Goal: Task Accomplishment & Management: Manage account settings

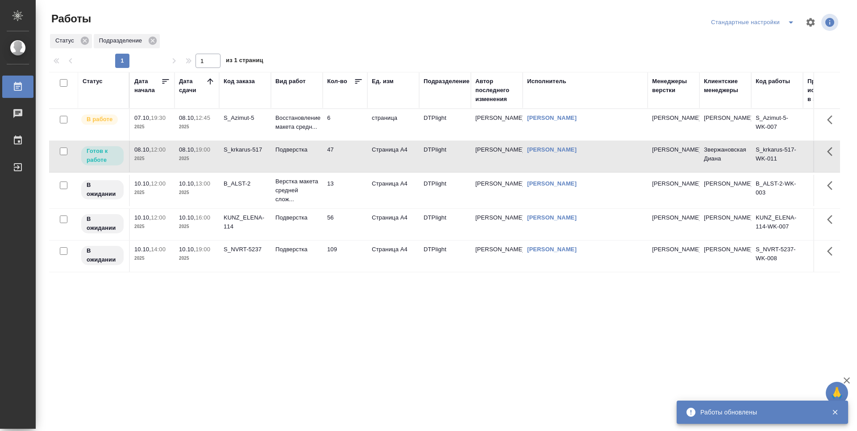
click at [339, 305] on div "Статус Дата начала Дата сдачи Код заказа Вид работ Кол-во Ед. изм Подразделение…" at bounding box center [444, 233] width 791 height 322
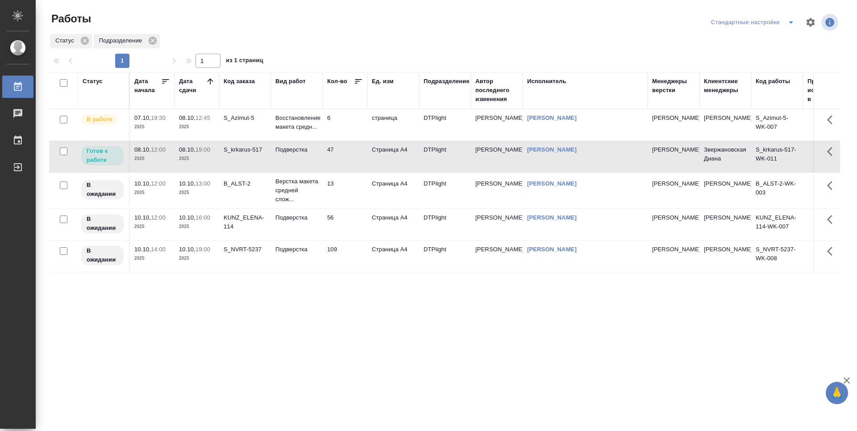
click at [343, 122] on td "6" at bounding box center [345, 124] width 45 height 31
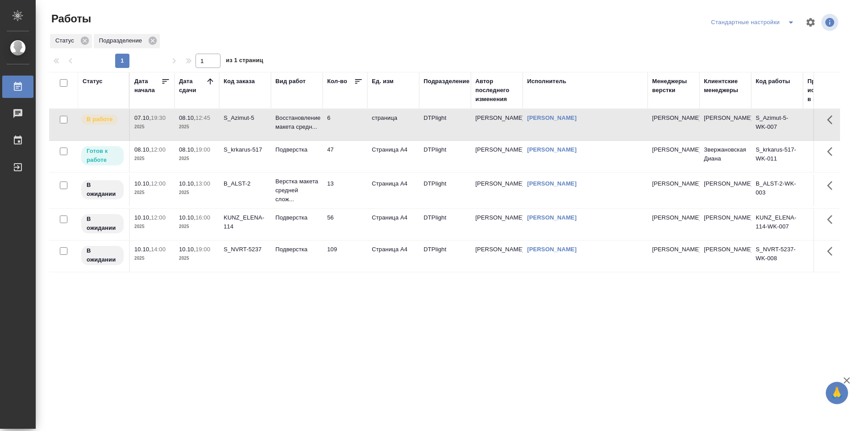
click at [351, 155] on td "47" at bounding box center [345, 156] width 45 height 31
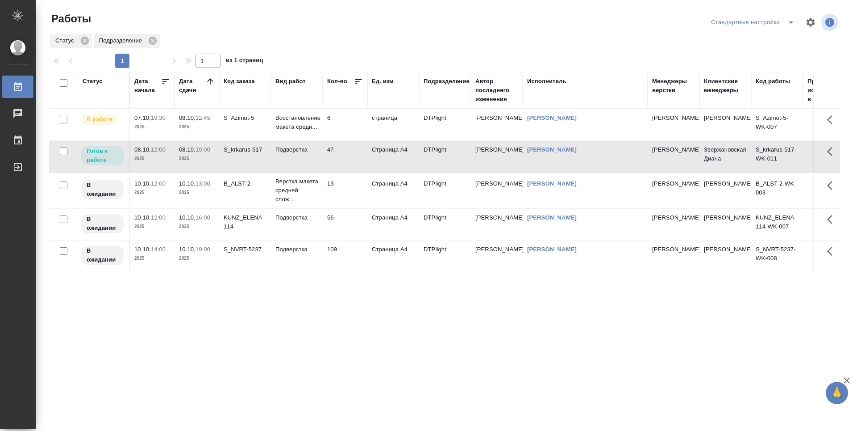
click at [343, 314] on div "Статус Дата начала Дата сдачи Код заказа Вид работ Кол-во Ед. изм Подразделение…" at bounding box center [444, 233] width 791 height 322
click at [337, 162] on td "47" at bounding box center [345, 156] width 45 height 31
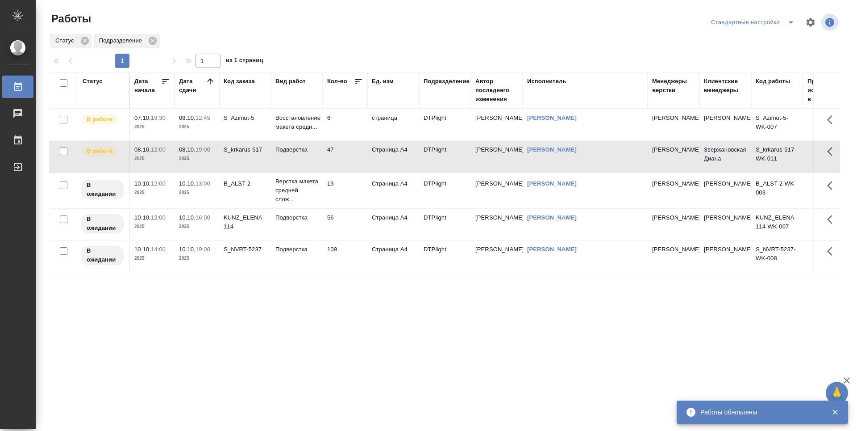
click at [337, 332] on div "Статус Дата начала Дата сдачи Код заказа Вид работ Кол-во Ед. изм Подразделение…" at bounding box center [444, 233] width 791 height 322
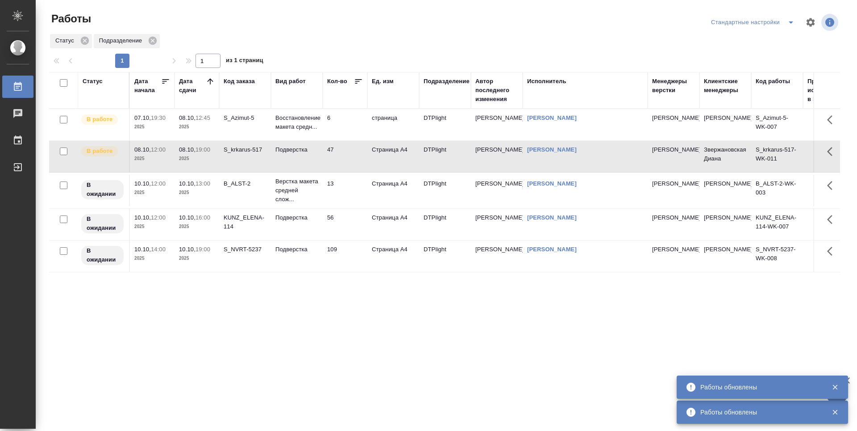
click at [346, 125] on td "6" at bounding box center [345, 124] width 45 height 31
click at [346, 126] on td "6" at bounding box center [345, 124] width 45 height 31
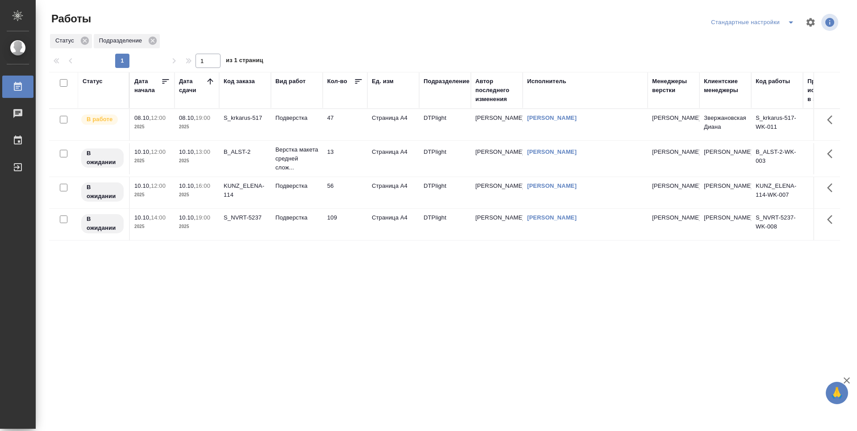
click at [242, 342] on div "Статус Дата начала Дата сдачи Код заказа Вид работ Кол-во Ед. изм Подразделение…" at bounding box center [444, 233] width 791 height 322
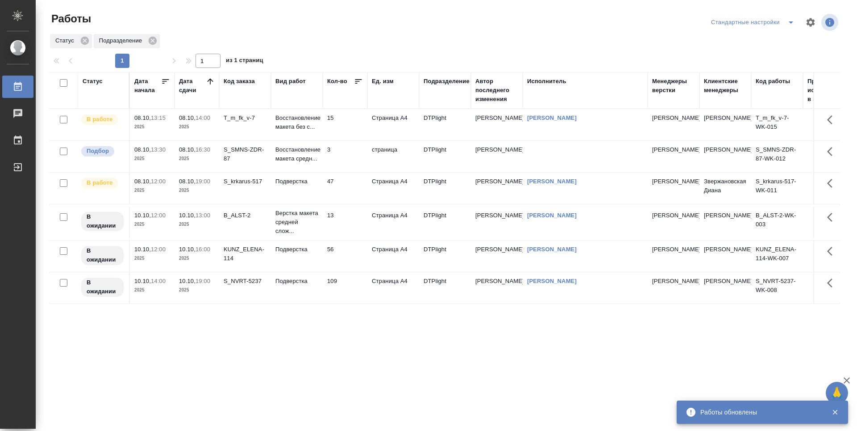
click at [340, 184] on td "47" at bounding box center [345, 187] width 45 height 31
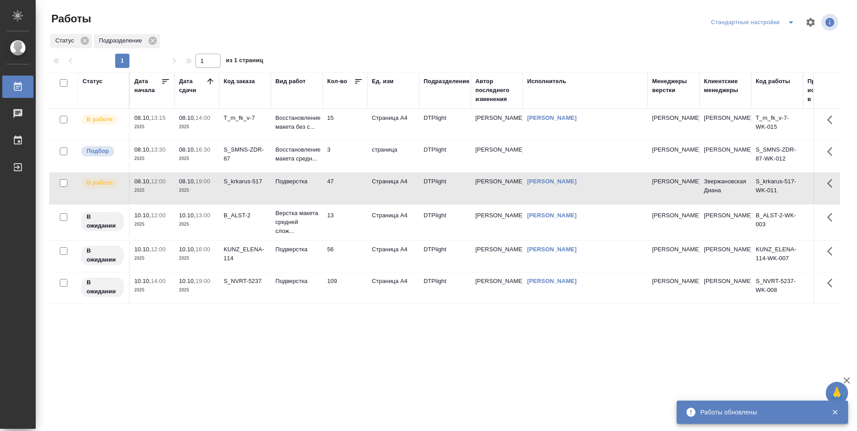
click at [340, 184] on td "47" at bounding box center [345, 187] width 45 height 31
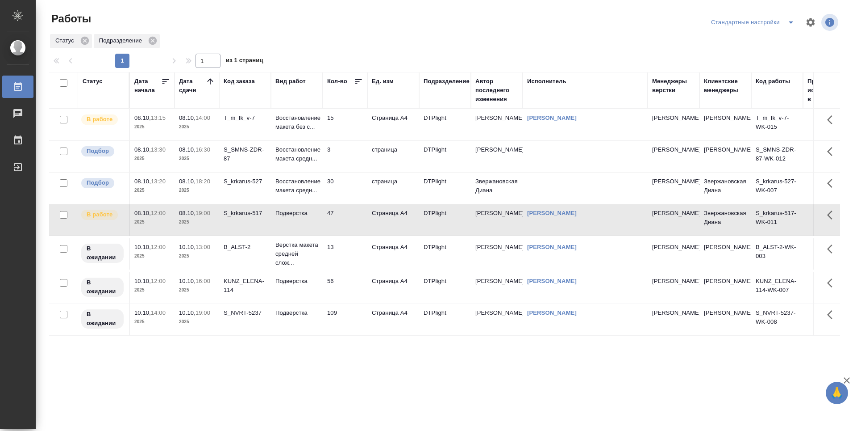
click at [353, 127] on td "15" at bounding box center [345, 124] width 45 height 31
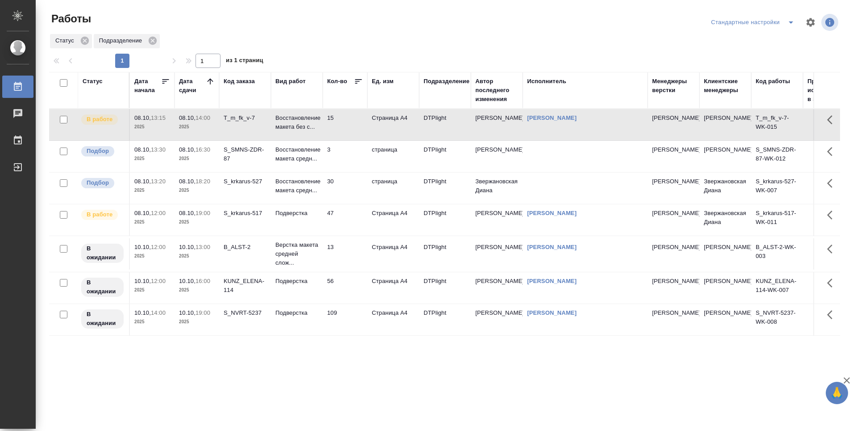
click at [353, 127] on td "15" at bounding box center [345, 124] width 45 height 31
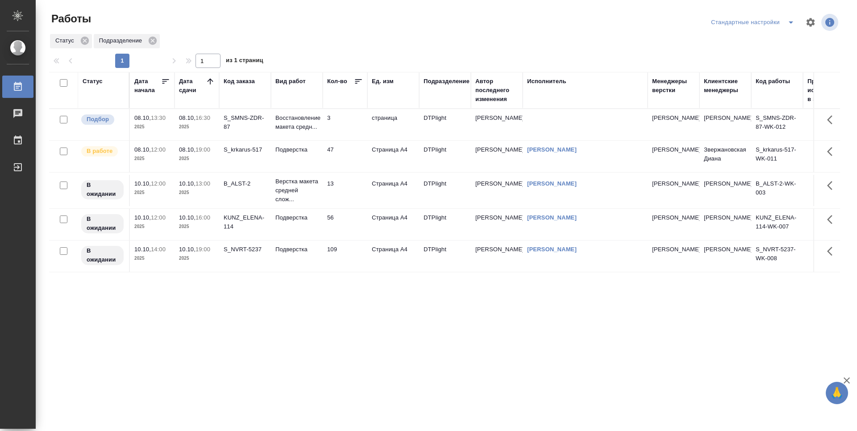
click at [347, 167] on td "47" at bounding box center [345, 156] width 45 height 31
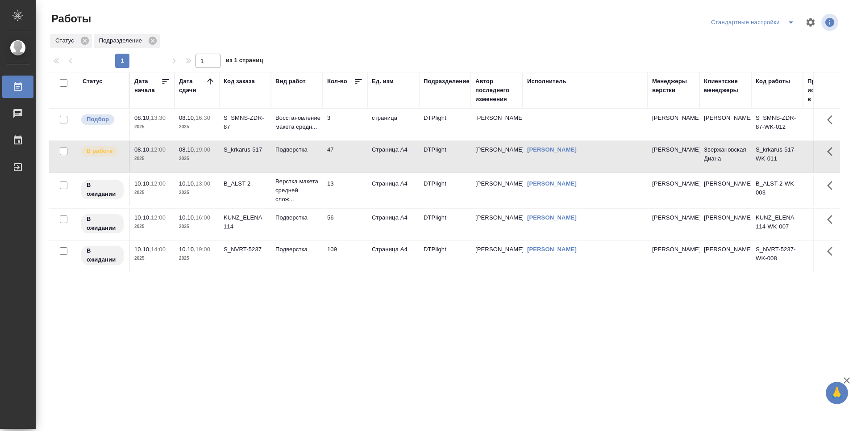
click at [613, 359] on div "Статус Дата начала Дата сдачи Код заказа Вид работ Кол-во Ед. изм Подразделение…" at bounding box center [444, 233] width 791 height 322
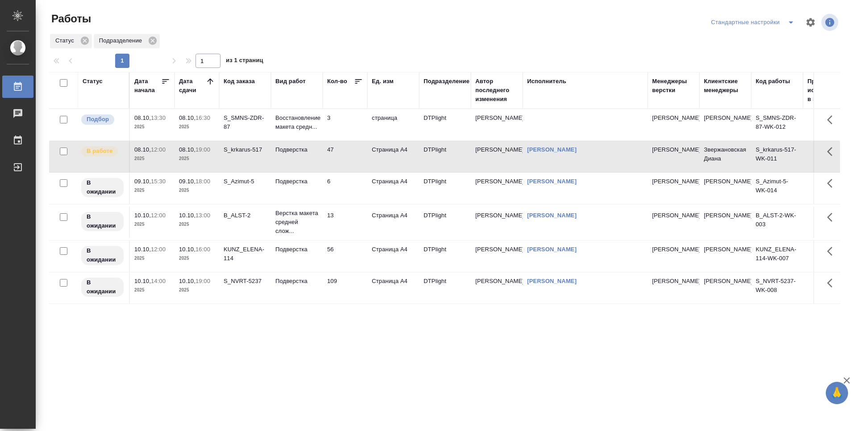
click at [298, 193] on td "Подверстка" at bounding box center [297, 187] width 52 height 31
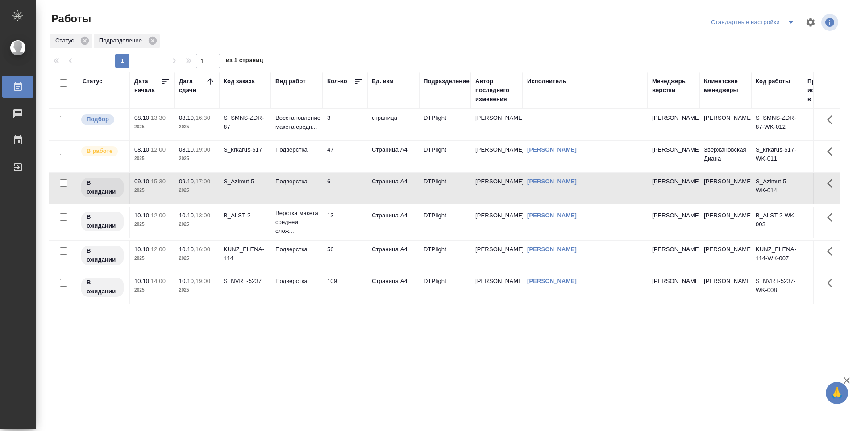
click at [332, 338] on div "Статус Дата начала Дата сдачи Код заказа Вид работ Кол-во Ед. изм Подразделение…" at bounding box center [444, 233] width 791 height 322
click at [297, 292] on td "Подверстка" at bounding box center [297, 287] width 52 height 31
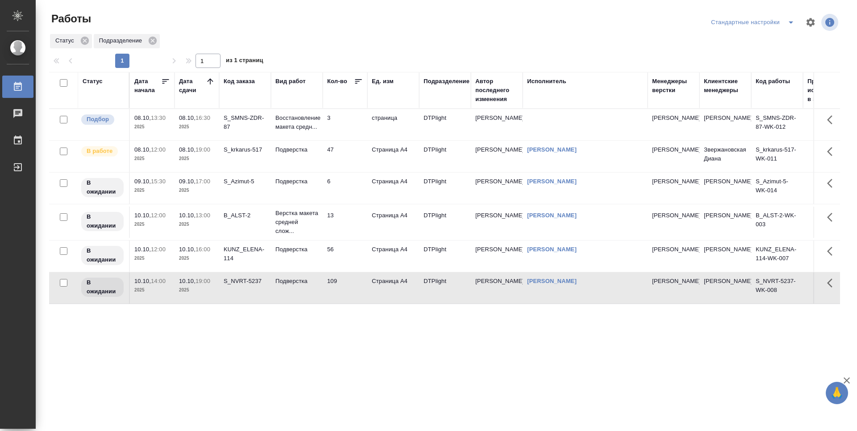
click at [338, 355] on div "Статус Дата начала Дата сдачи Код заказа Вид работ Кол-во Ед. изм Подразделение…" at bounding box center [444, 233] width 791 height 322
click at [296, 141] on td "Подверстка" at bounding box center [297, 156] width 52 height 31
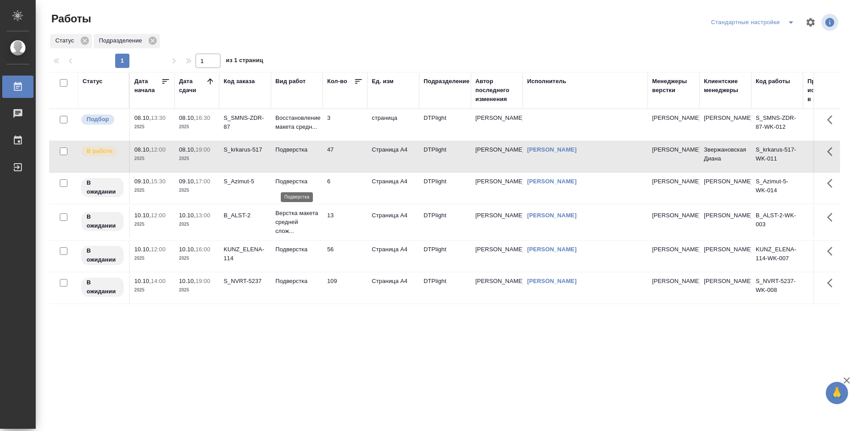
click at [303, 180] on p "Подверстка" at bounding box center [297, 181] width 43 height 9
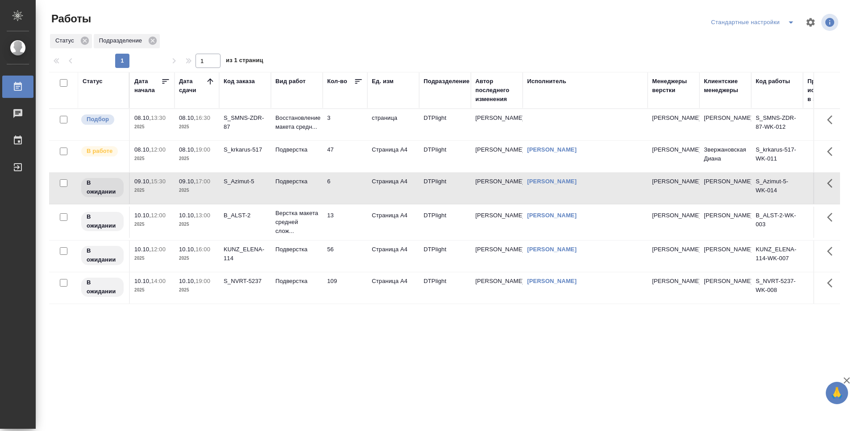
click at [304, 234] on p "Верстка макета средней слож..." at bounding box center [297, 222] width 43 height 27
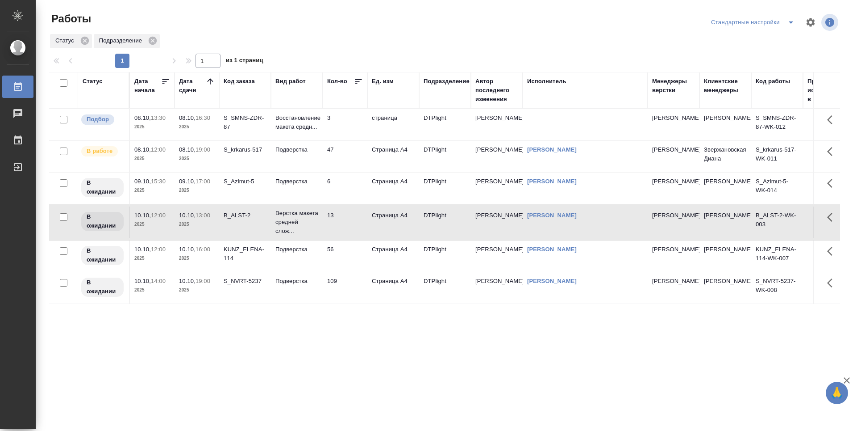
click at [306, 263] on td "Подверстка" at bounding box center [297, 255] width 52 height 31
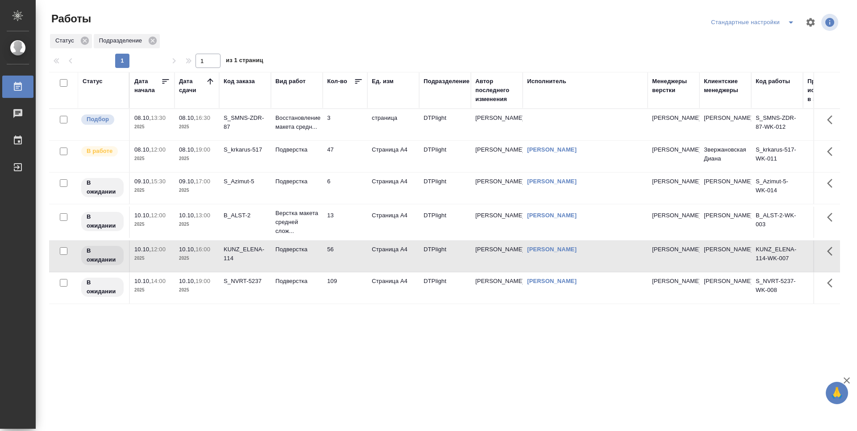
click at [314, 320] on div "Статус Дата начала Дата сдачи Код заказа Вид работ Кол-во Ед. изм Подразделение…" at bounding box center [444, 233] width 791 height 322
click at [444, 127] on td "DTPlight" at bounding box center [445, 124] width 52 height 31
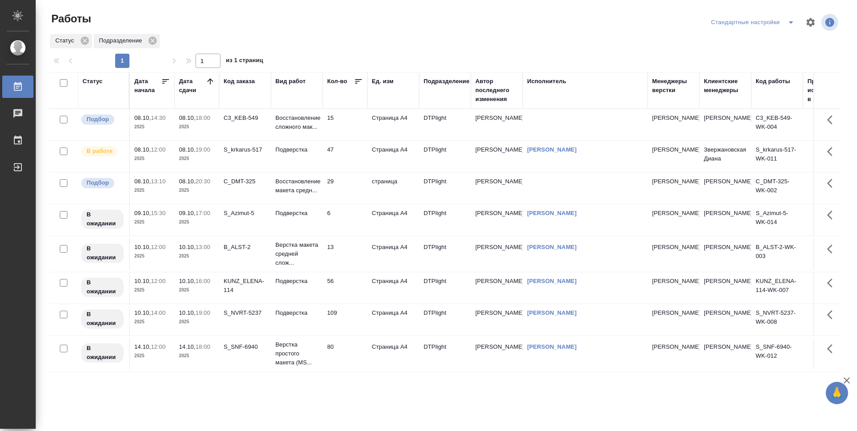
click at [253, 193] on td "C_DMT-325" at bounding box center [245, 187] width 52 height 31
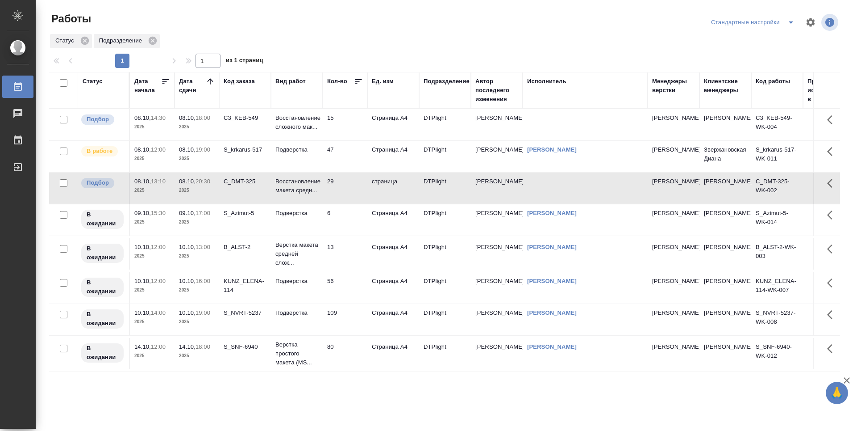
click at [253, 193] on td "C_DMT-325" at bounding box center [245, 187] width 52 height 31
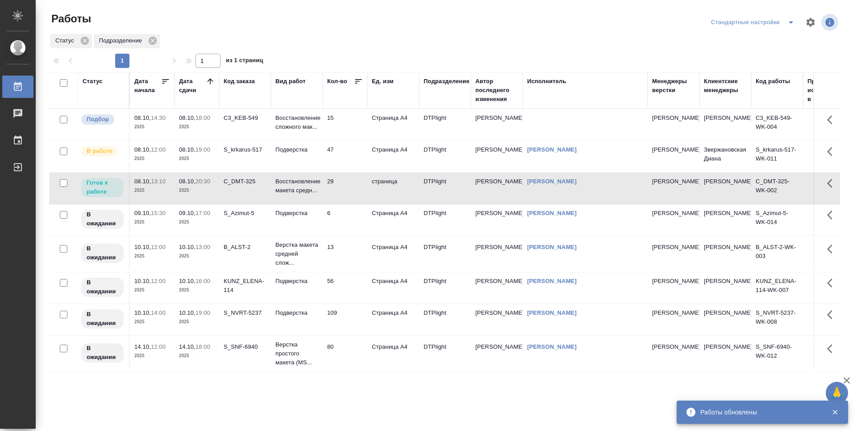
click at [354, 159] on td "47" at bounding box center [345, 156] width 45 height 31
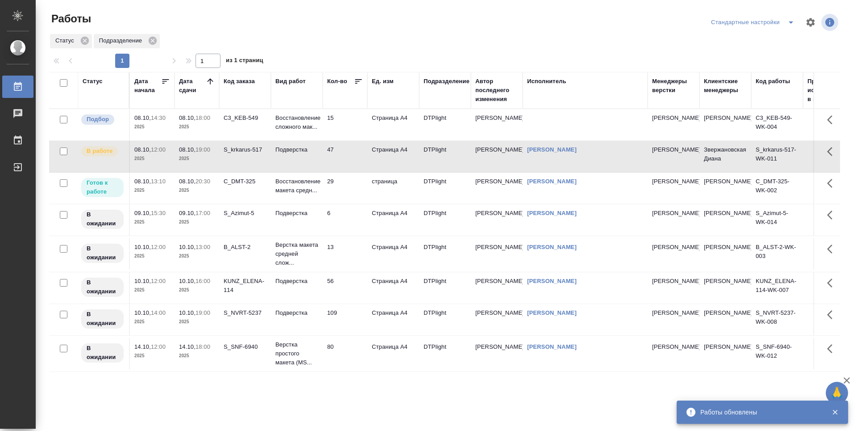
click at [341, 190] on td "29" at bounding box center [345, 187] width 45 height 31
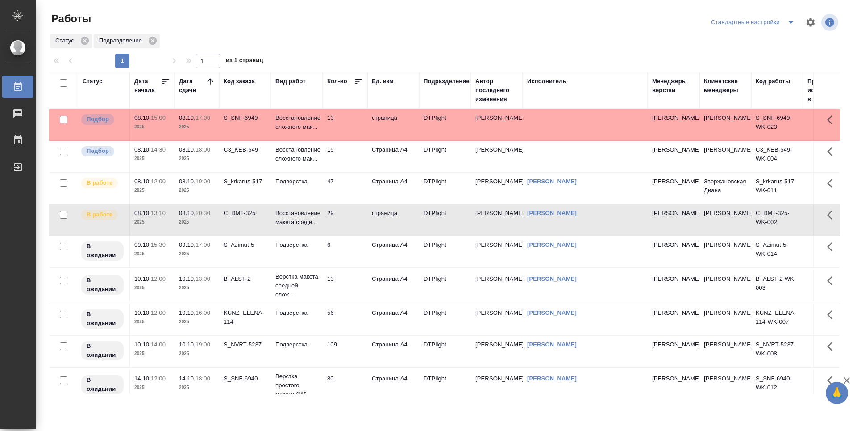
click at [242, 163] on td "C3_KEB-549" at bounding box center [245, 156] width 52 height 31
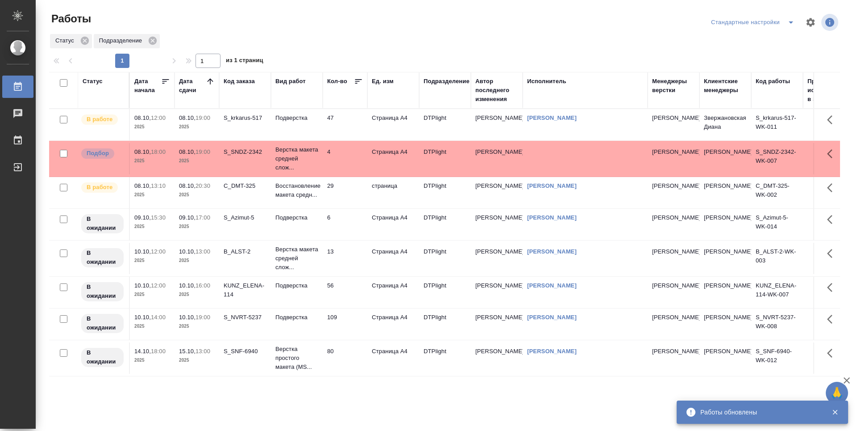
click at [356, 192] on td "29" at bounding box center [345, 192] width 45 height 31
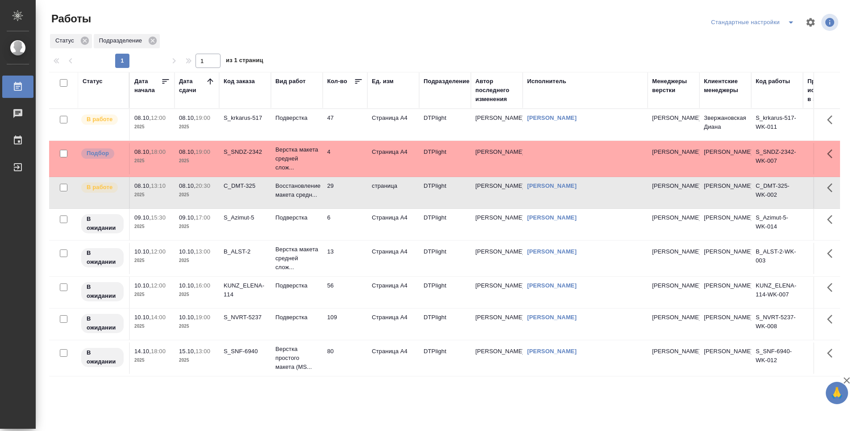
click at [347, 159] on td "4" at bounding box center [345, 158] width 45 height 31
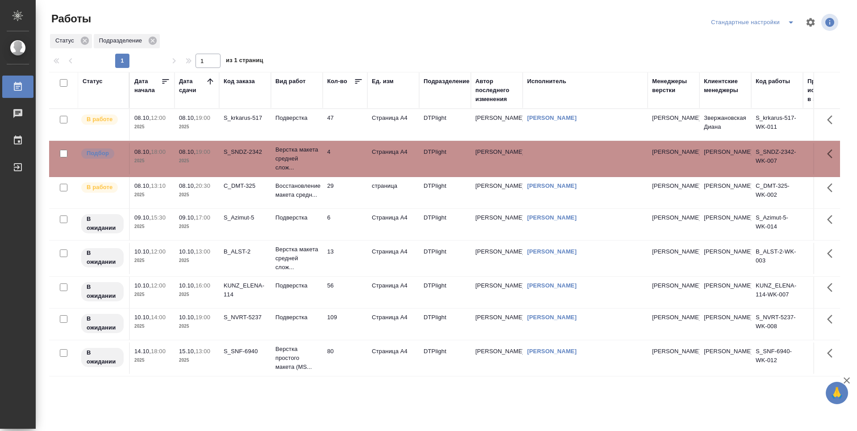
click at [347, 158] on td "4" at bounding box center [345, 158] width 45 height 31
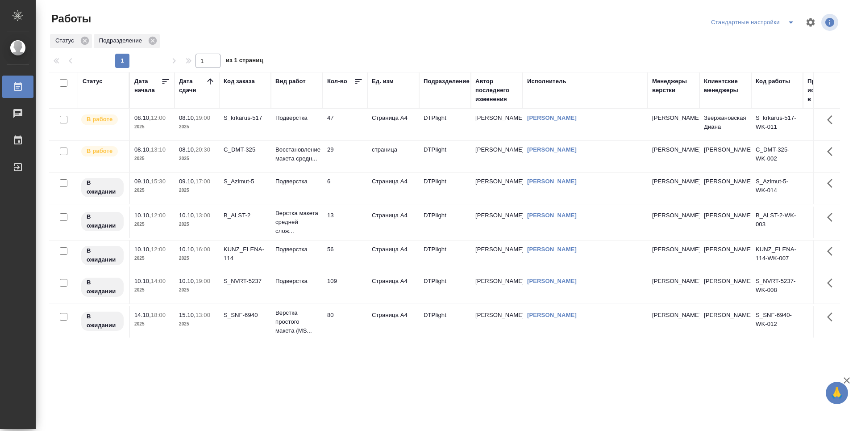
click at [352, 125] on td "47" at bounding box center [345, 124] width 45 height 31
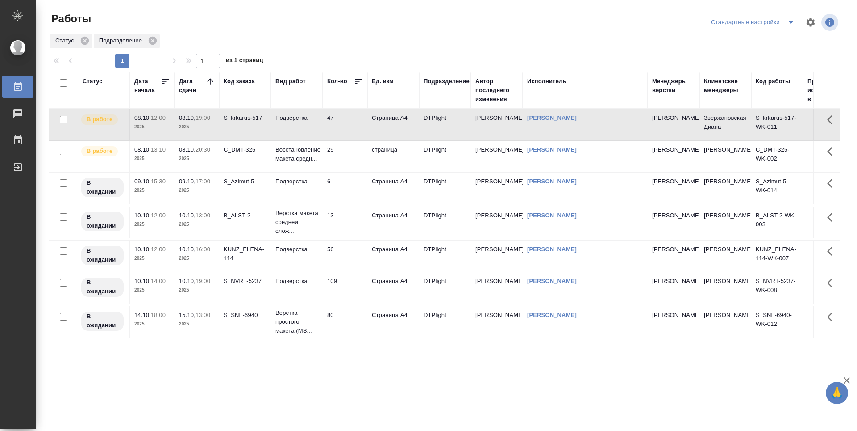
click at [346, 363] on div "Статус Дата начала Дата сдачи Код заказа Вид работ Кол-во Ед. изм Подразделение…" at bounding box center [444, 233] width 791 height 322
click at [208, 84] on icon at bounding box center [210, 81] width 9 height 9
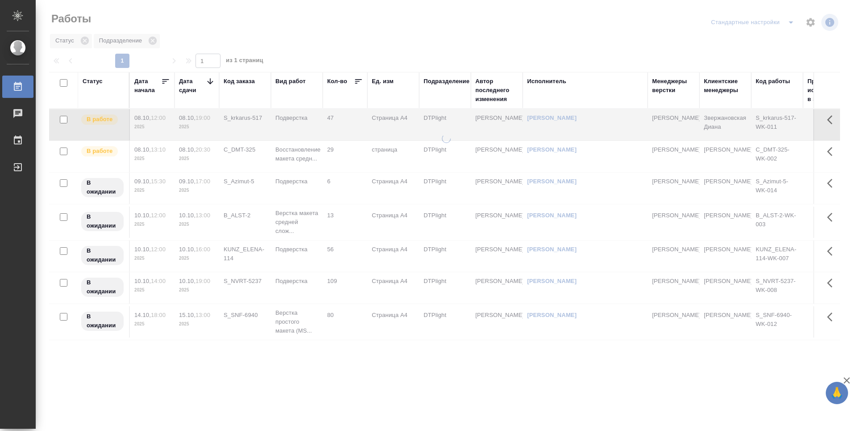
click at [208, 84] on icon at bounding box center [210, 81] width 9 height 9
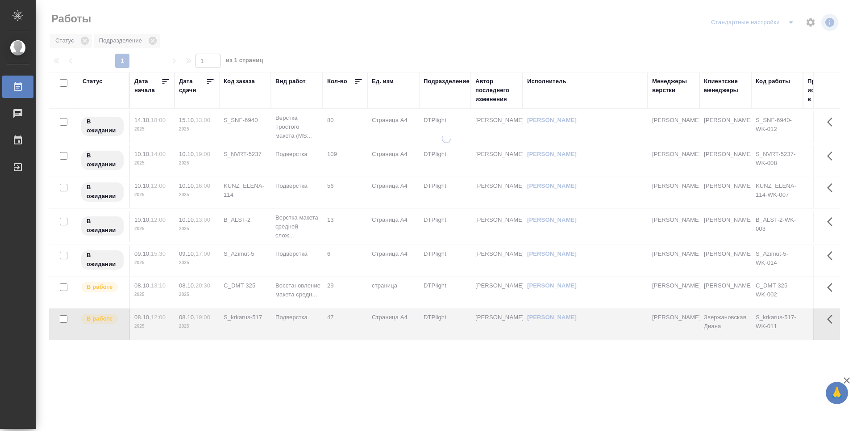
click at [208, 84] on icon at bounding box center [210, 81] width 7 height 4
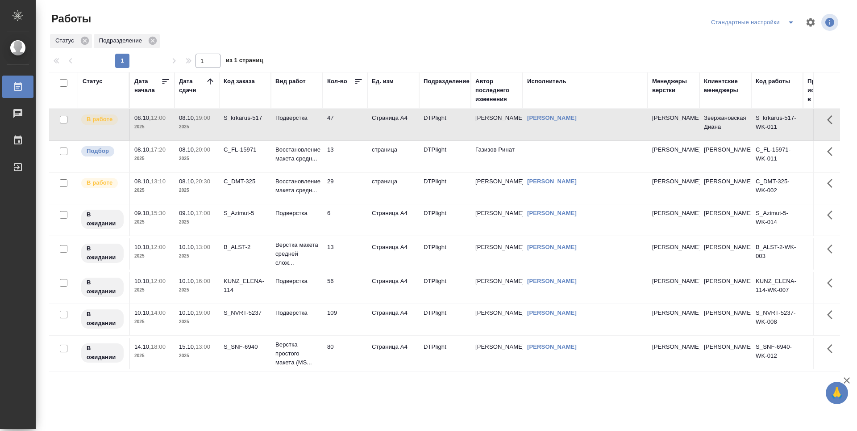
click at [251, 161] on td "C_FL-15971" at bounding box center [245, 156] width 52 height 31
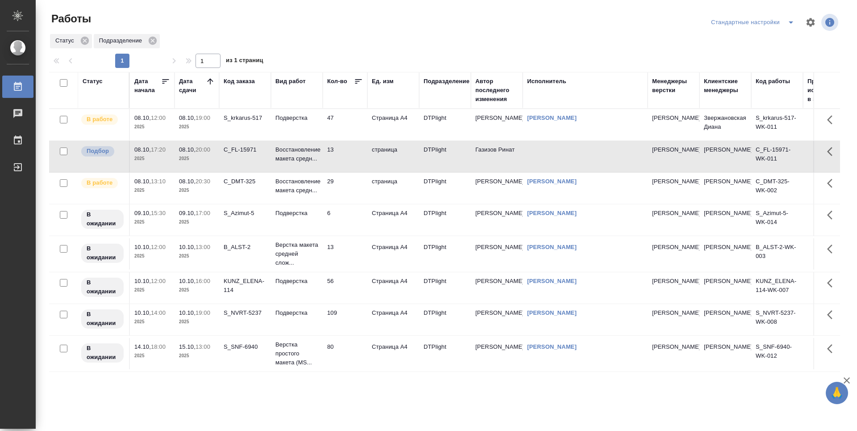
click at [345, 187] on td "29" at bounding box center [345, 187] width 45 height 31
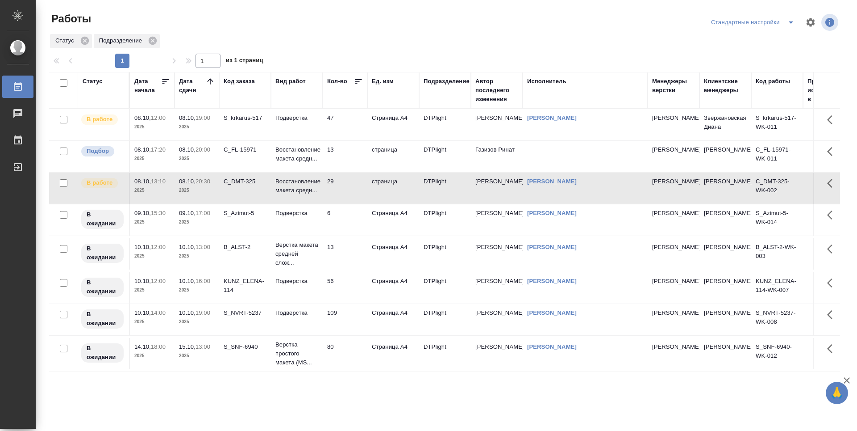
click at [350, 161] on td "13" at bounding box center [345, 156] width 45 height 31
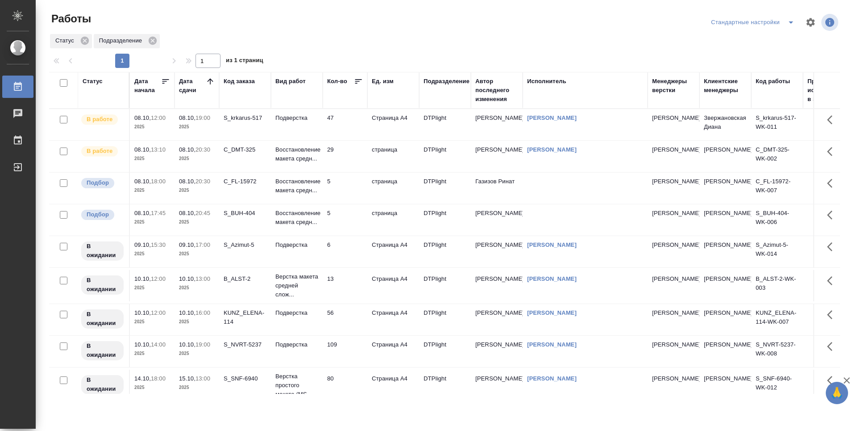
click at [349, 116] on td "47" at bounding box center [345, 124] width 45 height 31
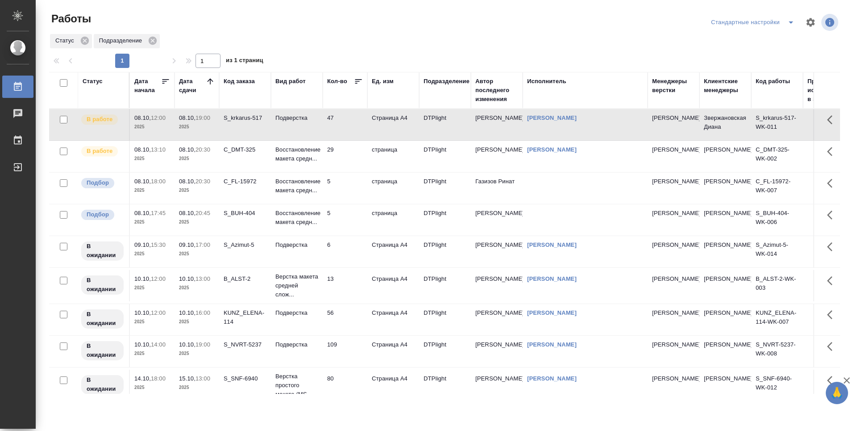
click at [346, 159] on td "29" at bounding box center [345, 156] width 45 height 31
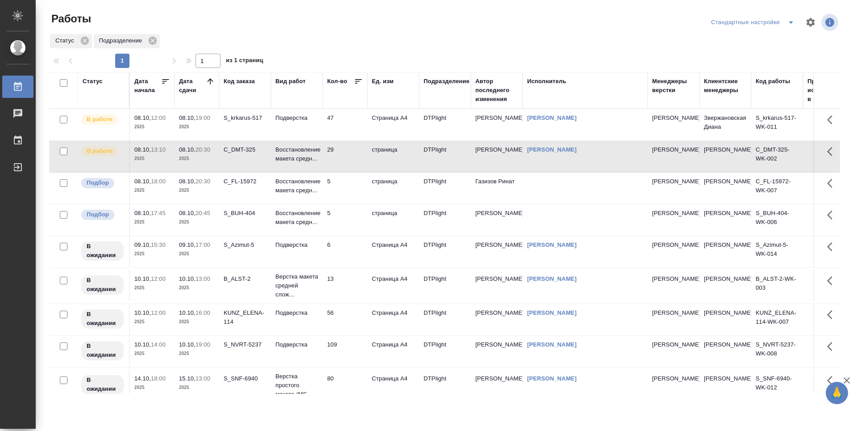
click at [343, 220] on td "5" at bounding box center [345, 219] width 45 height 31
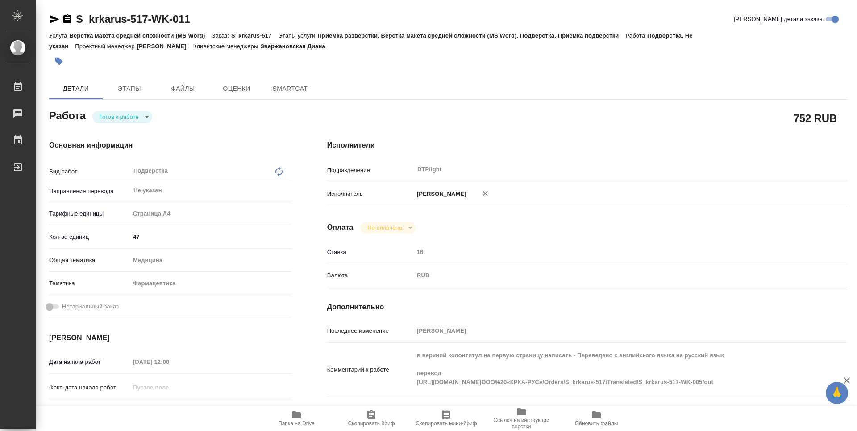
type textarea "x"
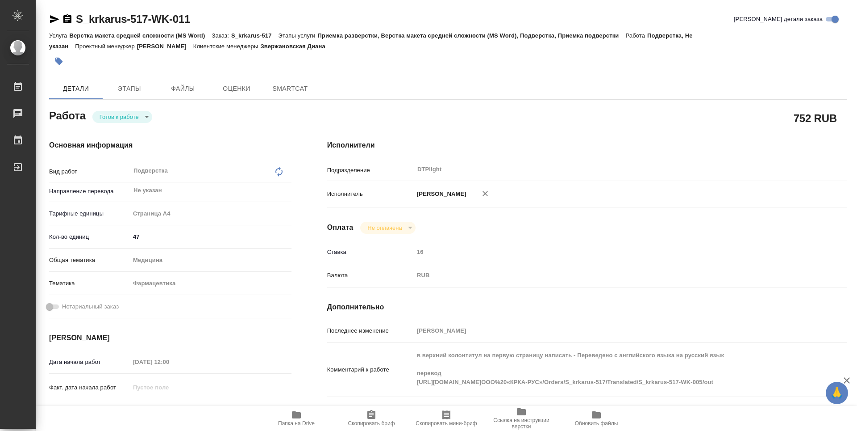
type textarea "x"
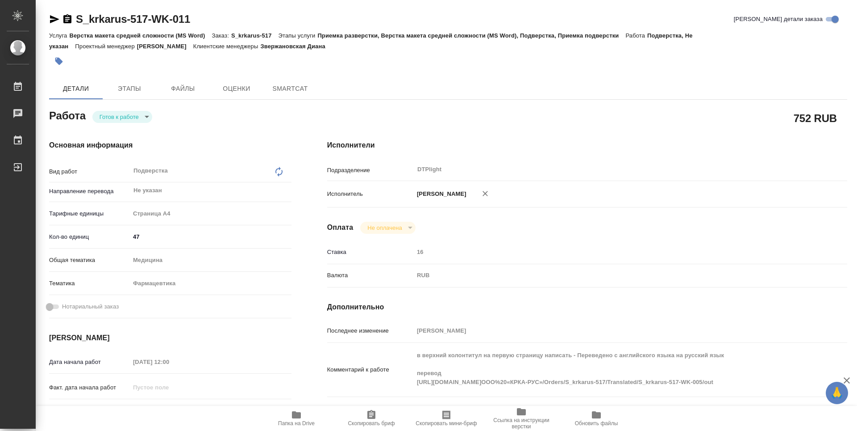
type textarea "x"
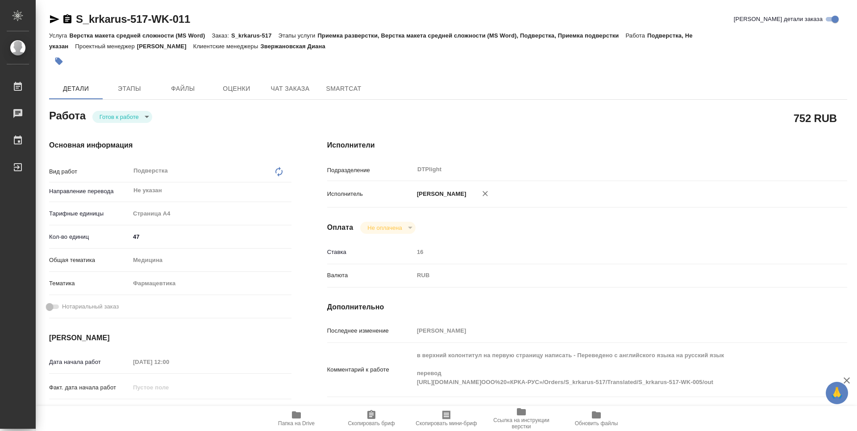
type textarea "x"
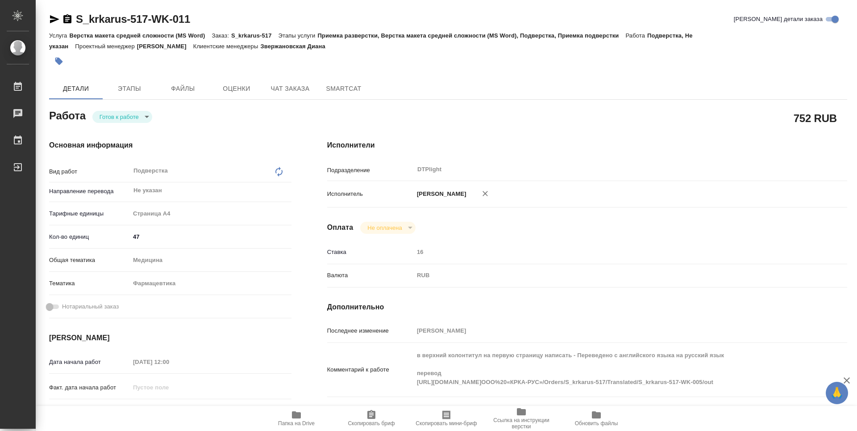
type textarea "x"
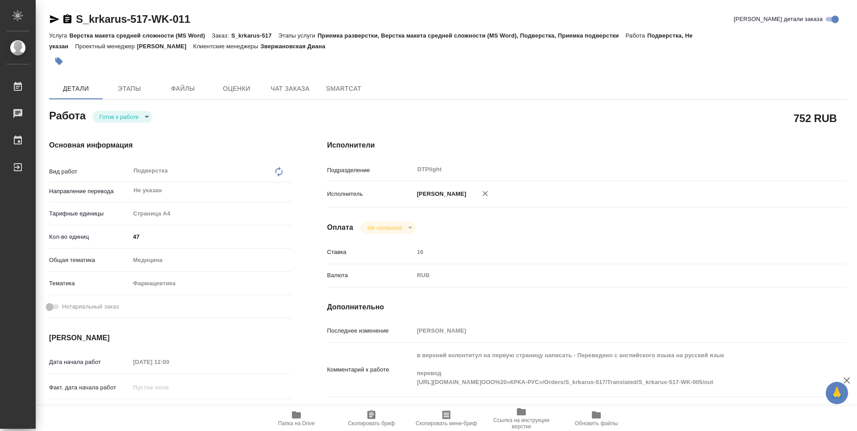
click at [414, 401] on div "Последнее изменение Грабко Мария Комментарий к работе в верхний колонтитул на п…" at bounding box center [587, 379] width 520 height 112
click at [142, 116] on body "🙏 .cls-1 fill:#fff; AWATERA Guselnikov Roman Работы 0 Чаты График Выйти S_krkar…" at bounding box center [428, 215] width 857 height 431
click at [116, 116] on button "В работе" at bounding box center [114, 117] width 29 height 10
type textarea "x"
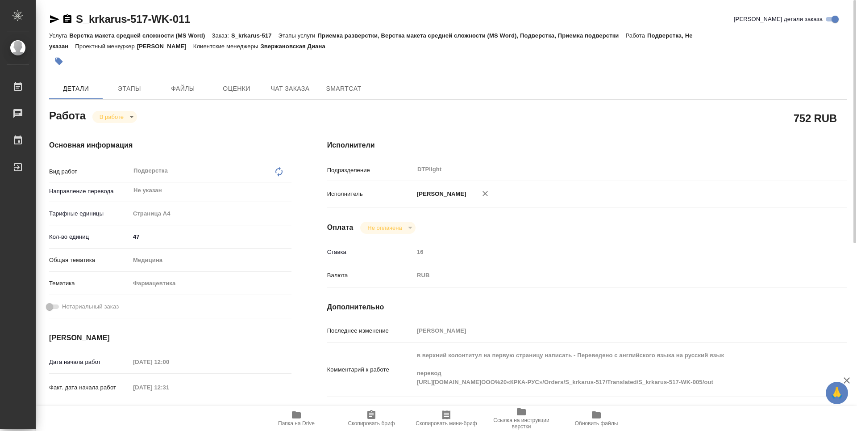
type textarea "x"
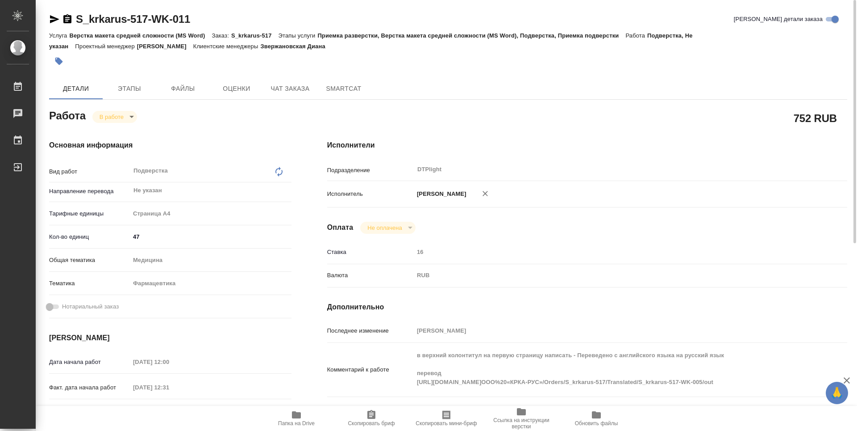
type textarea "x"
click at [66, 18] on icon "button" at bounding box center [67, 18] width 8 height 9
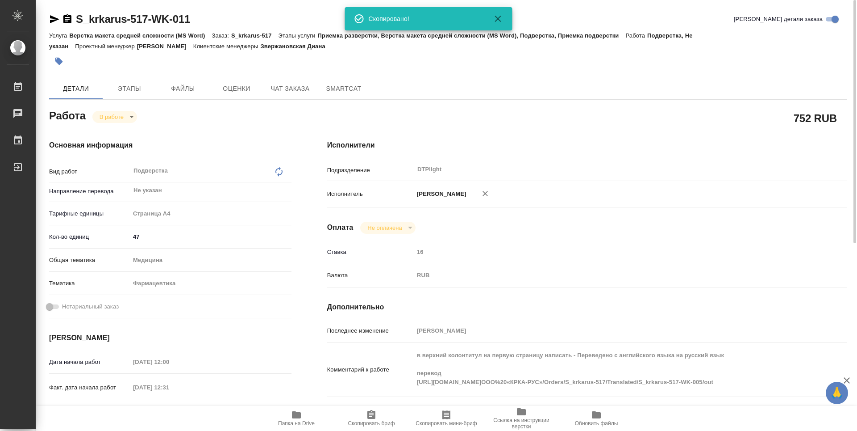
type textarea "x"
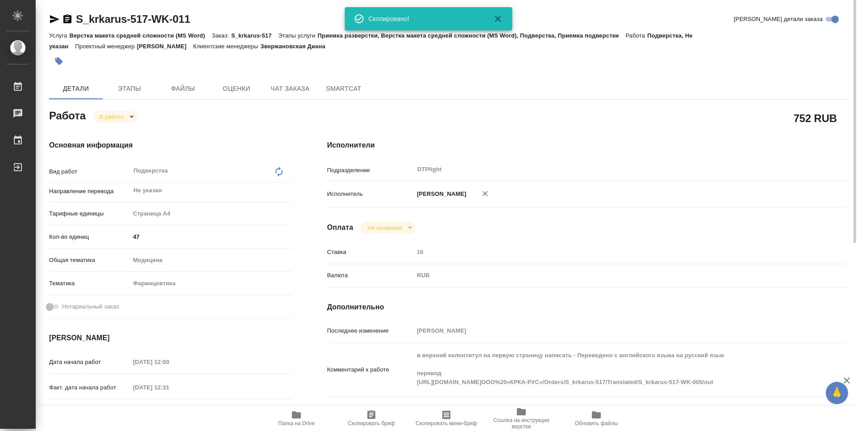
scroll to position [331, 0]
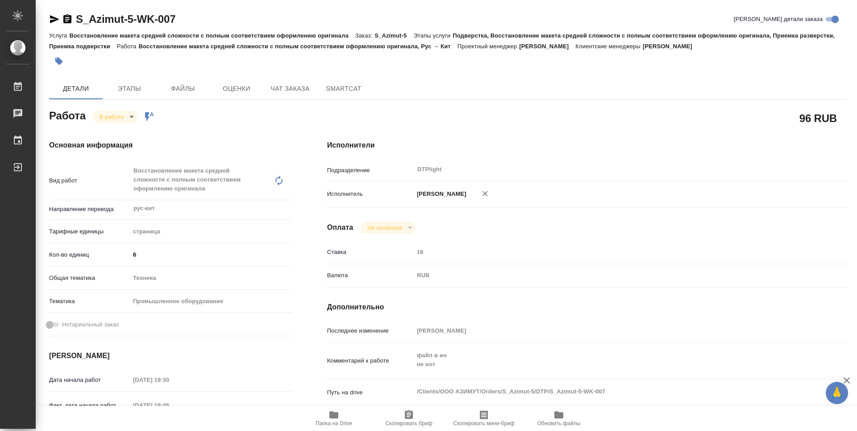
click at [335, 422] on span "Папка на Drive" at bounding box center [334, 423] width 37 height 6
click at [130, 117] on body "🙏 .cls-1 fill:#fff; AWATERA Guselnikov Roman Работы 0 Чаты График Выйти S_Azimu…" at bounding box center [428, 215] width 857 height 431
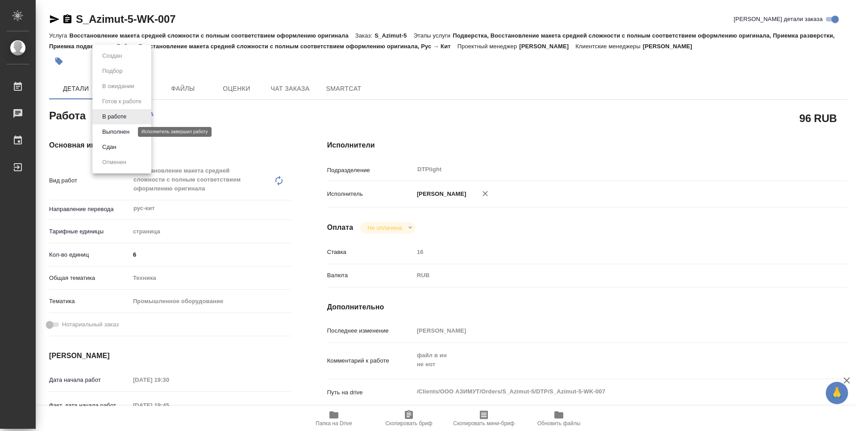
click at [114, 130] on button "Выполнен" at bounding box center [116, 132] width 33 height 10
type textarea "x"
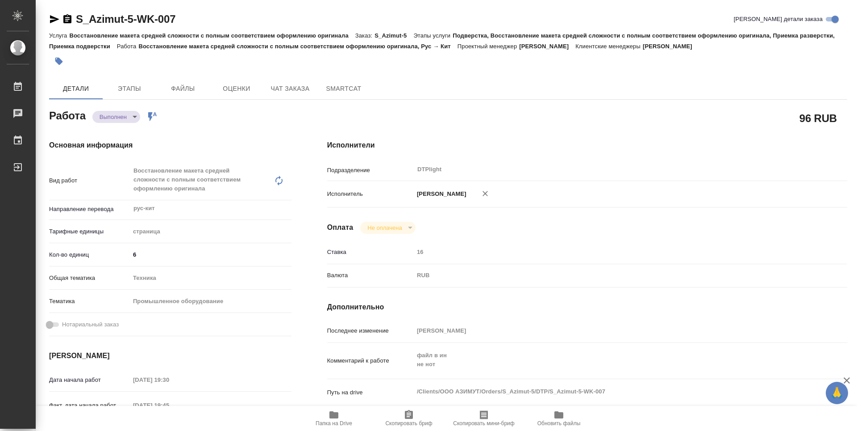
type textarea "x"
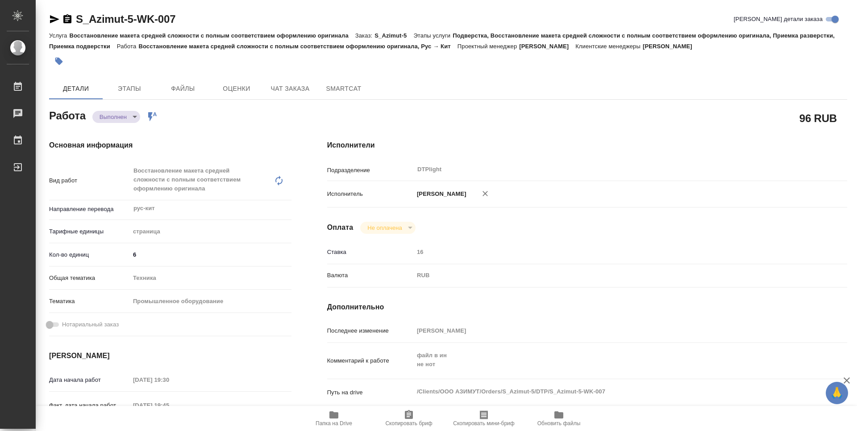
type textarea "x"
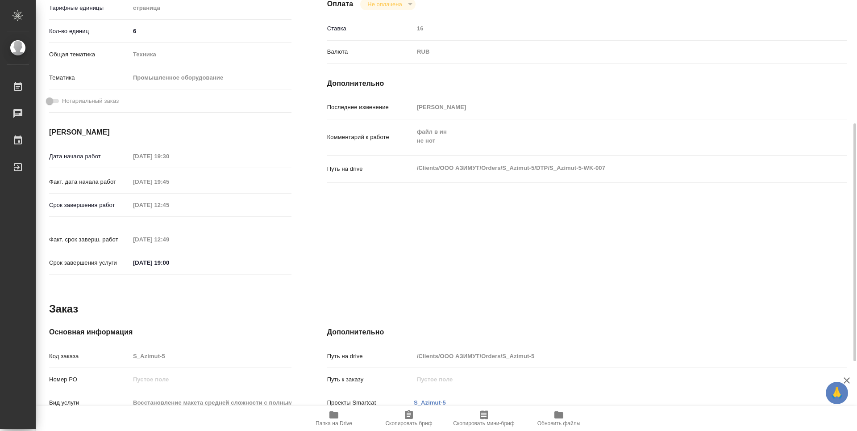
type textarea "x"
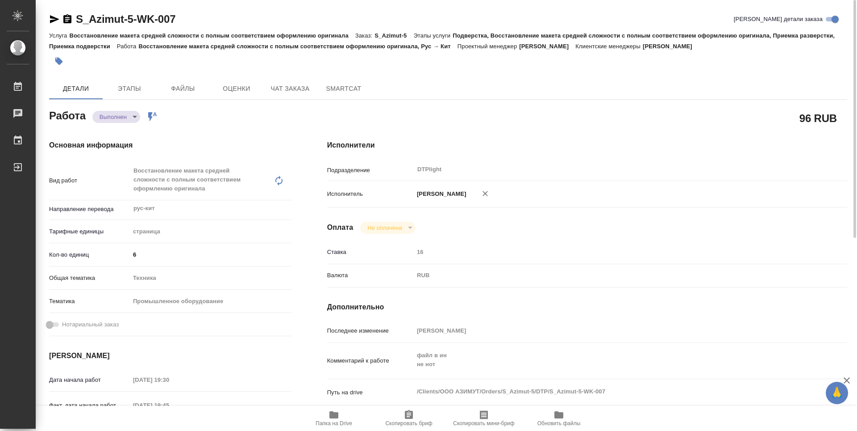
click at [65, 17] on icon "button" at bounding box center [67, 18] width 8 height 9
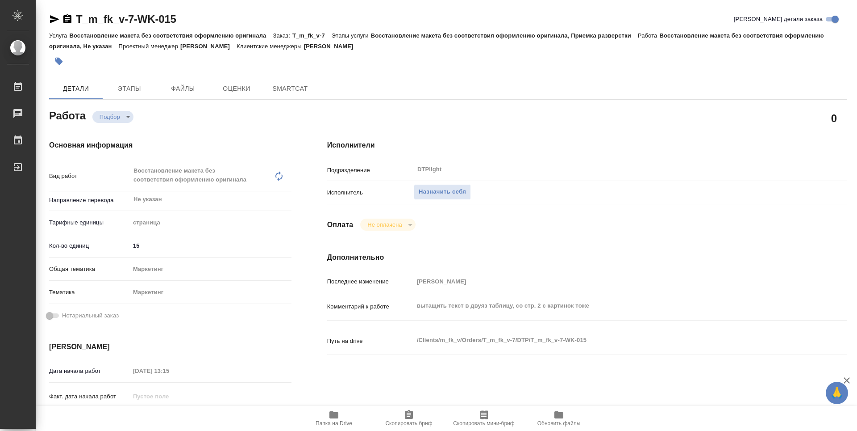
type textarea "x"
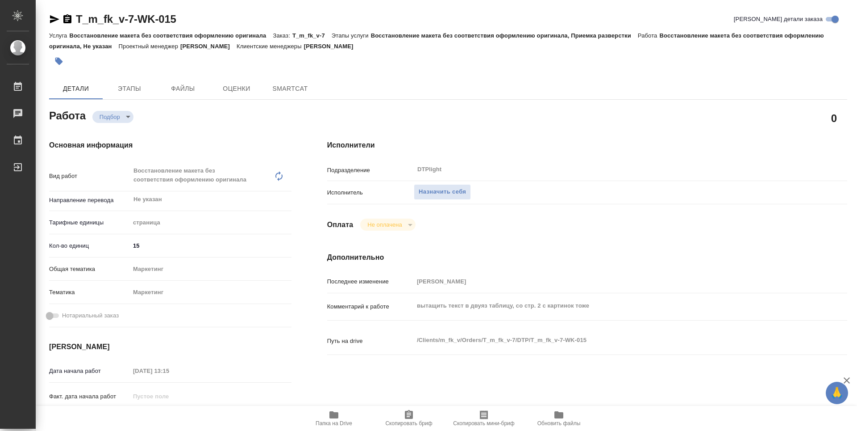
type textarea "x"
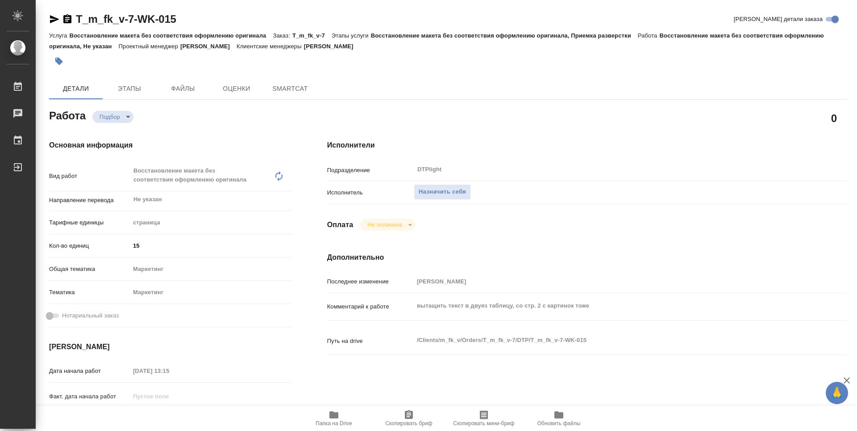
type textarea "x"
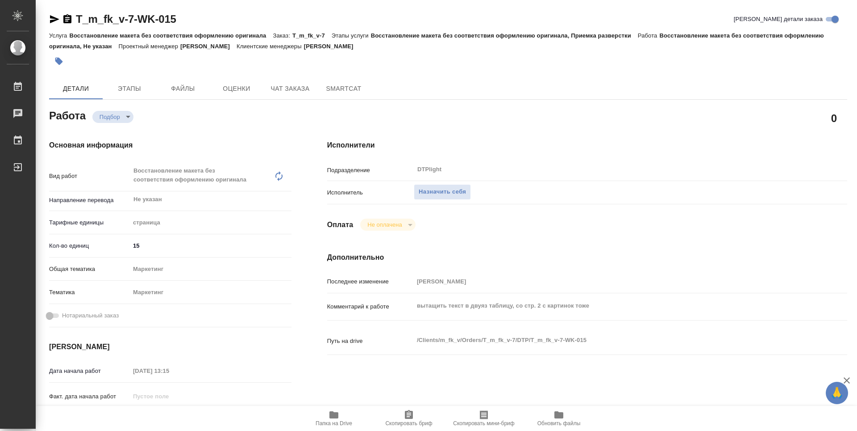
type textarea "x"
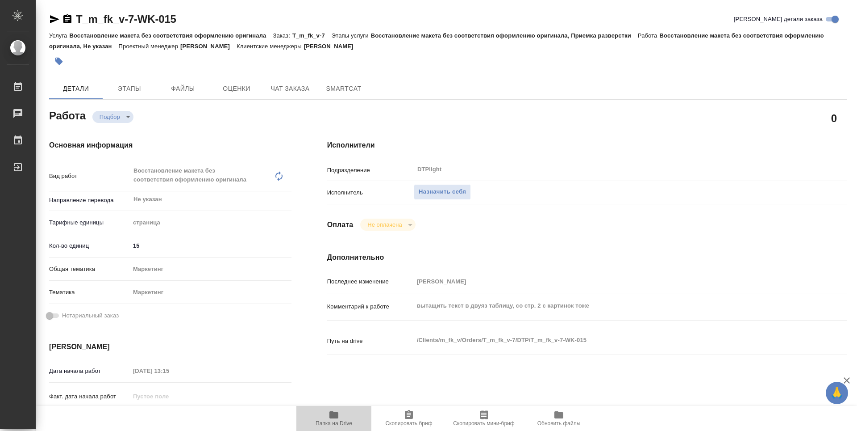
click at [326, 420] on span "Папка на Drive" at bounding box center [334, 423] width 37 height 6
type textarea "x"
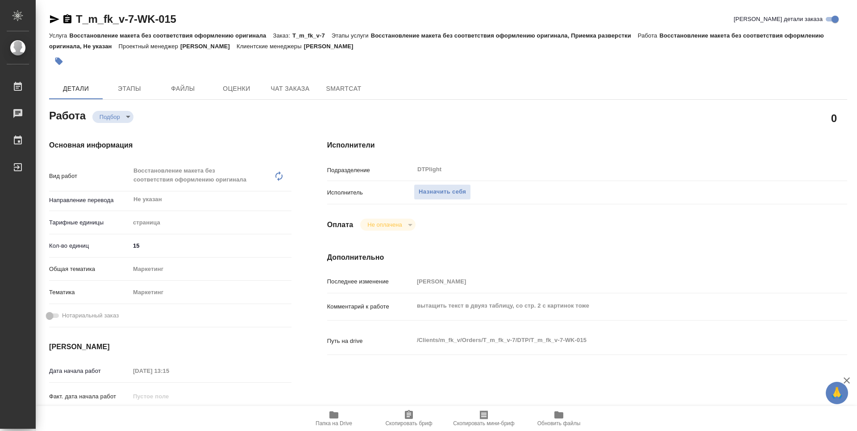
type textarea "x"
click at [422, 189] on span "Назначить себя" at bounding box center [442, 192] width 47 height 10
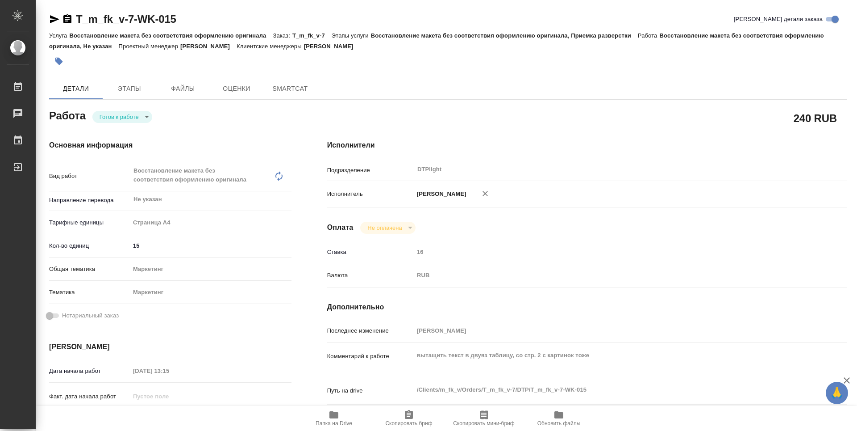
type textarea "x"
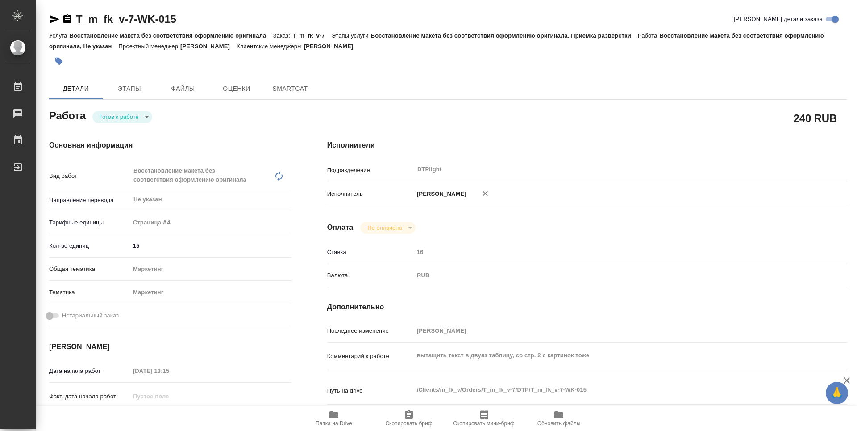
type textarea "x"
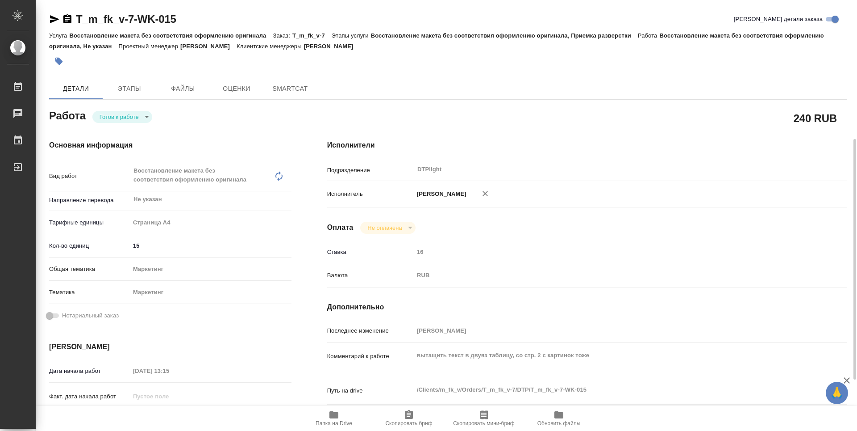
scroll to position [89, 0]
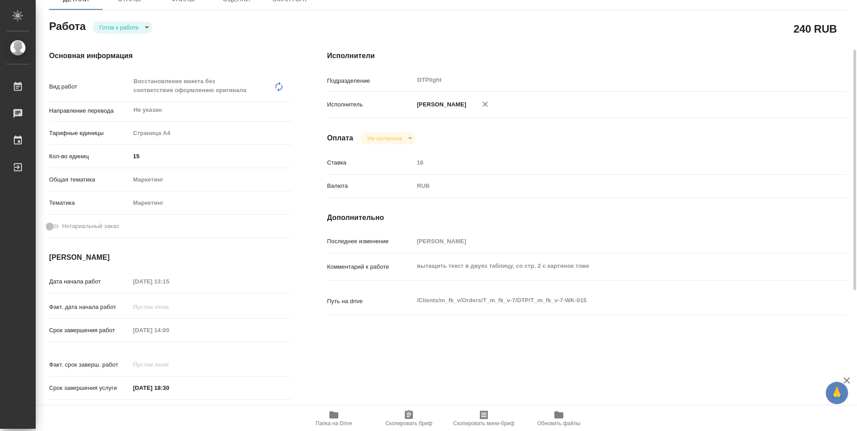
type textarea "x"
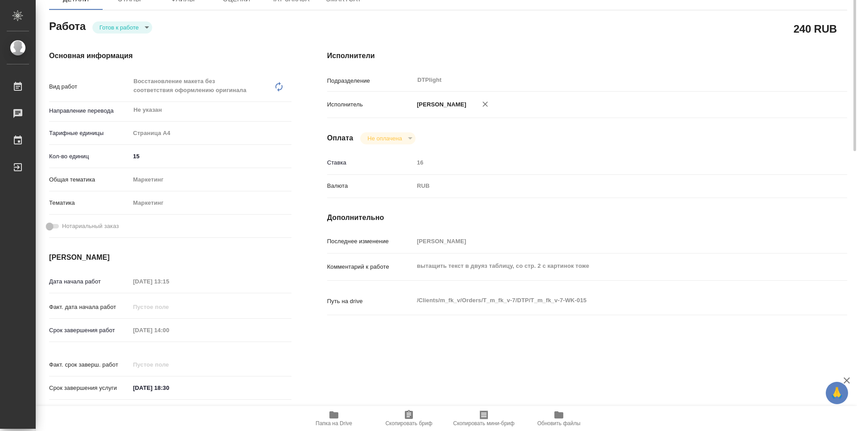
scroll to position [0, 0]
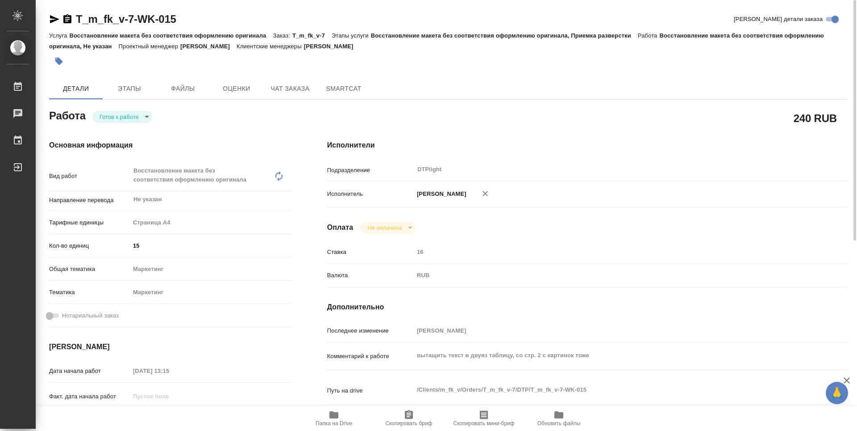
type textarea "x"
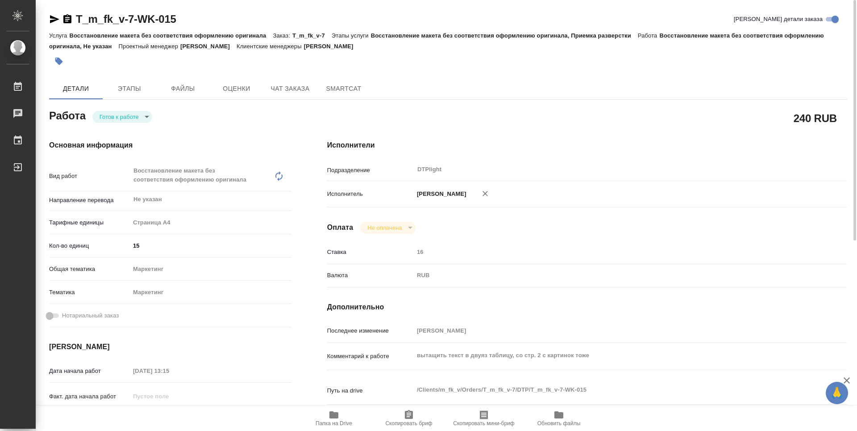
click at [148, 120] on body "🙏 .cls-1 fill:#fff; AWATERA Guselnikov Roman Работы Чаты График Выйти T_m_fk_v-…" at bounding box center [428, 215] width 857 height 431
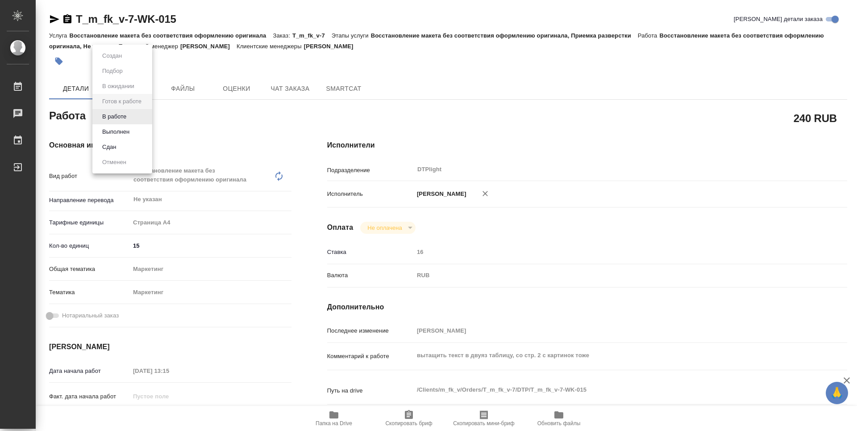
type textarea "x"
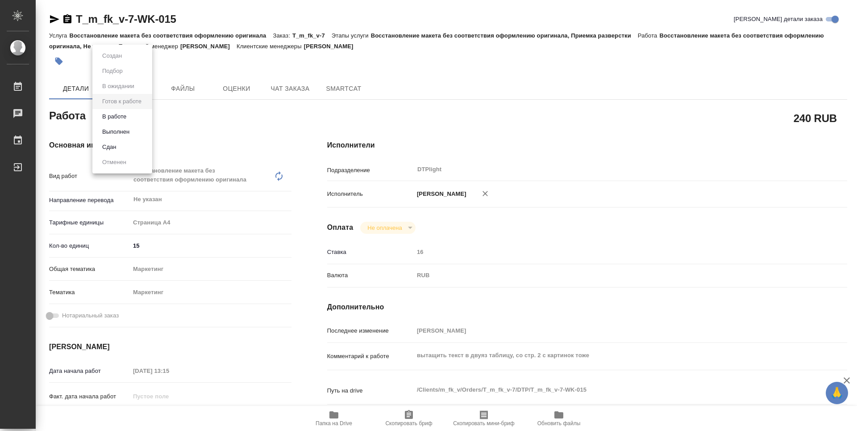
click at [122, 118] on button "В работе" at bounding box center [114, 117] width 29 height 10
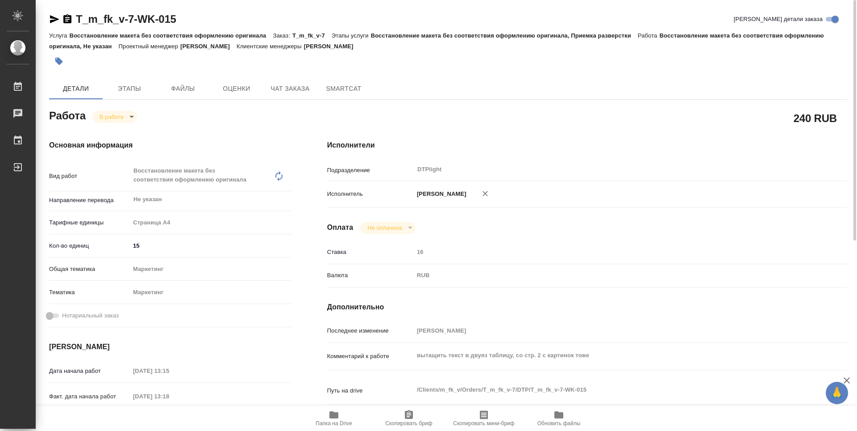
type textarea "x"
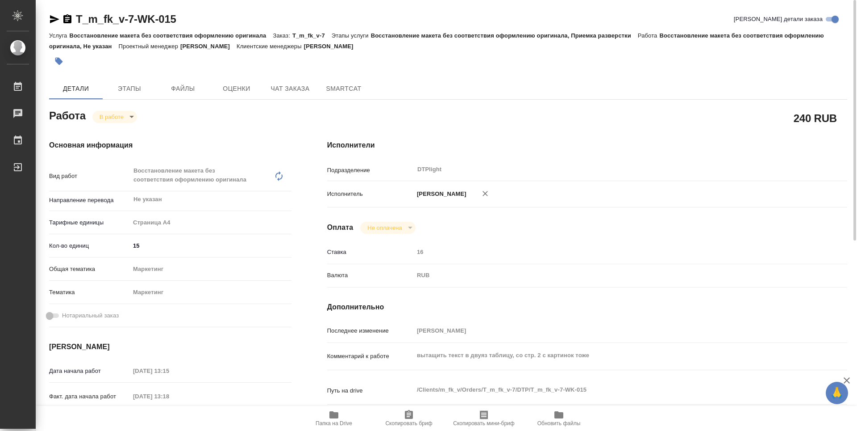
type textarea "x"
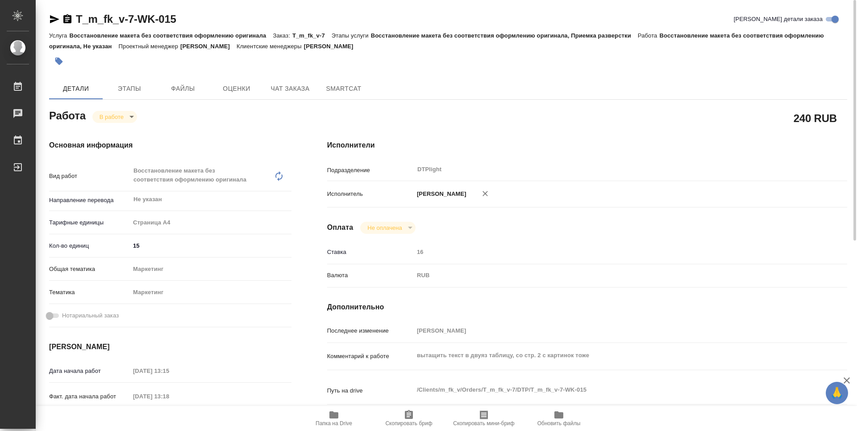
type textarea "x"
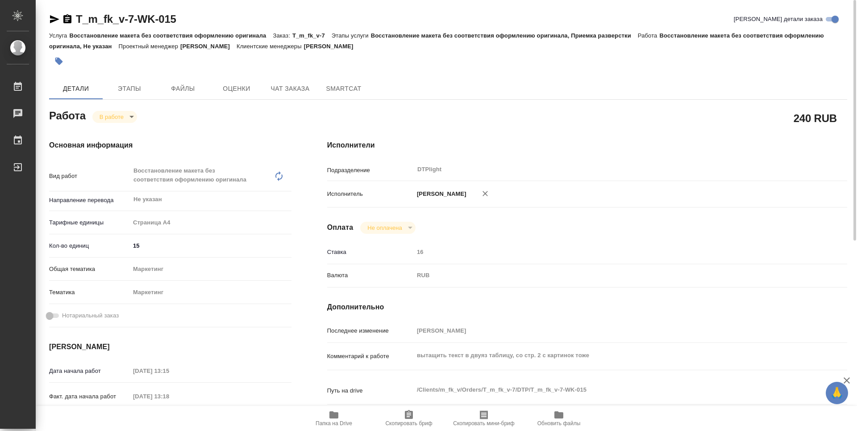
click at [66, 17] on icon "button" at bounding box center [67, 18] width 8 height 9
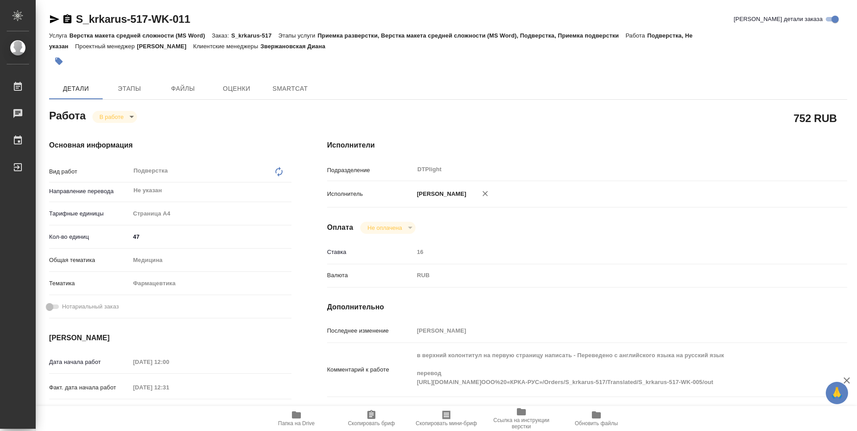
type textarea "x"
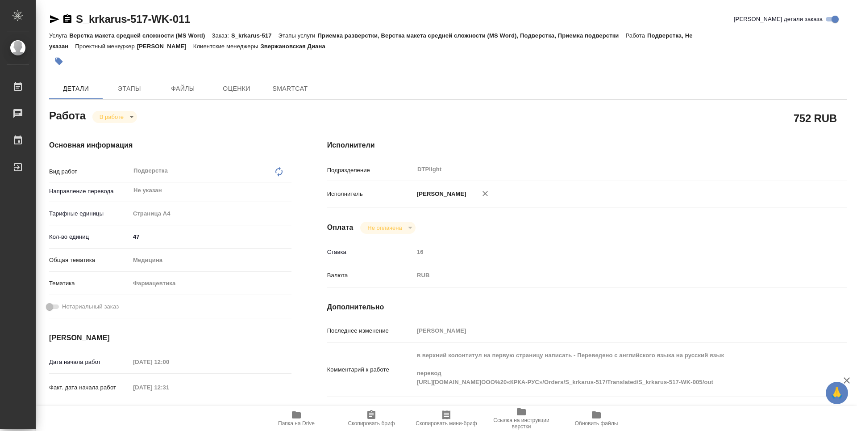
type textarea "x"
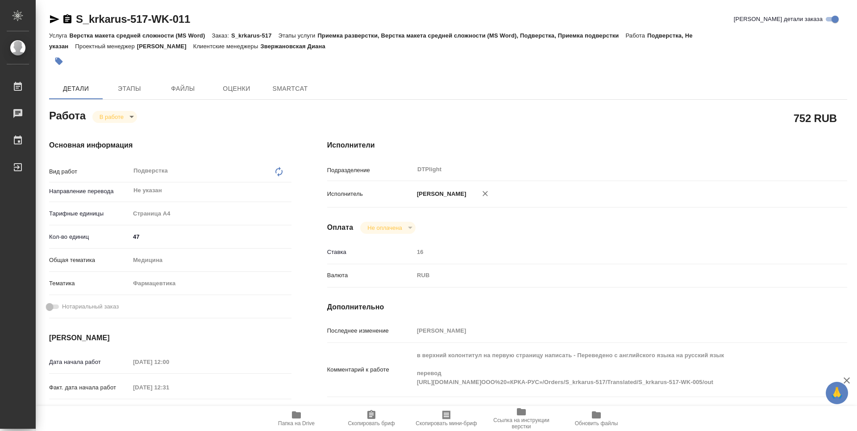
type textarea "x"
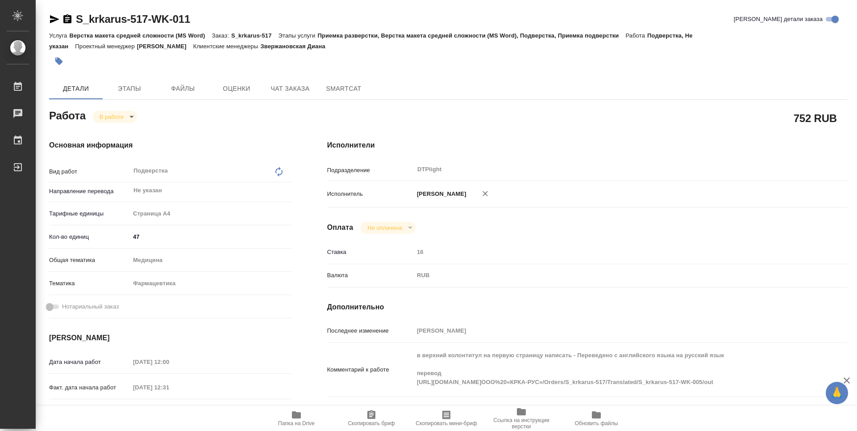
scroll to position [134, 0]
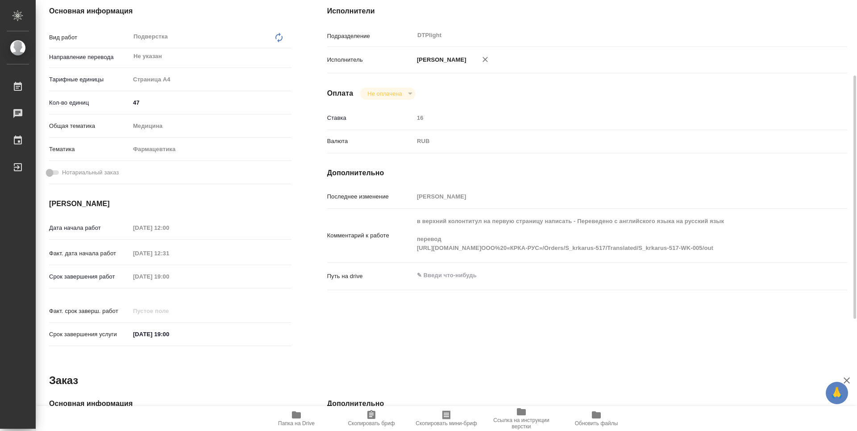
type textarea "x"
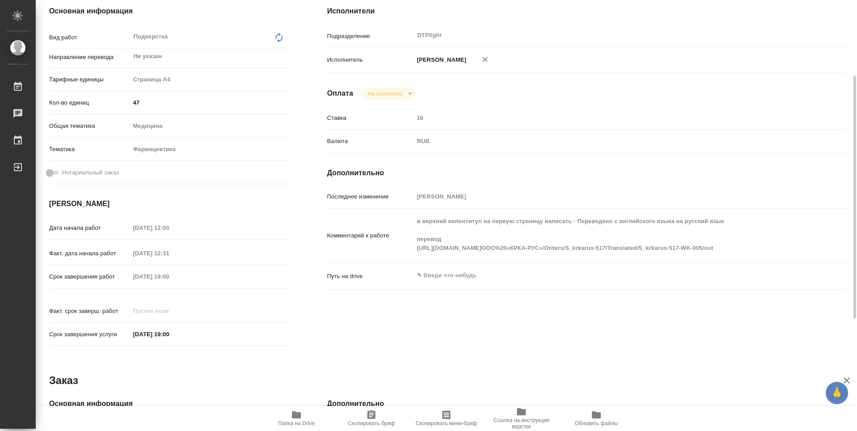
type textarea "x"
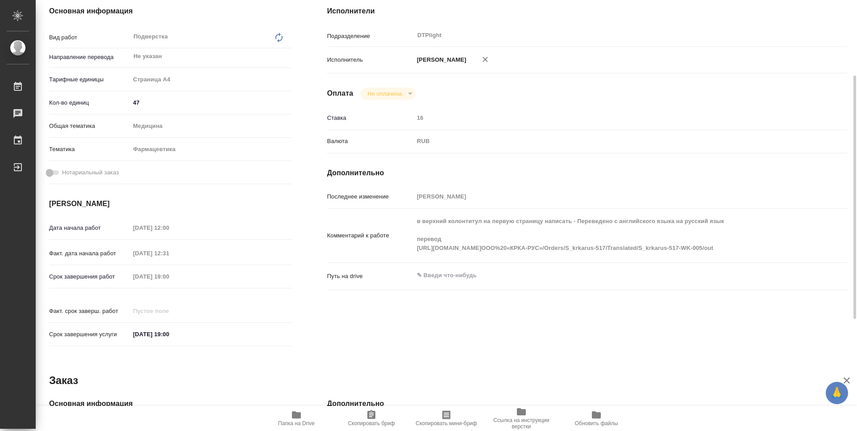
scroll to position [0, 0]
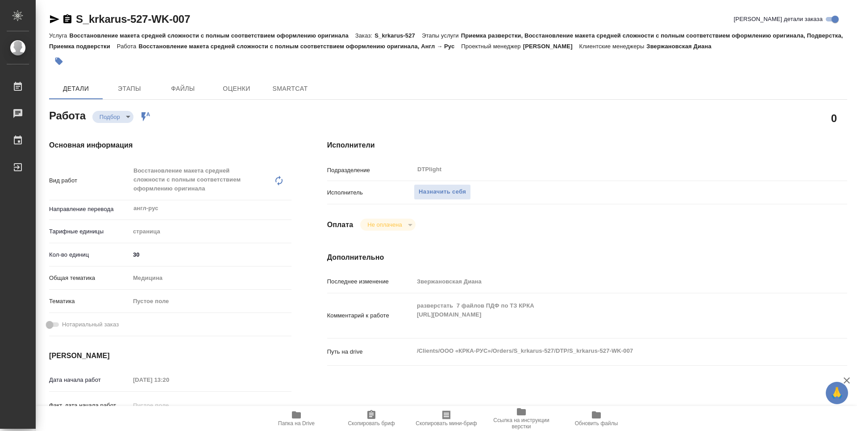
type textarea "x"
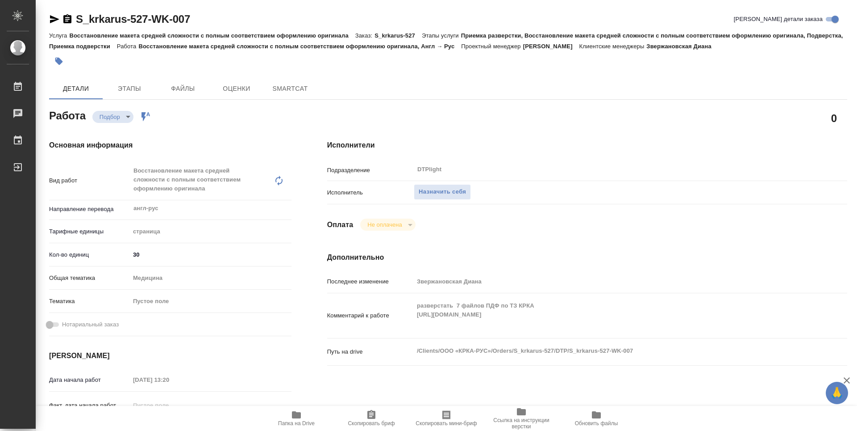
type textarea "x"
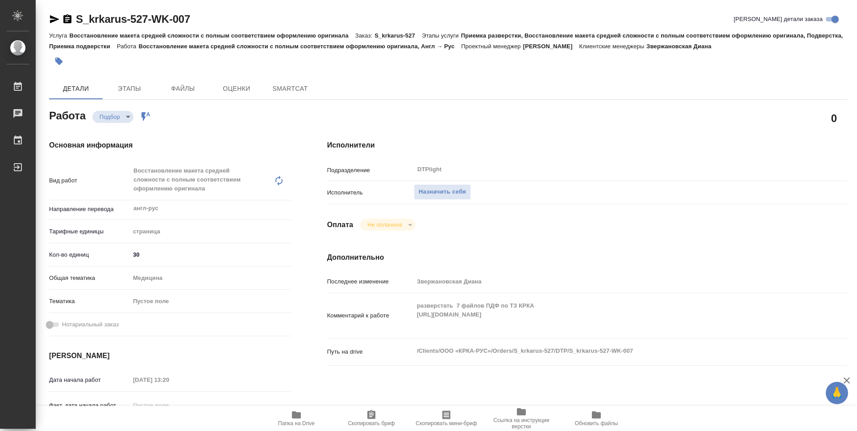
type textarea "x"
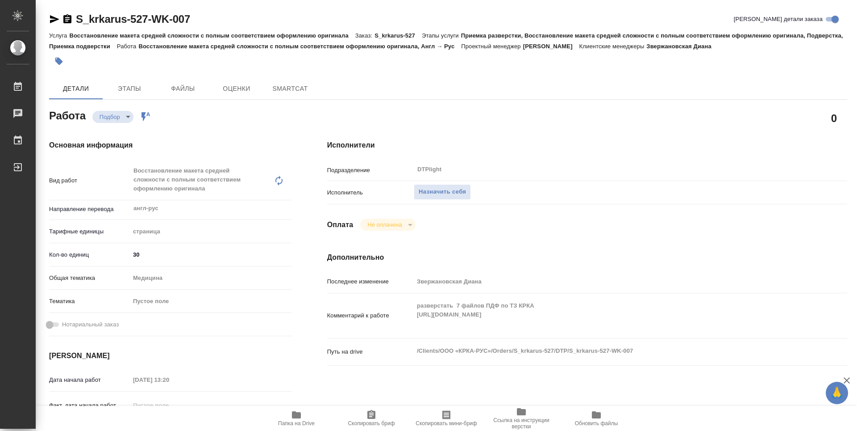
type textarea "x"
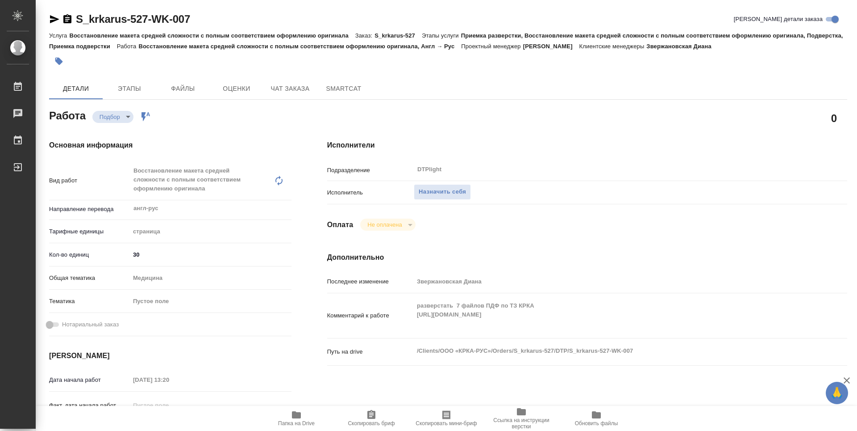
type textarea "x"
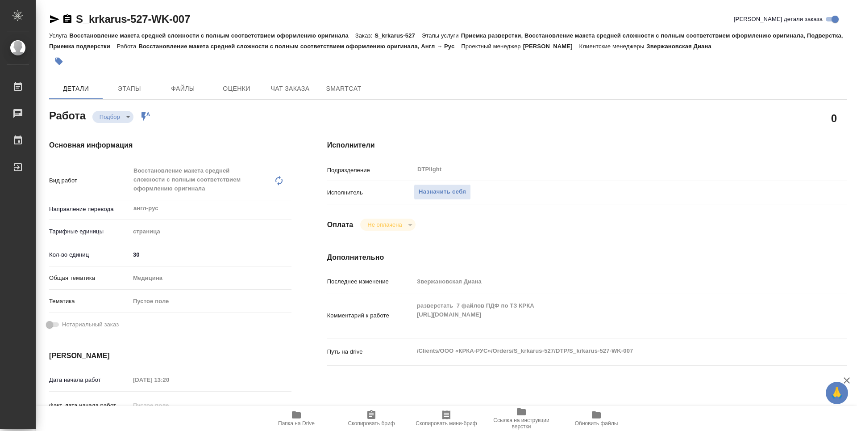
type textarea "x"
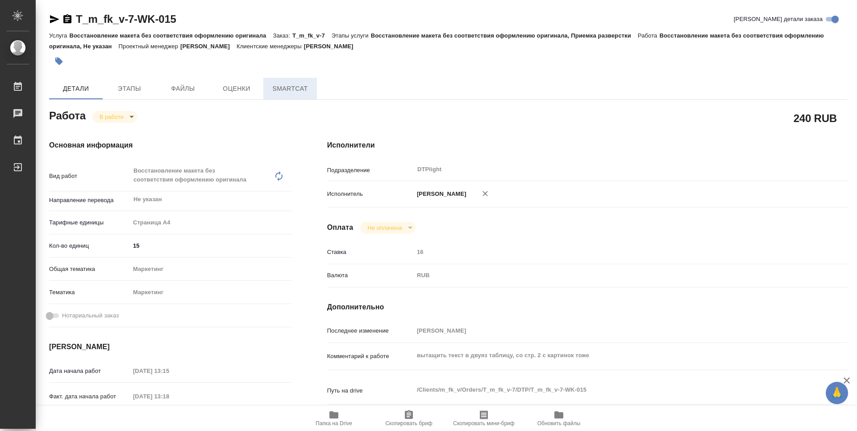
type textarea "x"
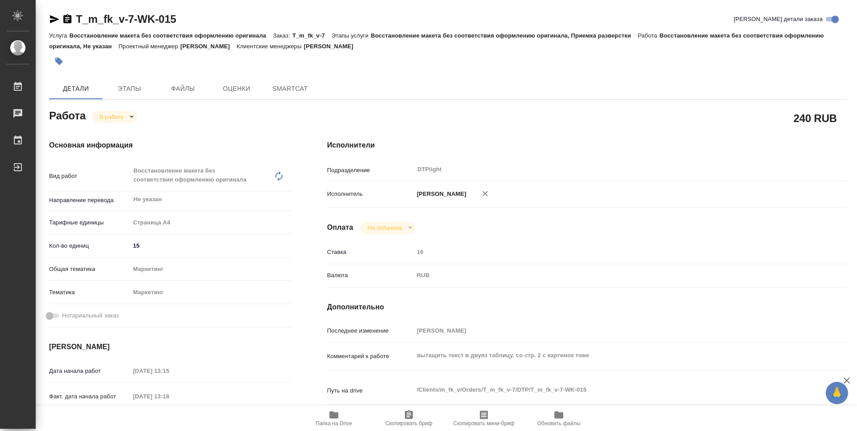
type textarea "x"
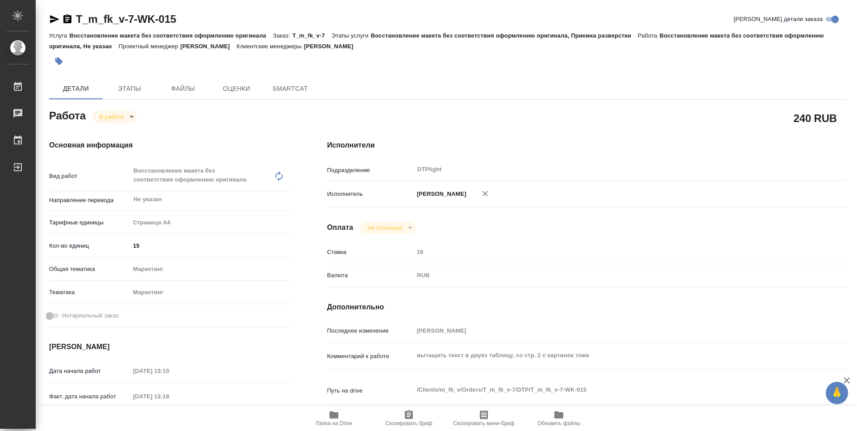
type textarea "x"
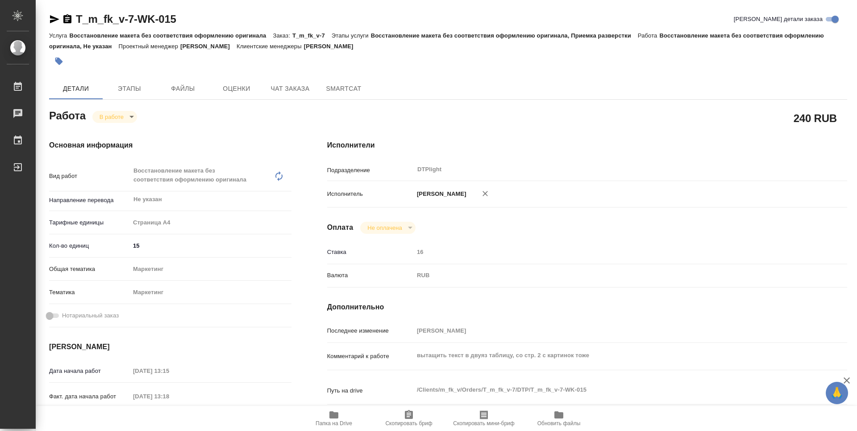
type textarea "x"
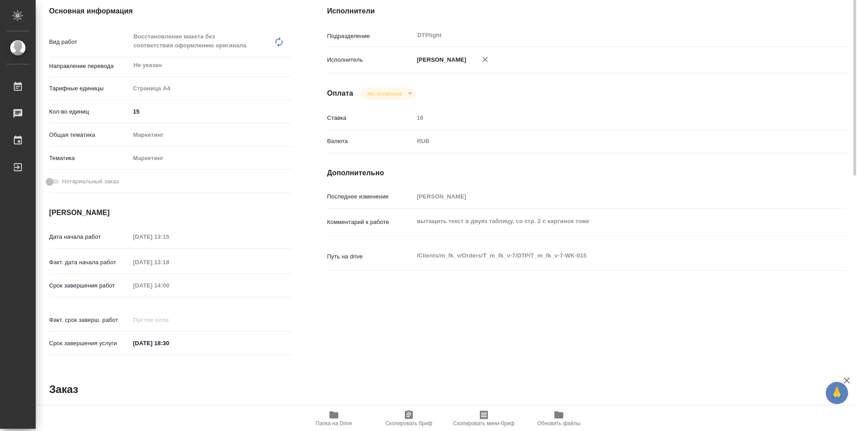
type textarea "x"
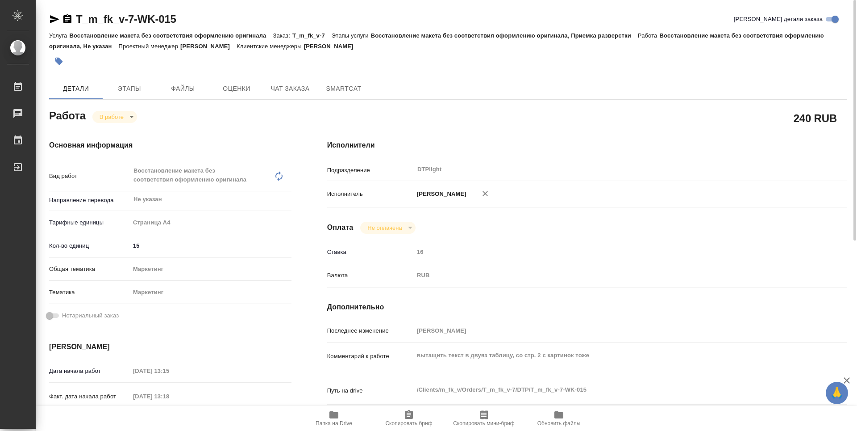
click at [355, 421] on span "Папка на Drive" at bounding box center [334, 417] width 64 height 17
click at [342, 420] on span "Папка на Drive" at bounding box center [334, 423] width 37 height 6
click at [129, 121] on body "🙏 .cls-1 fill:#fff; AWATERA Guselnikov Roman Работы 0 Чаты График Выйти T_m_fk_…" at bounding box center [428, 215] width 857 height 431
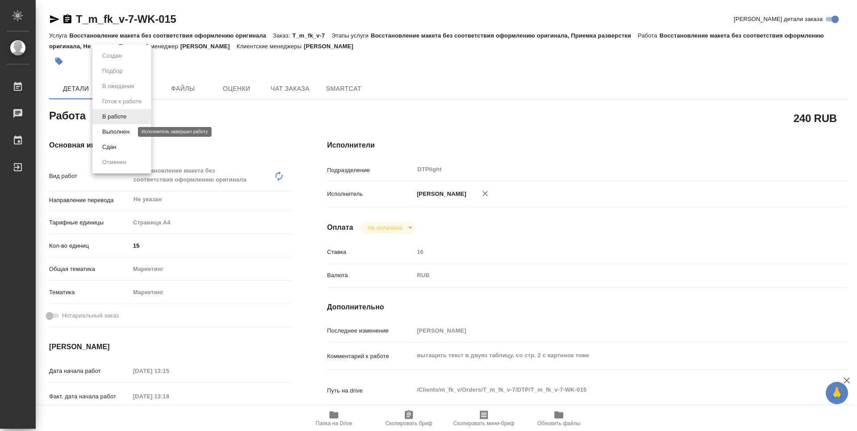
click at [117, 128] on button "Выполнен" at bounding box center [116, 132] width 33 height 10
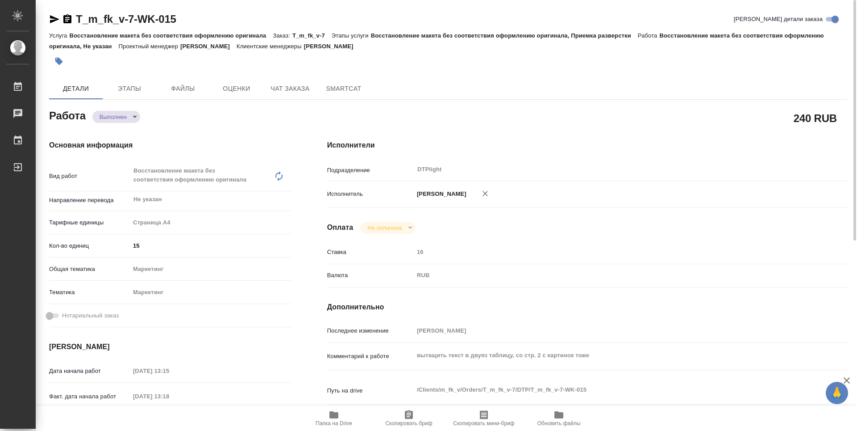
type textarea "x"
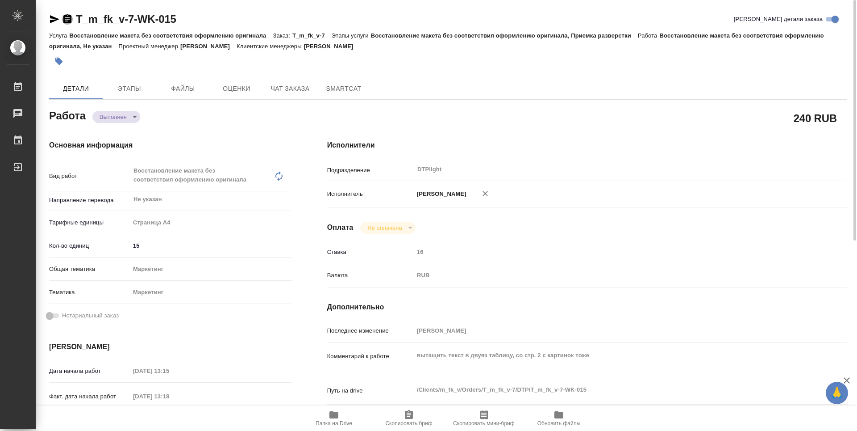
type textarea "x"
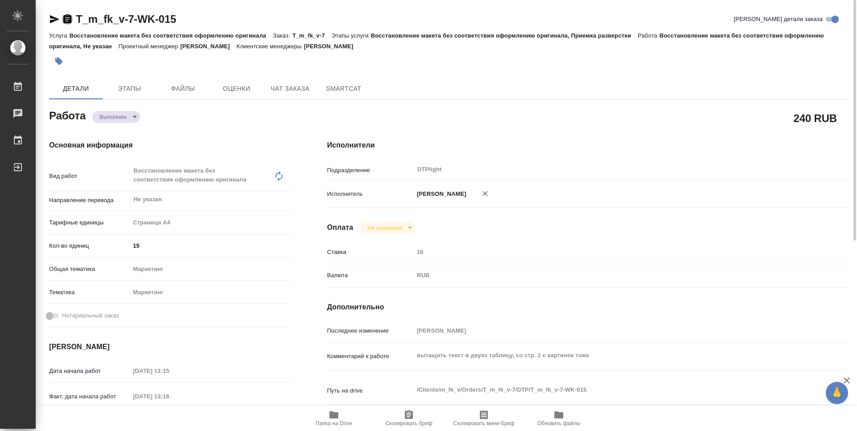
click at [69, 20] on icon "button" at bounding box center [67, 18] width 8 height 9
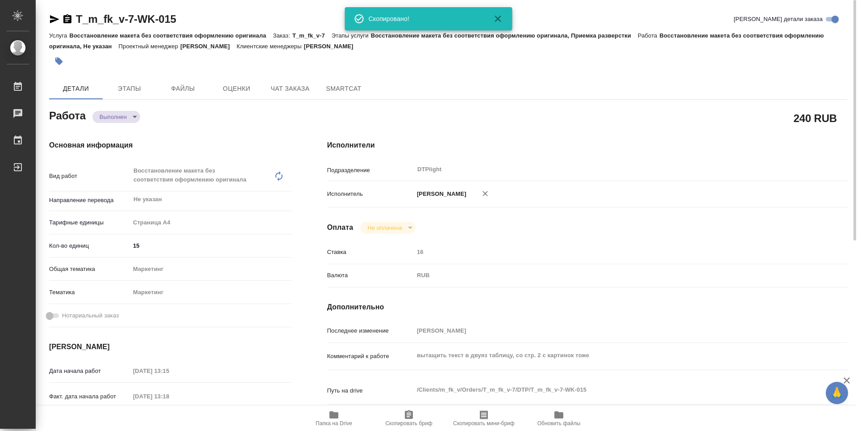
type textarea "x"
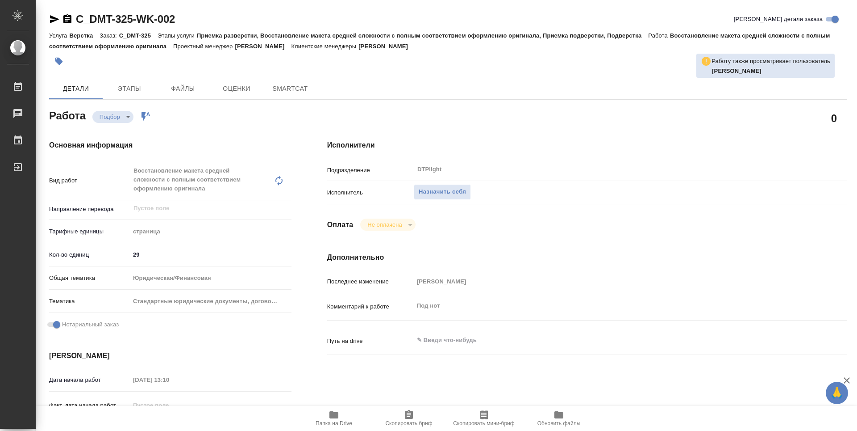
type textarea "x"
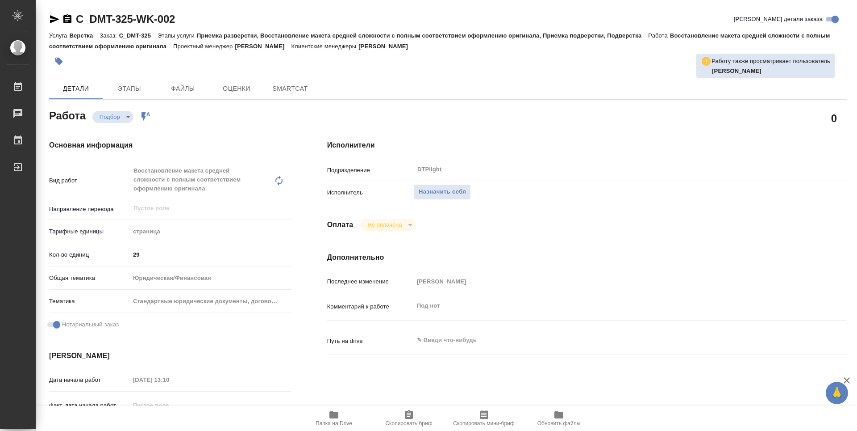
type textarea "x"
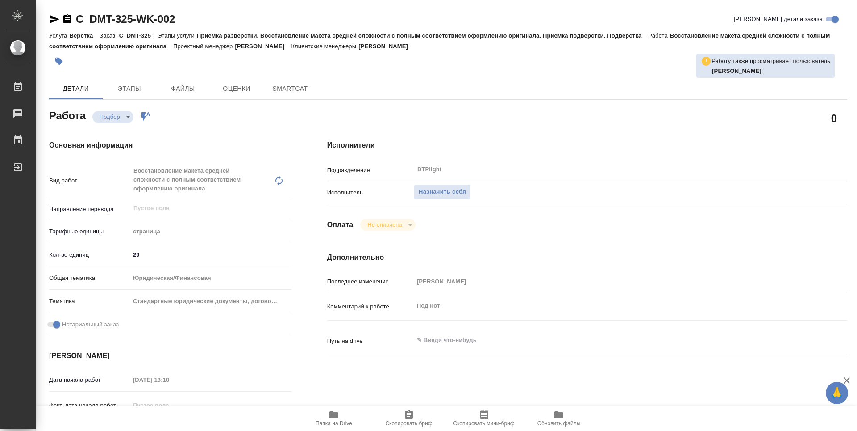
type textarea "x"
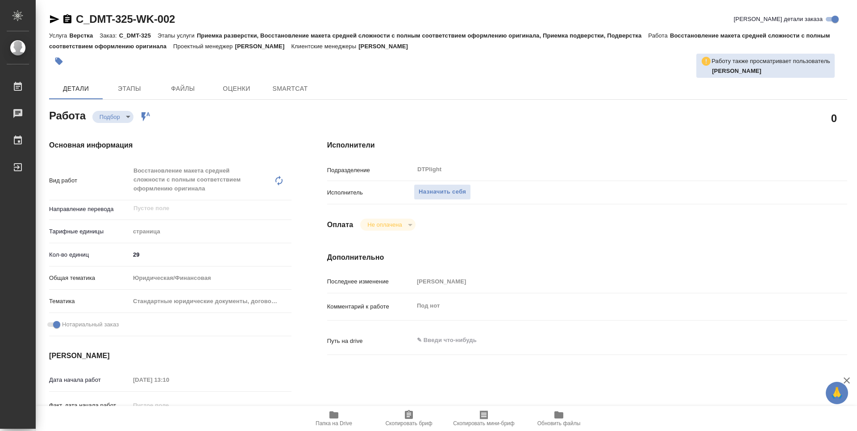
type textarea "x"
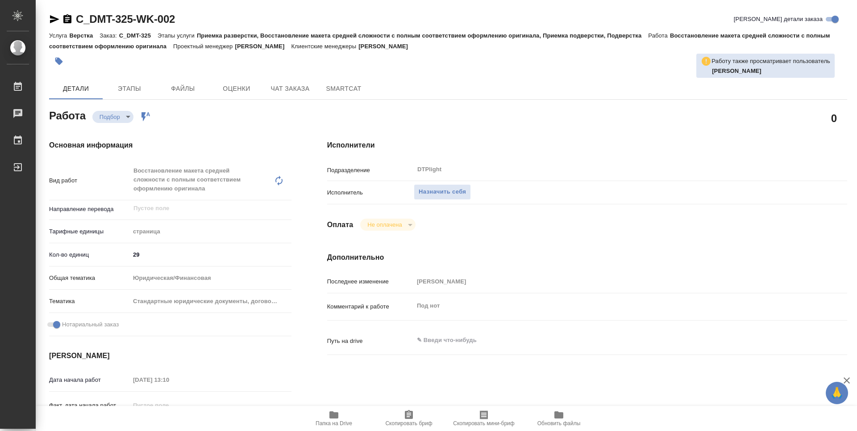
click at [339, 419] on icon "button" at bounding box center [334, 414] width 11 height 11
type textarea "x"
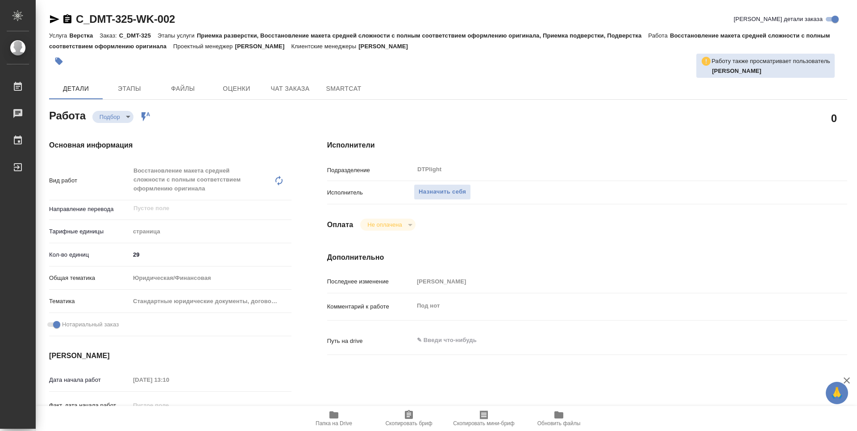
type textarea "x"
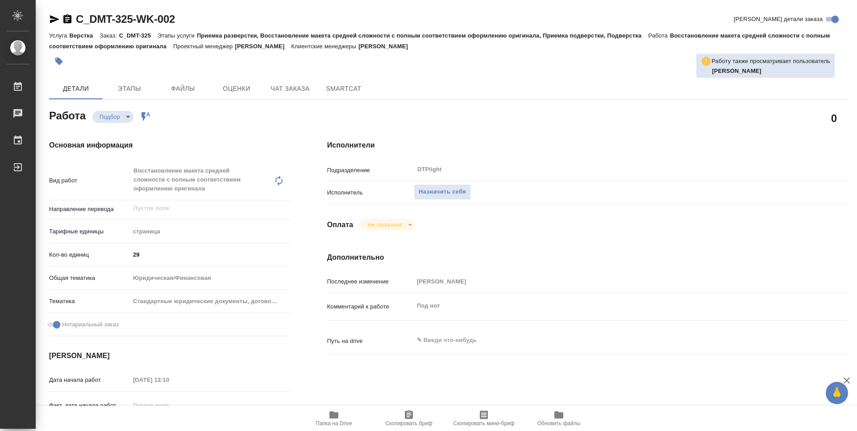
type textarea "x"
click at [443, 189] on span "Назначить себя" at bounding box center [442, 192] width 47 height 10
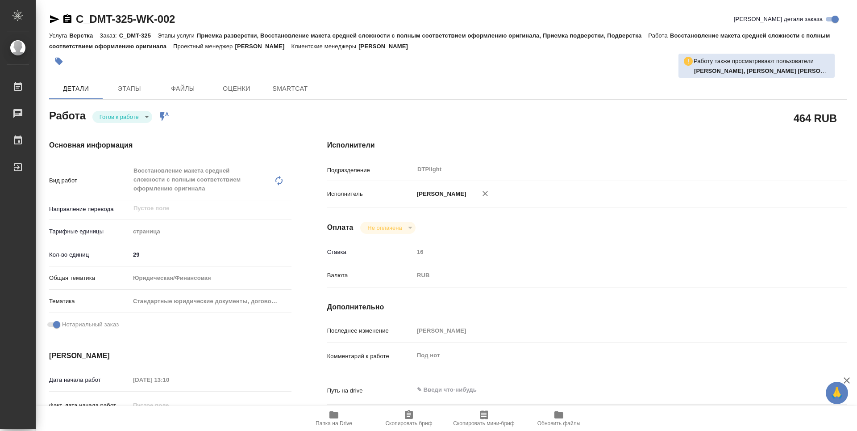
type textarea "x"
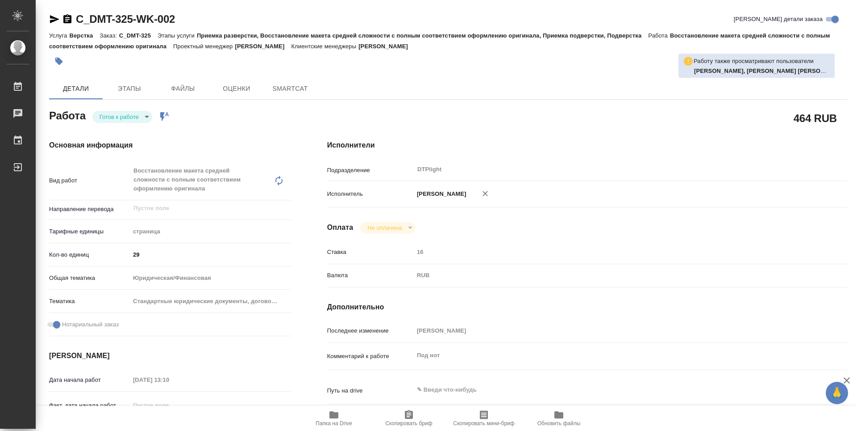
type textarea "x"
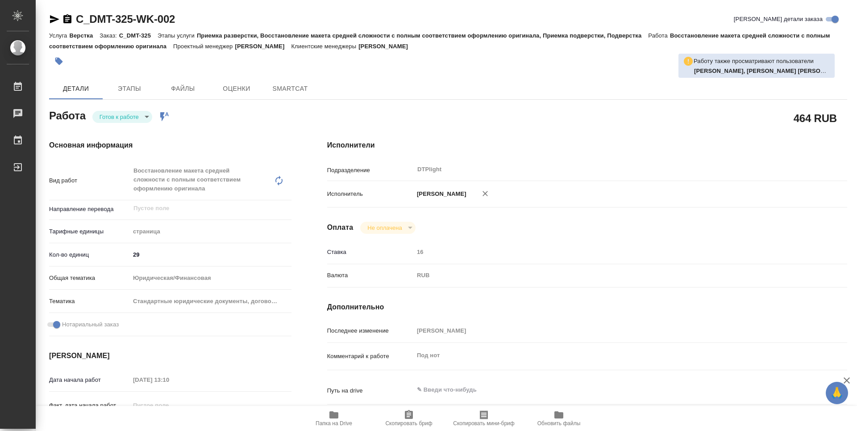
type textarea "x"
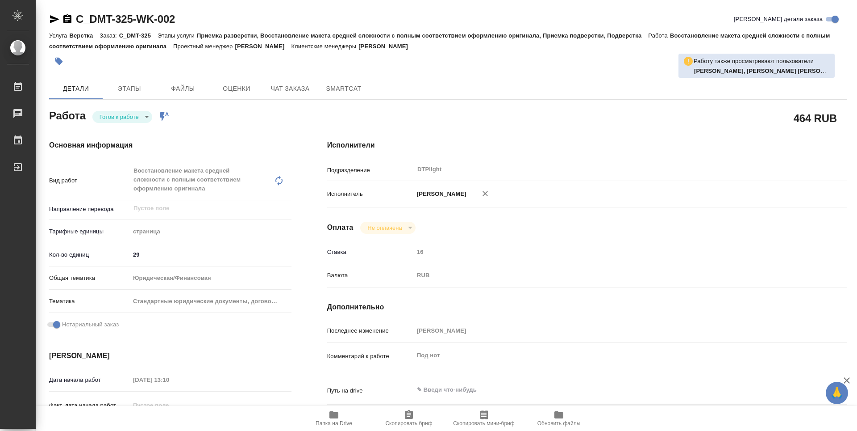
click at [145, 121] on body "🙏 .cls-1 fill:#fff; AWATERA Guselnikov Roman Работы Чаты График Выйти C_DMT-325…" at bounding box center [428, 215] width 857 height 431
type textarea "x"
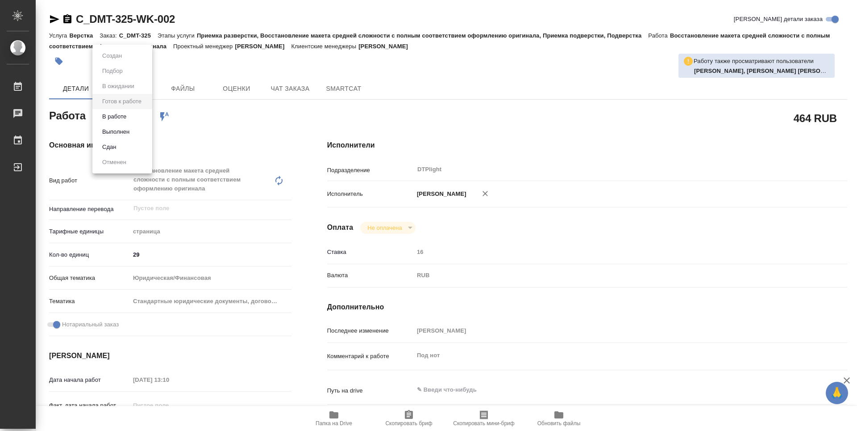
type textarea "x"
click at [105, 116] on button "В работе" at bounding box center [114, 117] width 29 height 10
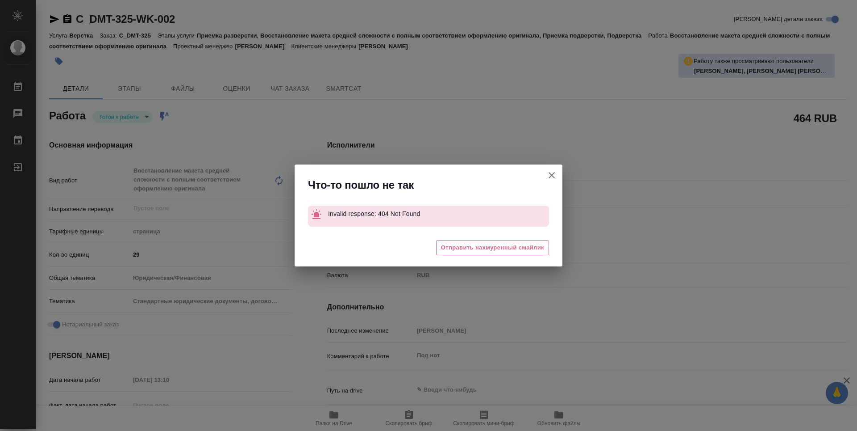
type textarea "x"
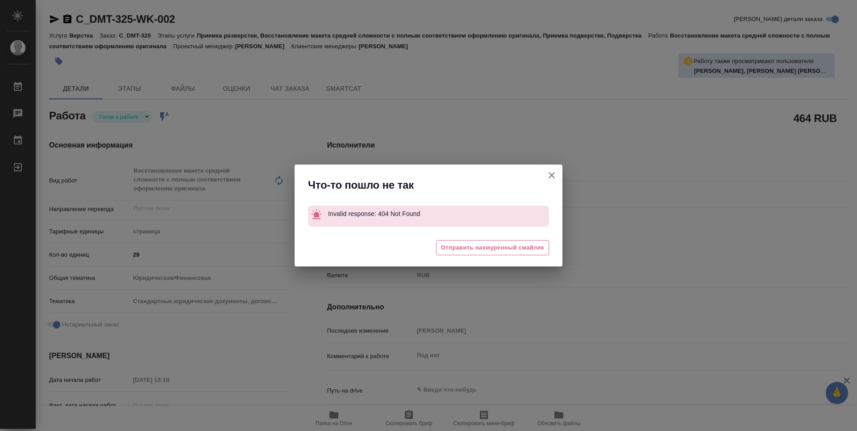
type textarea "x"
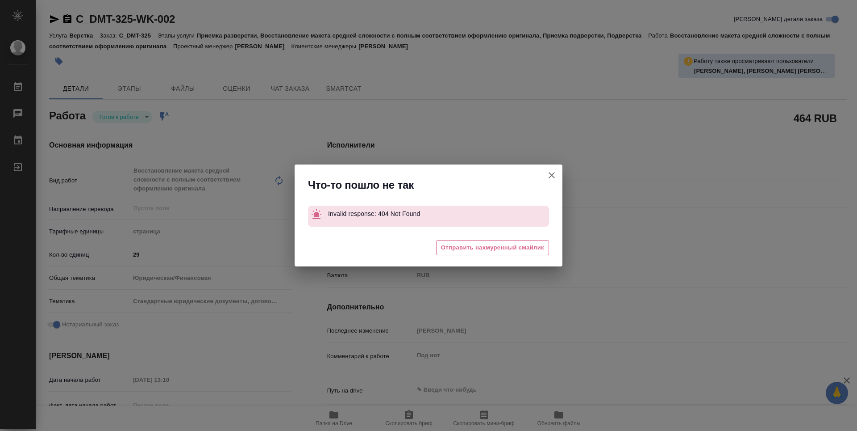
type textarea "x"
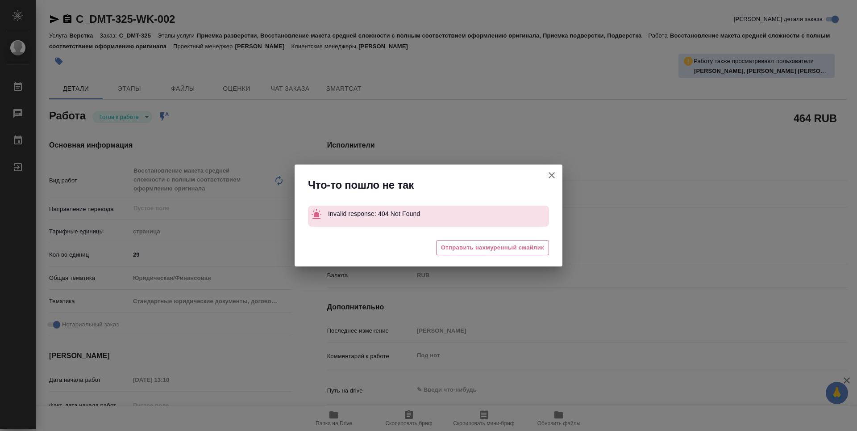
click at [553, 177] on icon "button" at bounding box center [552, 175] width 11 height 11
type textarea "x"
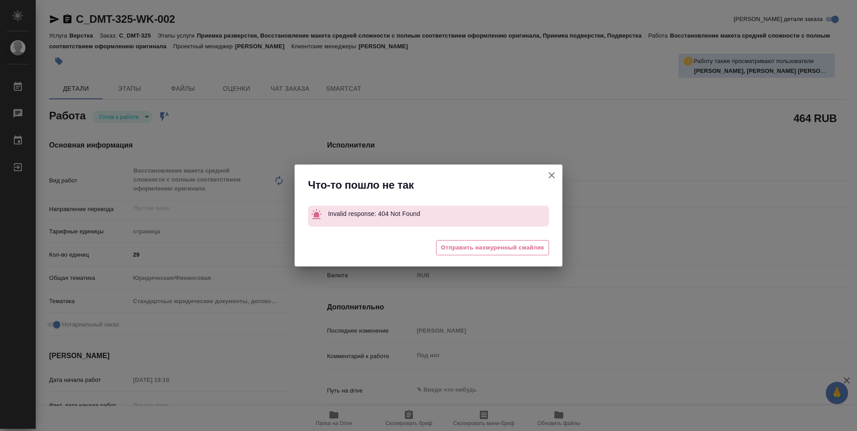
type textarea "x"
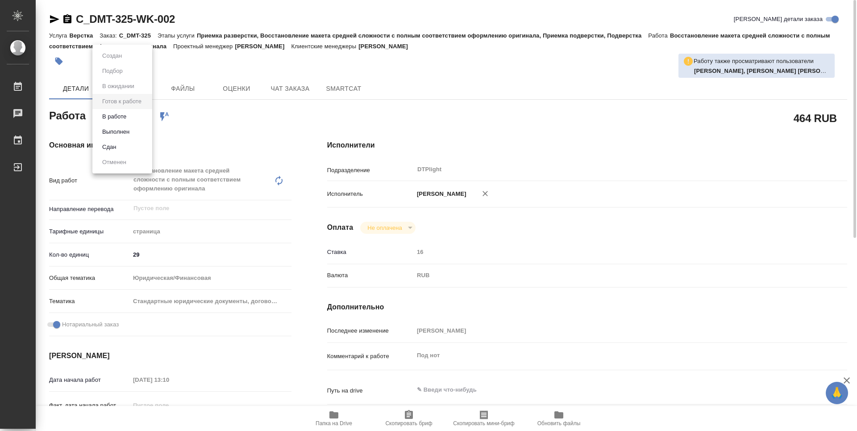
click at [142, 117] on body "🙏 .cls-1 fill:#fff; AWATERA Guselnikov Roman Работы 0 Чаты График Выйти C_DMT-3…" at bounding box center [428, 215] width 857 height 431
click at [113, 117] on button "В работе" at bounding box center [114, 117] width 29 height 10
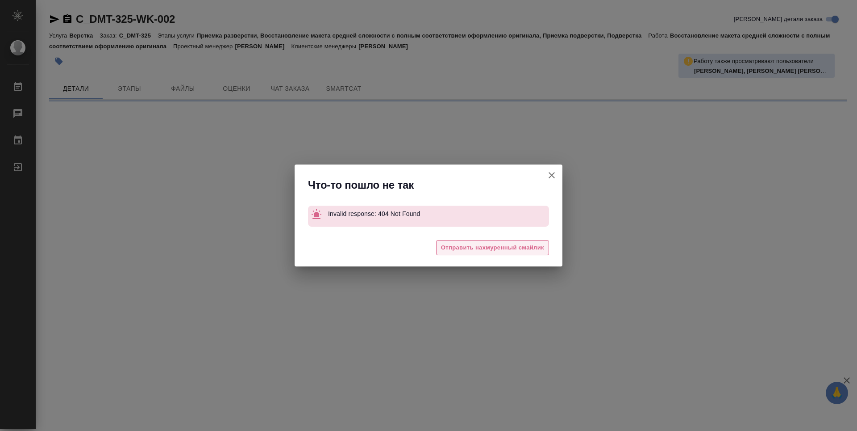
click at [478, 249] on span "Отправить нахмуренный смайлик" at bounding box center [492, 247] width 103 height 10
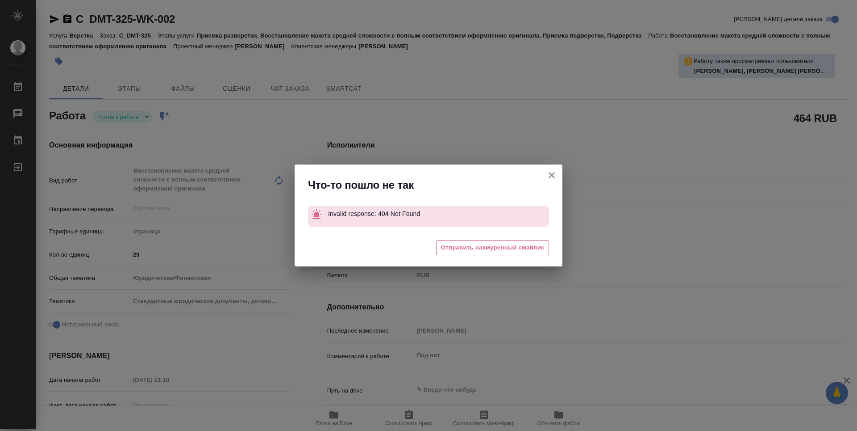
type textarea "x"
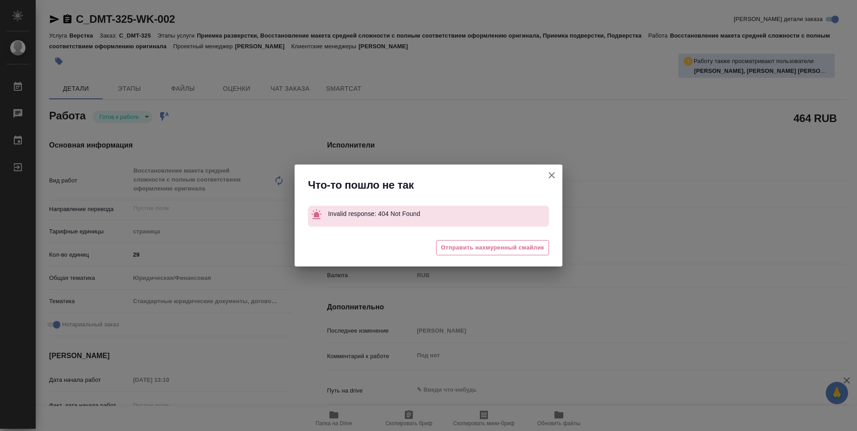
type textarea "x"
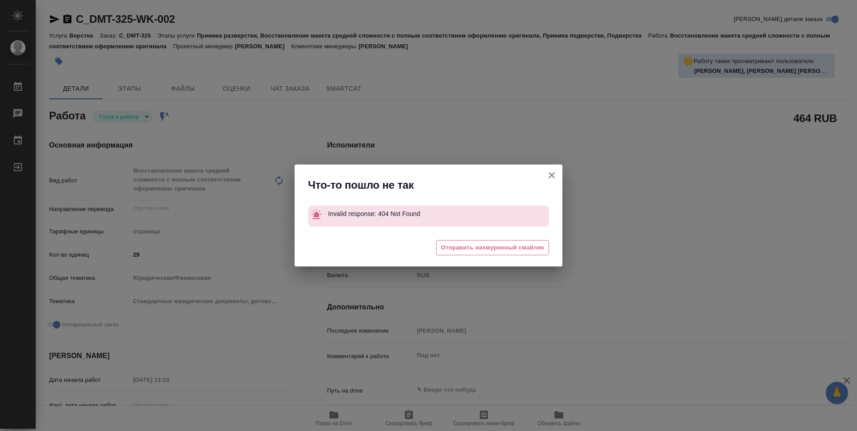
type textarea "x"
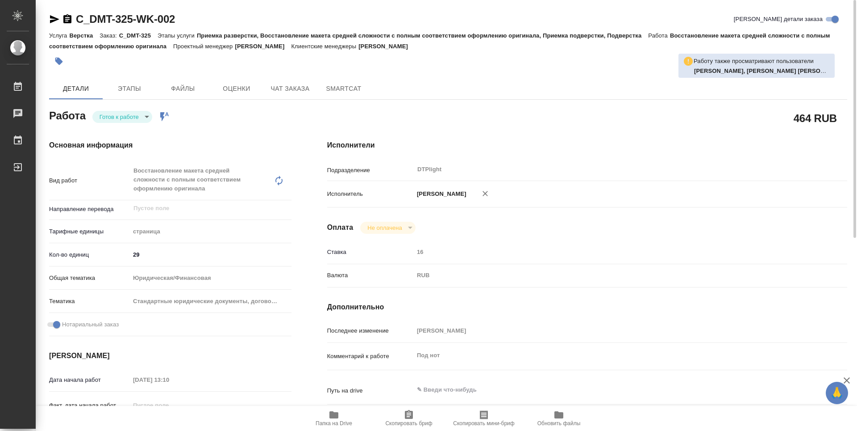
type textarea "x"
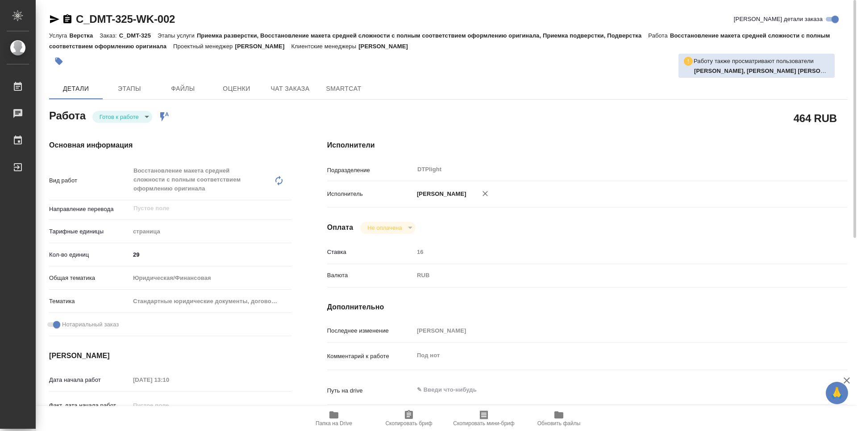
click at [263, 109] on div "Работа [PERSON_NAME] к работе readyForWork Работа включена в последовательность" at bounding box center [170, 115] width 242 height 16
click at [71, 19] on icon "button" at bounding box center [67, 18] width 8 height 9
click at [410, 116] on div "464 RUB" at bounding box center [587, 118] width 520 height 22
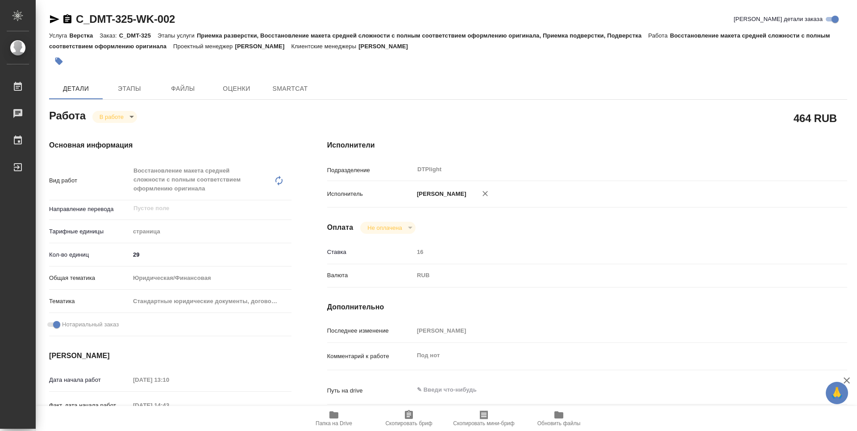
type textarea "x"
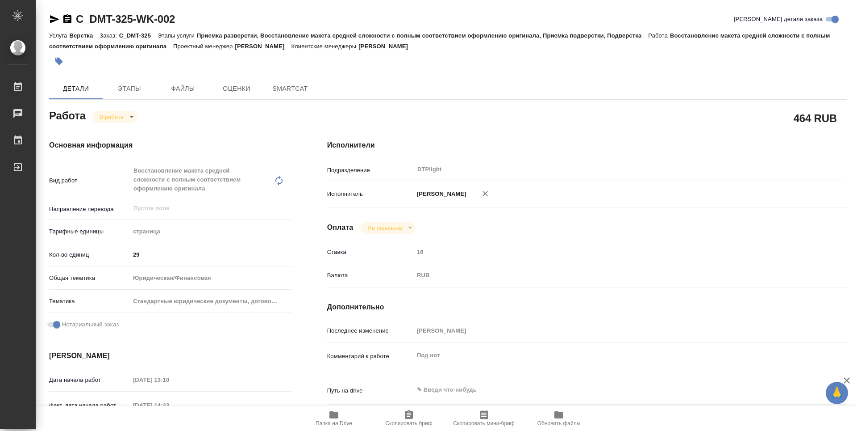
type textarea "x"
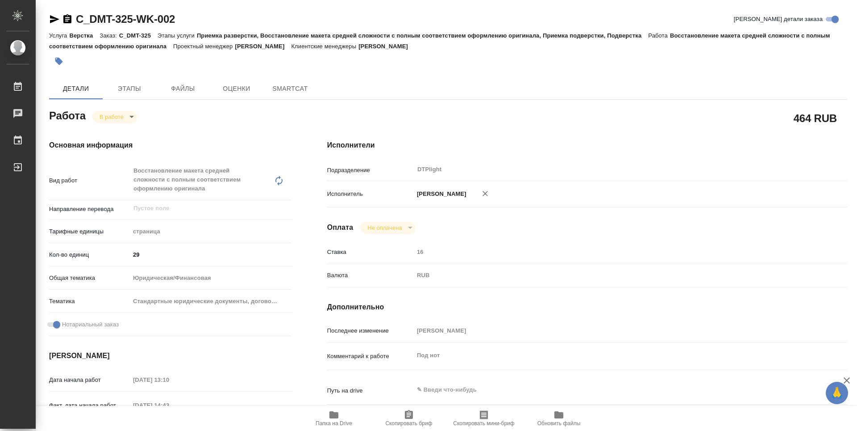
click at [71, 20] on icon "button" at bounding box center [67, 18] width 8 height 9
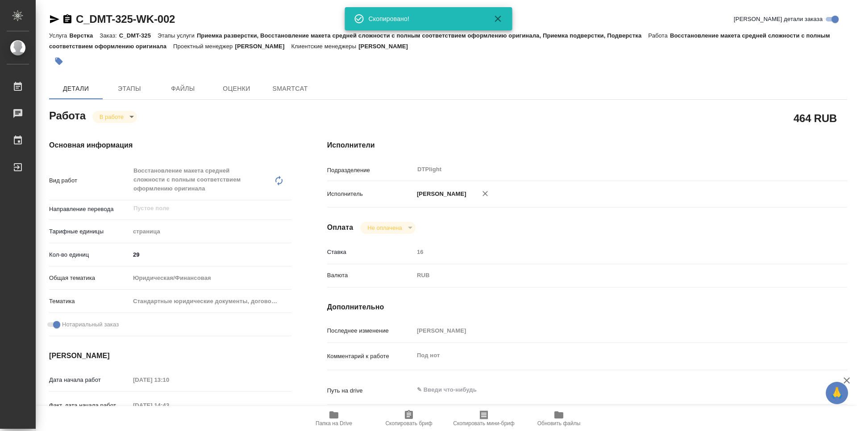
type textarea "x"
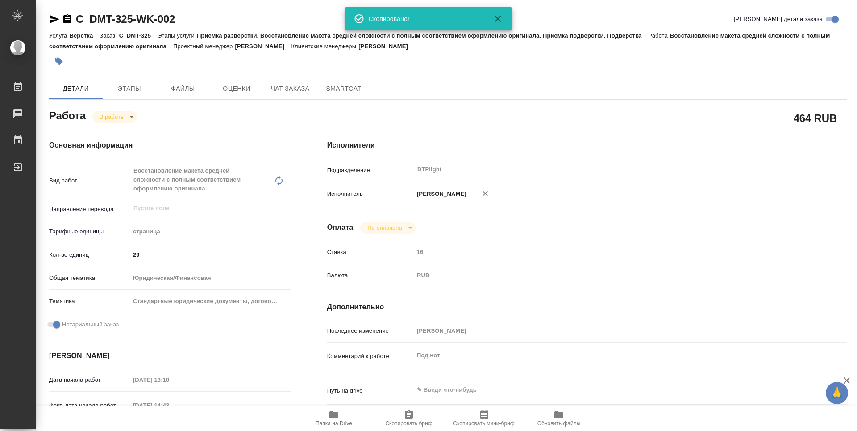
type textarea "x"
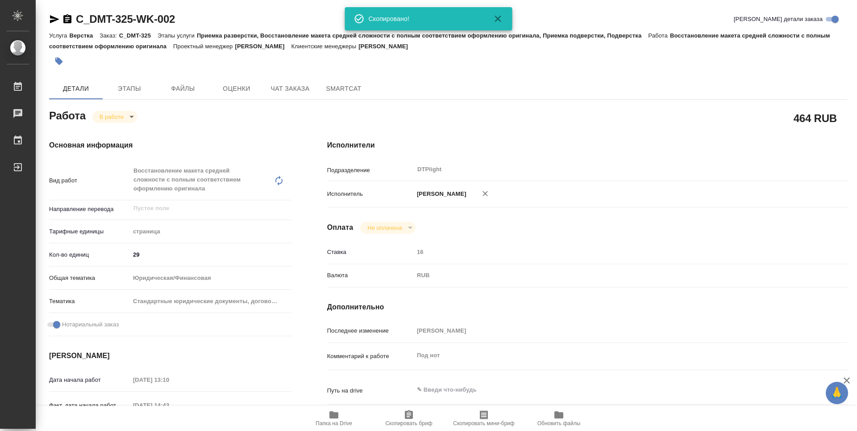
type textarea "x"
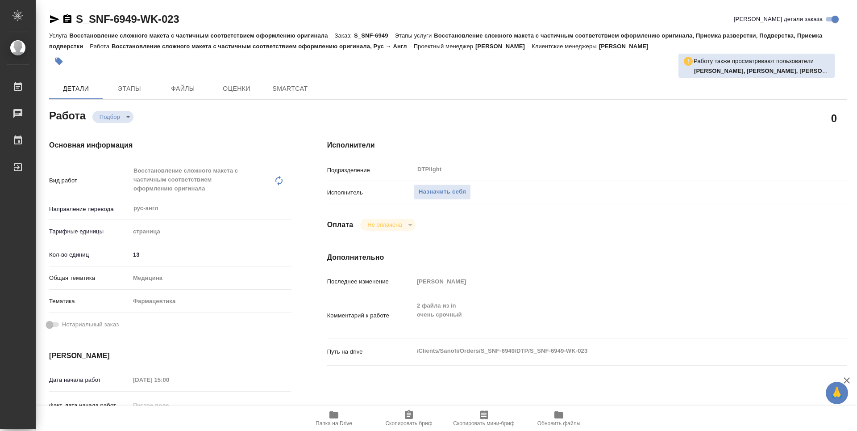
type textarea "x"
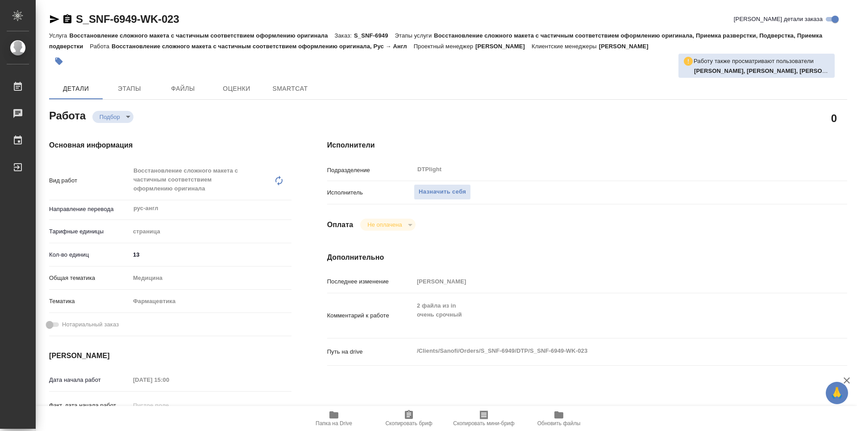
type textarea "x"
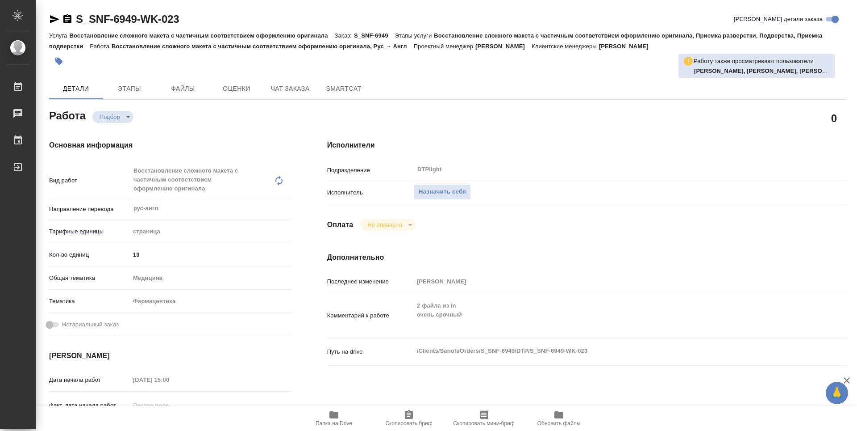
type textarea "x"
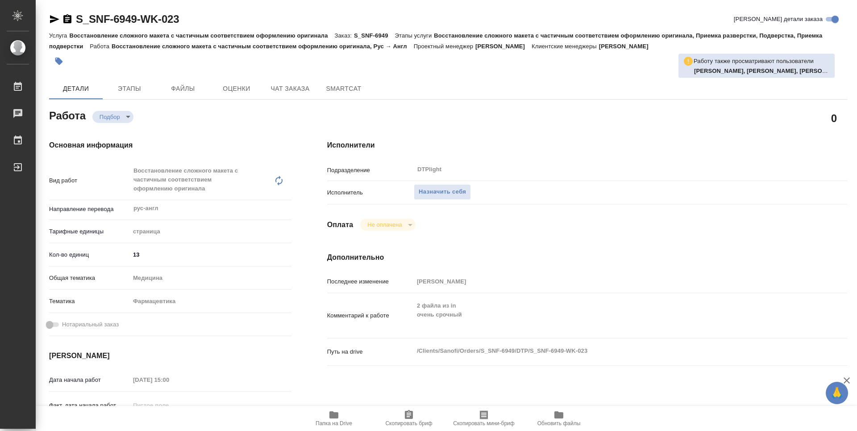
drag, startPoint x: 342, startPoint y: 421, endPoint x: 347, endPoint y: 414, distance: 8.0
click at [342, 421] on span "Папка на Drive" at bounding box center [334, 423] width 37 height 6
type textarea "x"
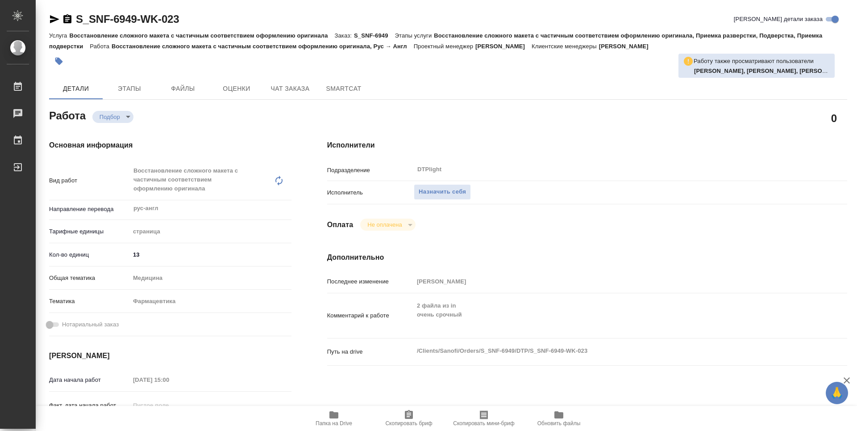
type textarea "x"
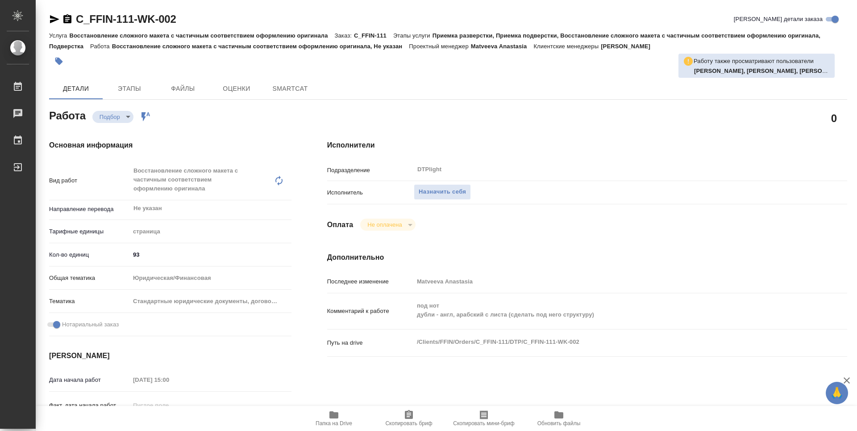
type textarea "x"
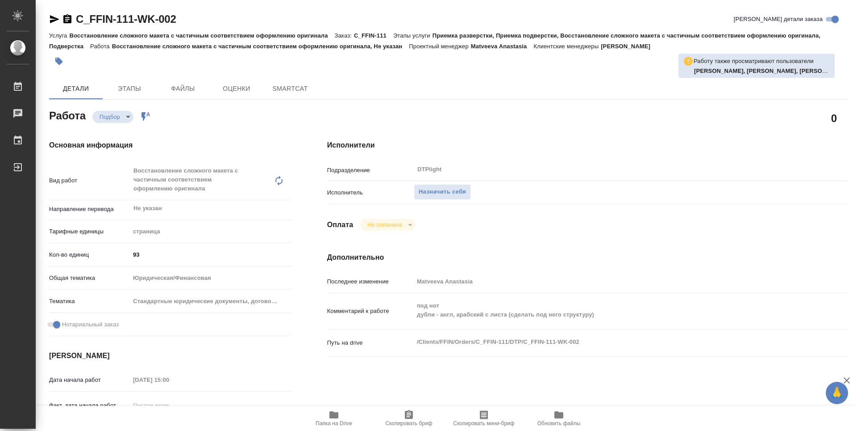
type textarea "x"
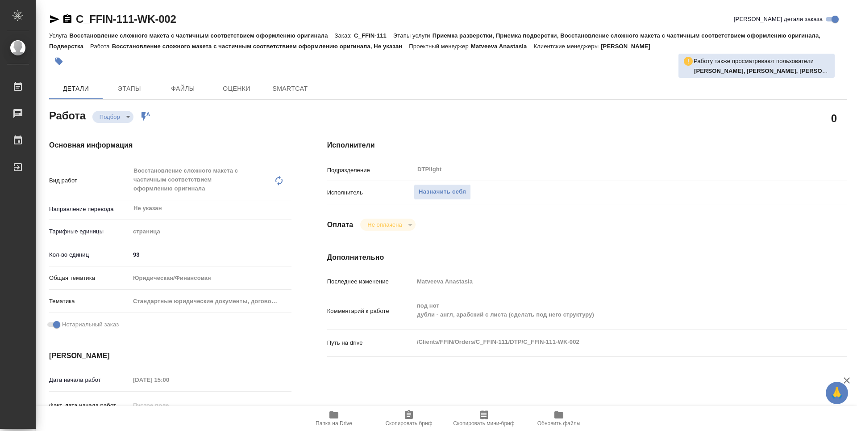
type textarea "x"
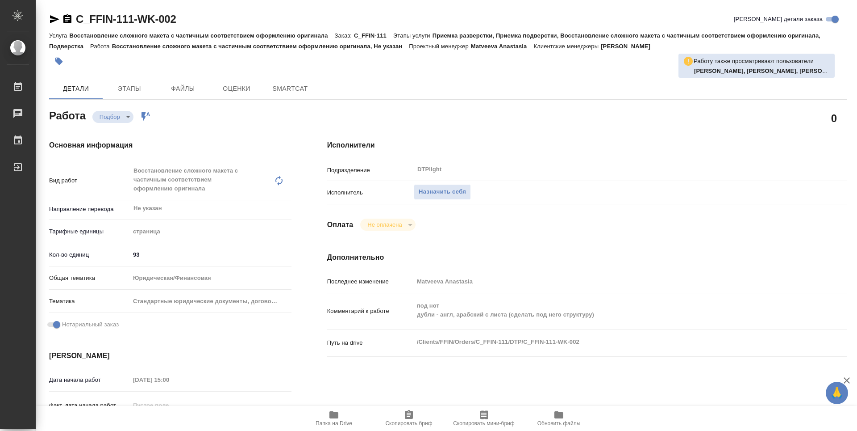
type textarea "x"
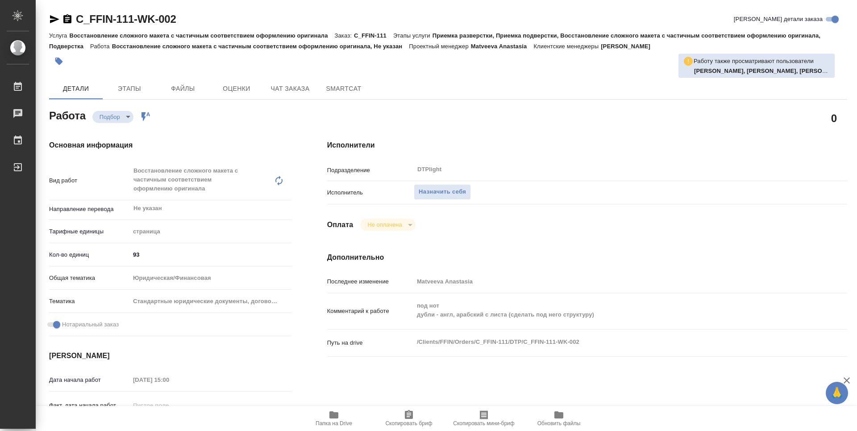
click at [340, 412] on span "Папка на Drive" at bounding box center [334, 417] width 64 height 17
type textarea "x"
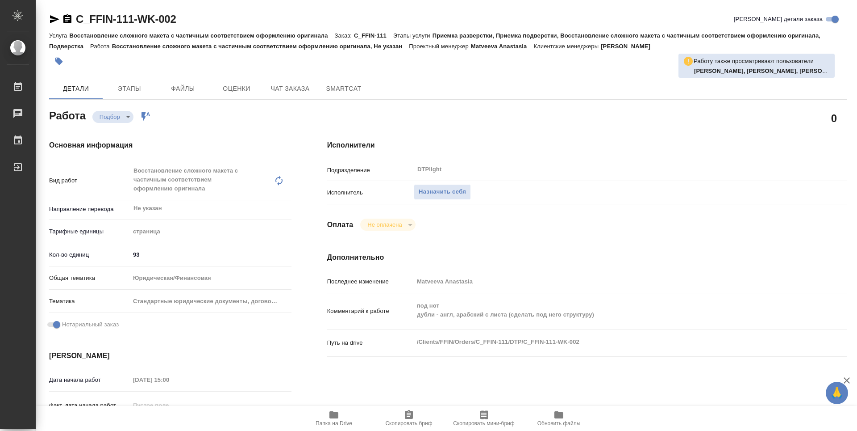
type textarea "x"
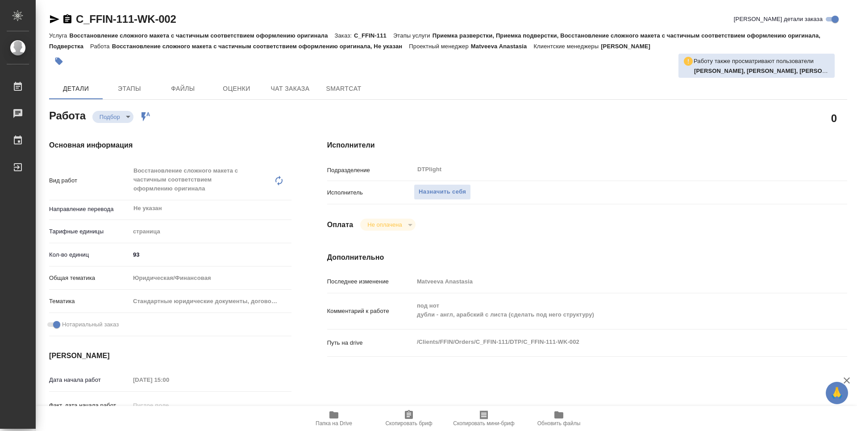
type textarea "x"
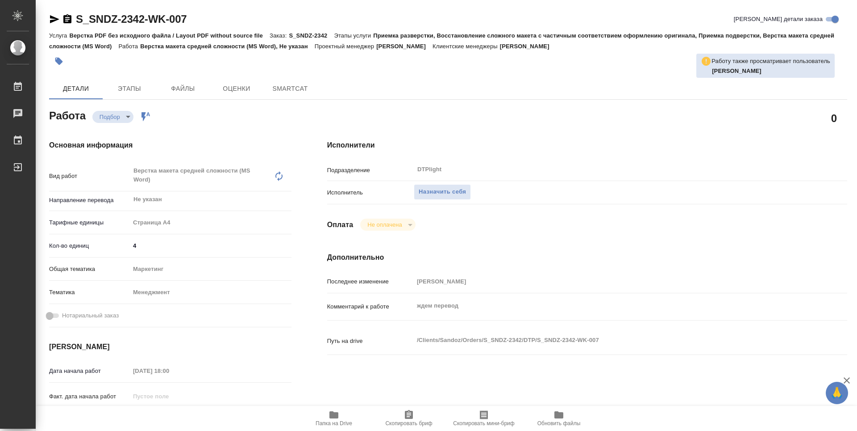
type textarea "x"
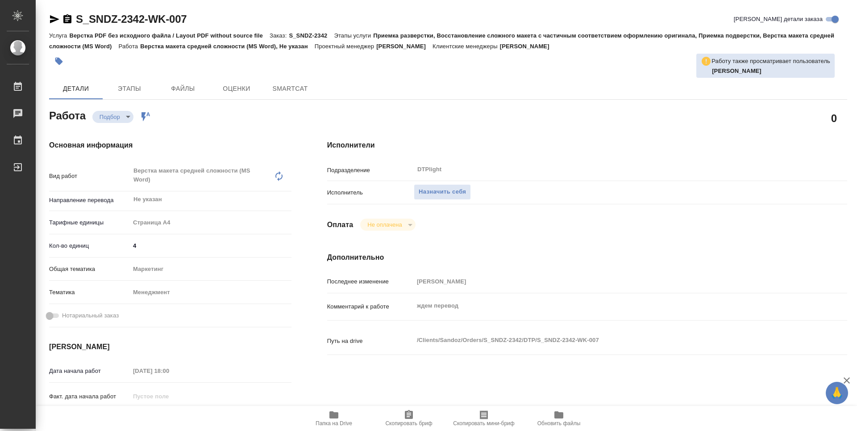
type textarea "x"
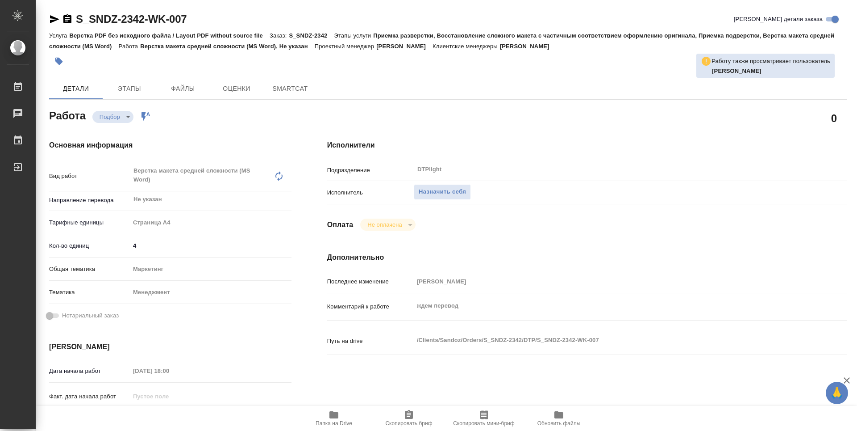
type textarea "x"
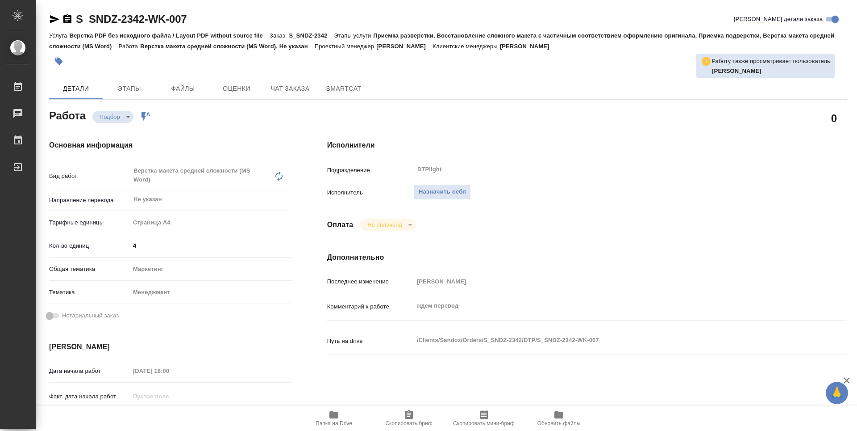
click at [348, 412] on span "Папка на Drive" at bounding box center [334, 417] width 64 height 17
type textarea "x"
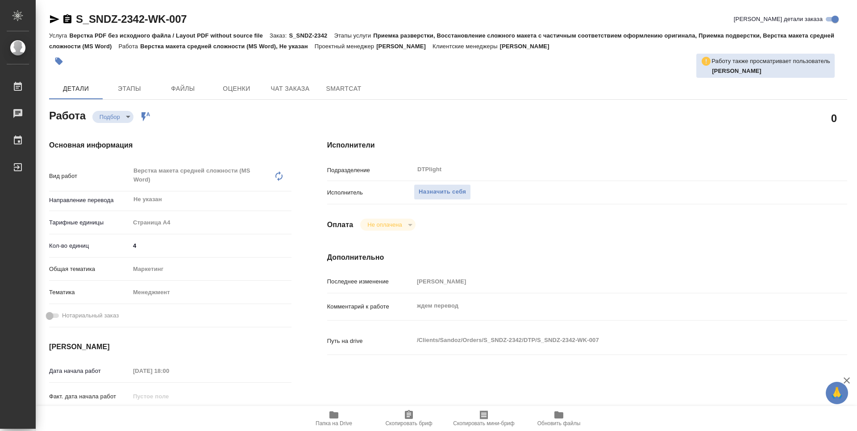
type textarea "x"
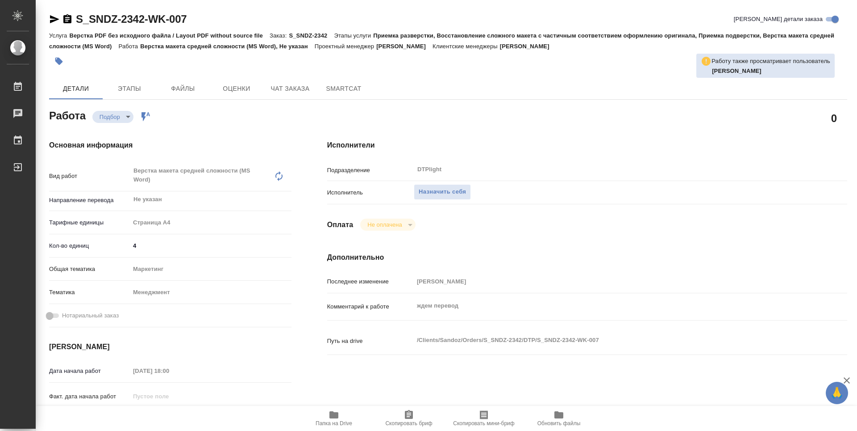
type textarea "x"
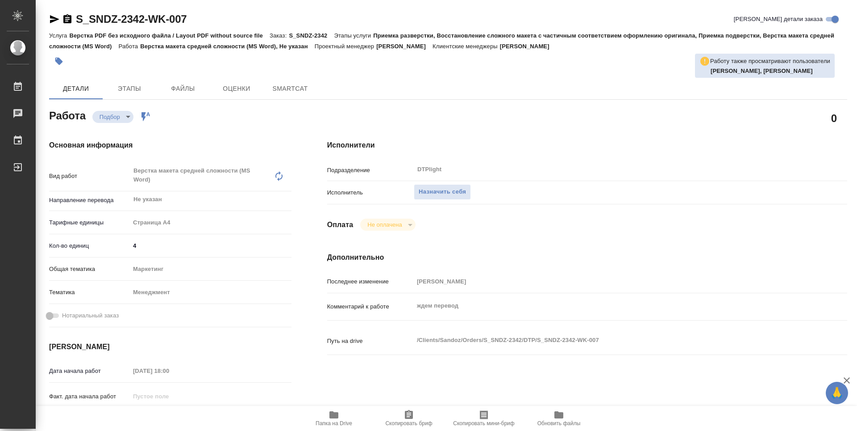
type textarea "x"
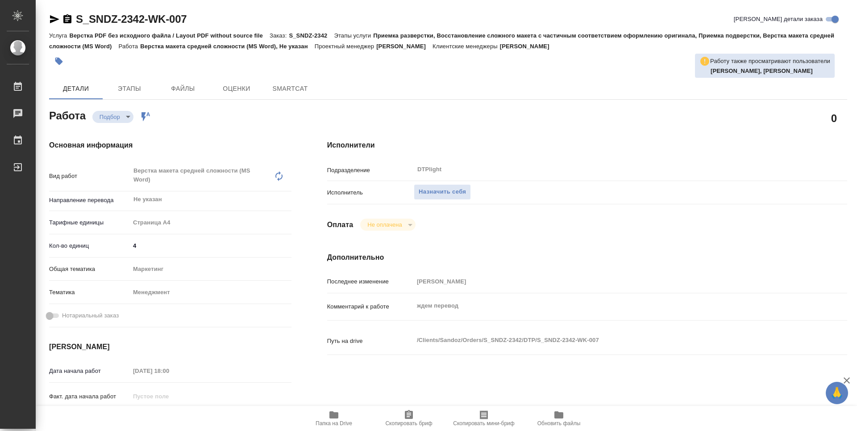
type textarea "x"
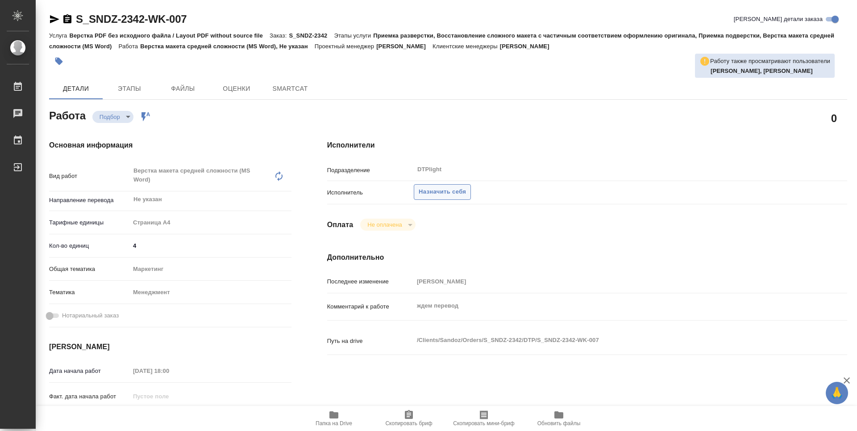
type textarea "x"
click at [458, 193] on span "Назначить себя" at bounding box center [442, 192] width 47 height 10
type textarea "x"
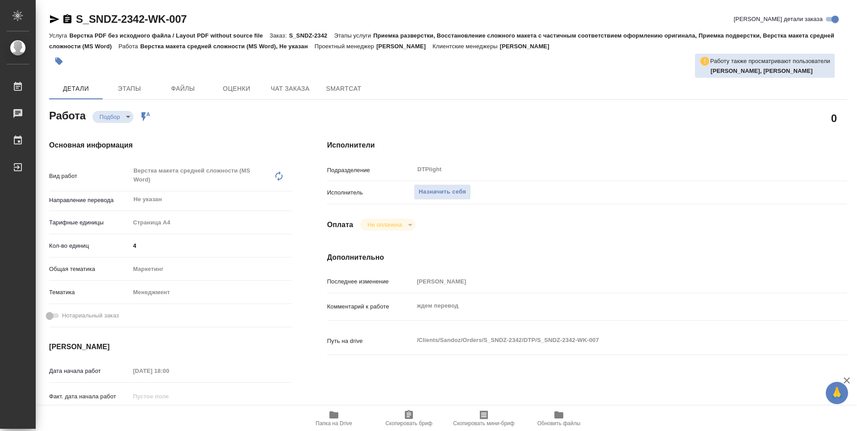
type textarea "x"
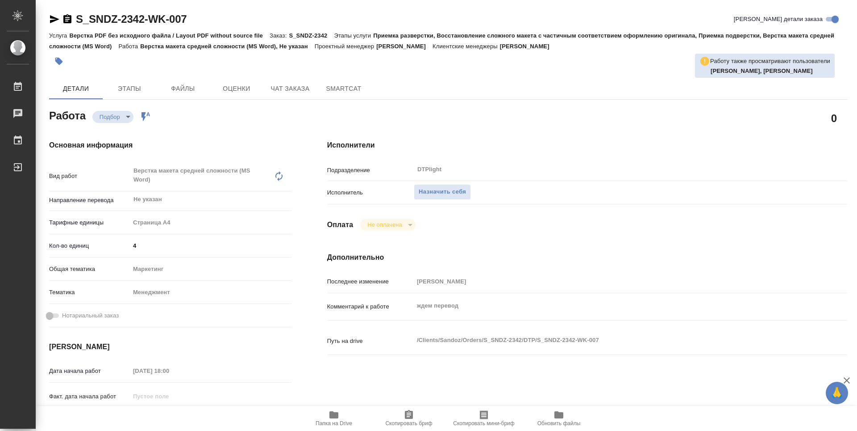
type textarea "x"
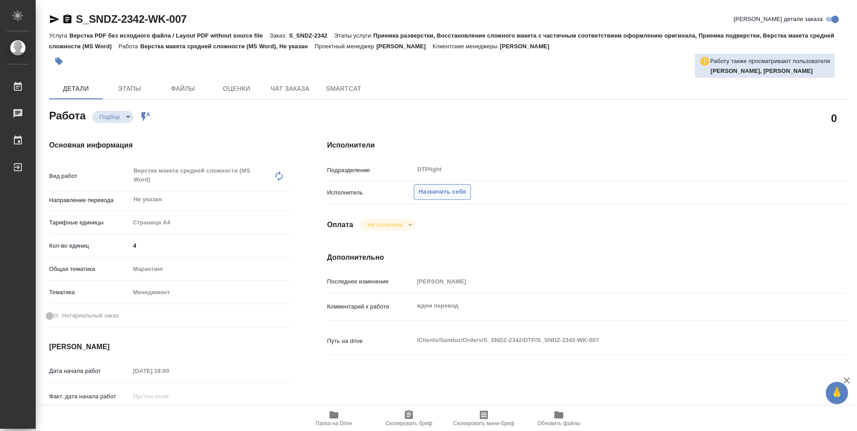
type textarea "x"
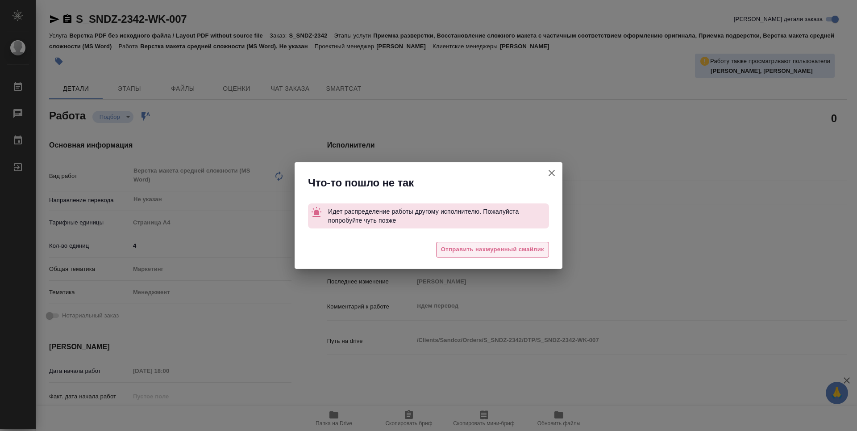
click at [530, 243] on button "Отправить нахмуренный смайлик" at bounding box center [492, 250] width 113 height 16
click at [548, 170] on icon "button" at bounding box center [552, 172] width 11 height 11
type textarea "x"
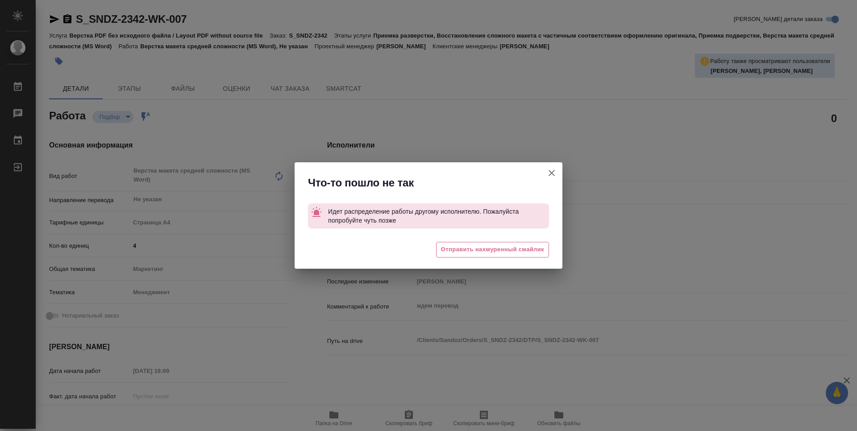
type textarea "x"
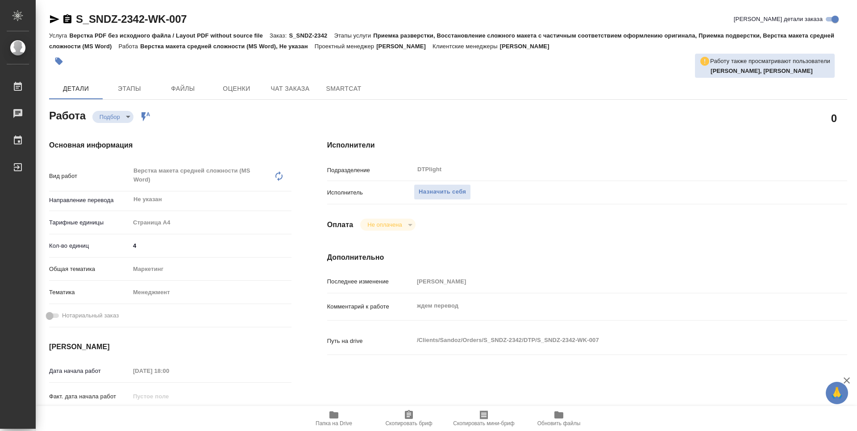
type textarea "x"
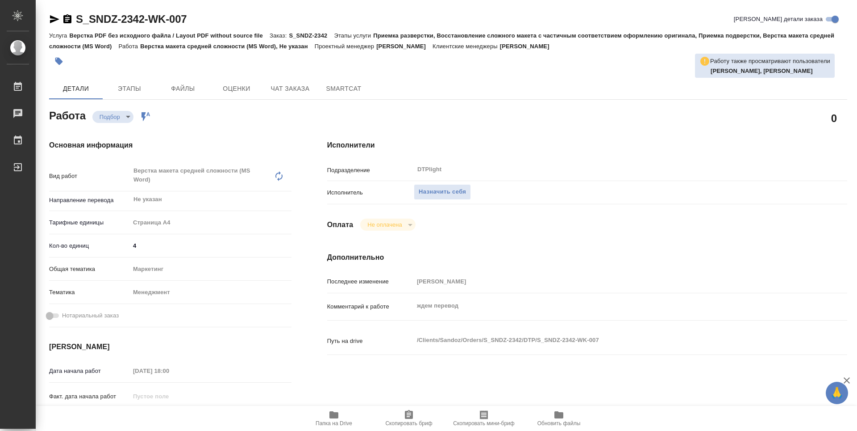
click at [117, 114] on body "🙏 .cls-1 fill:#fff; AWATERA Guselnikov Roman Работы 0 Чаты График Выйти S_SNDZ-…" at bounding box center [428, 215] width 857 height 431
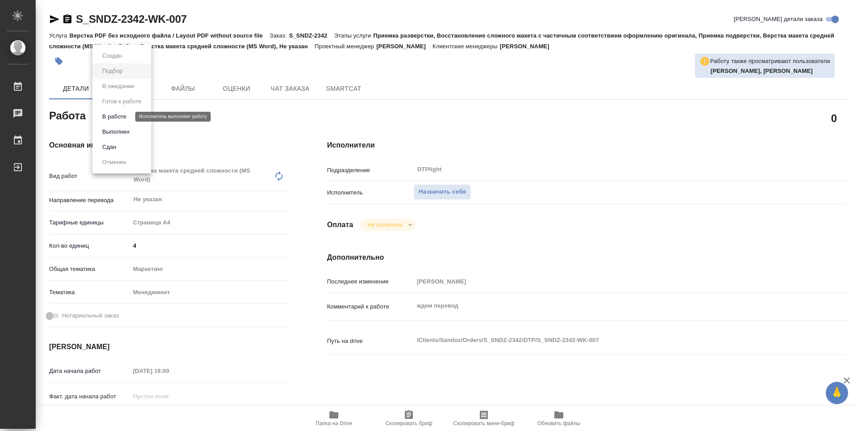
click at [117, 120] on button "В работе" at bounding box center [114, 117] width 29 height 10
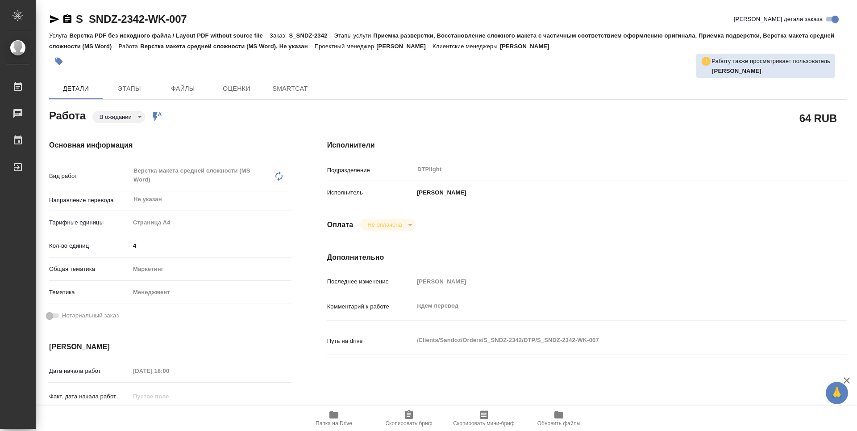
type textarea "x"
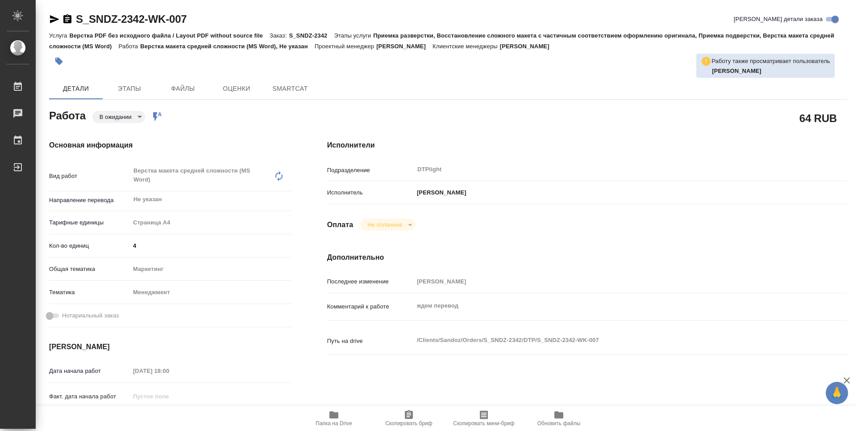
type textarea "x"
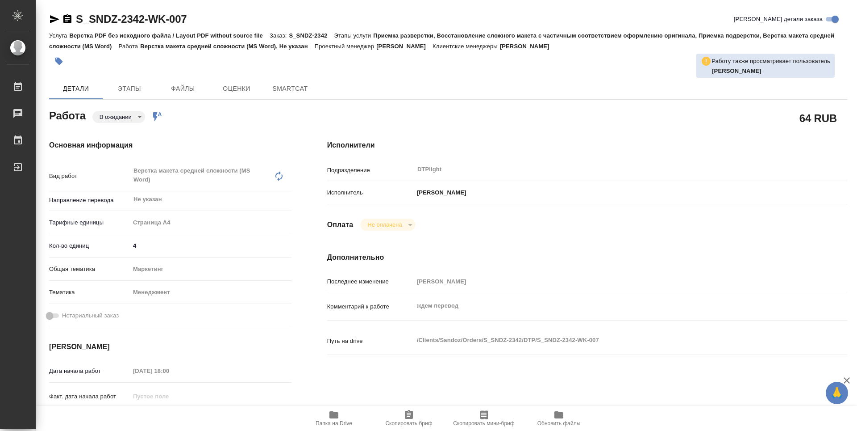
type textarea "x"
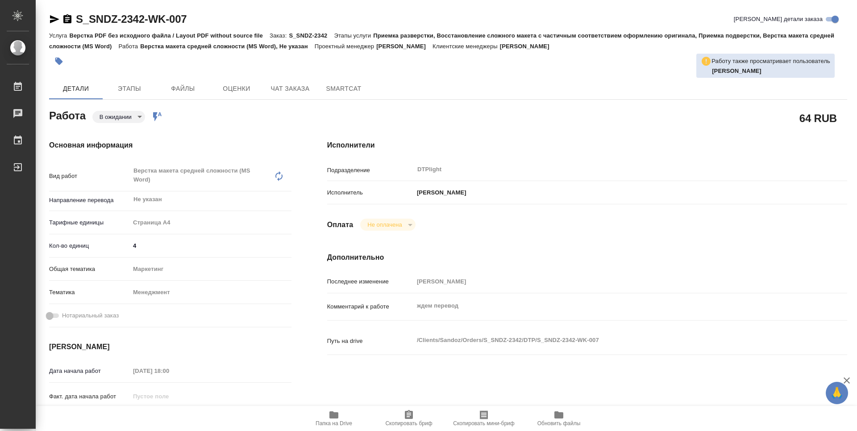
type textarea "x"
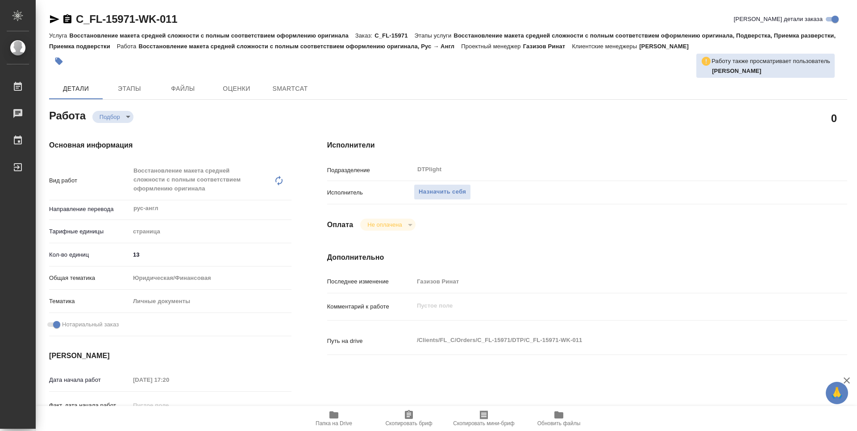
type textarea "x"
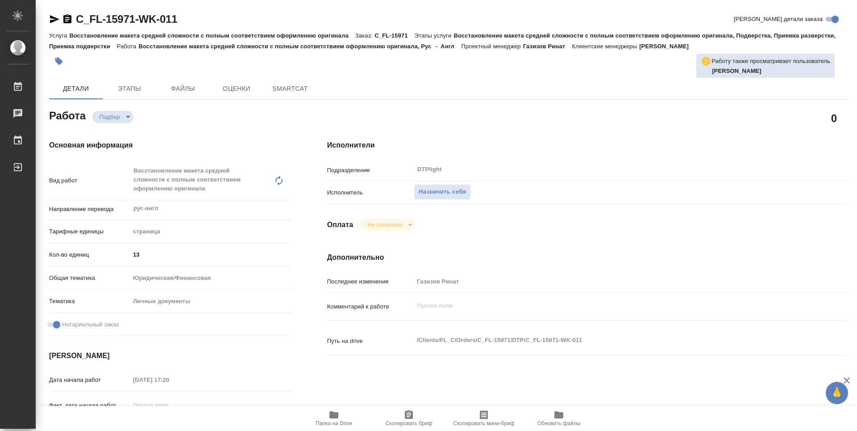
type textarea "x"
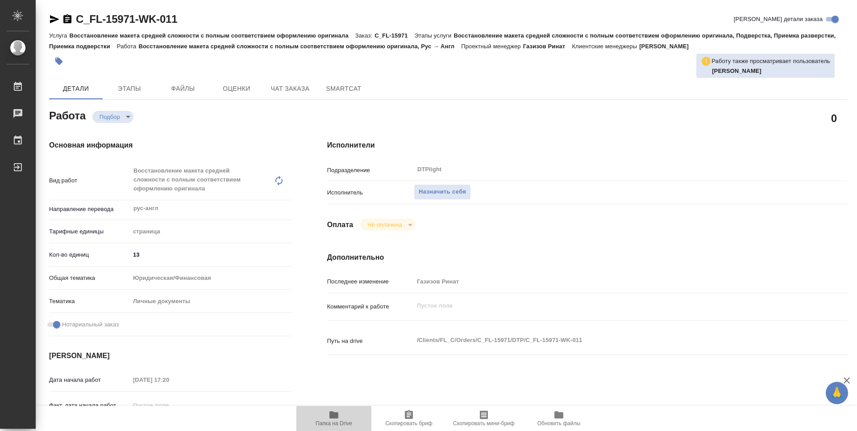
click at [341, 413] on span "Папка на Drive" at bounding box center [334, 417] width 64 height 17
type textarea "x"
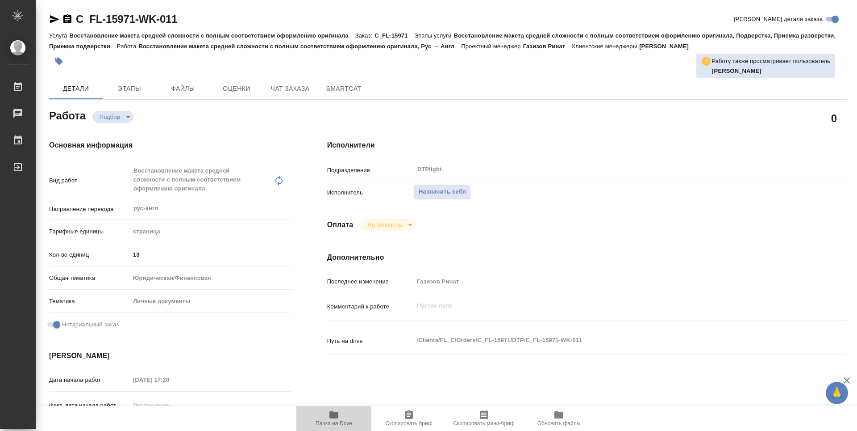
type textarea "x"
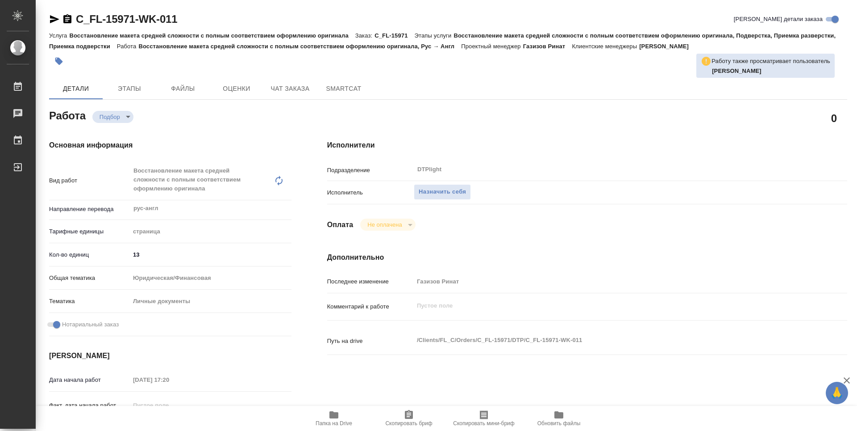
type textarea "x"
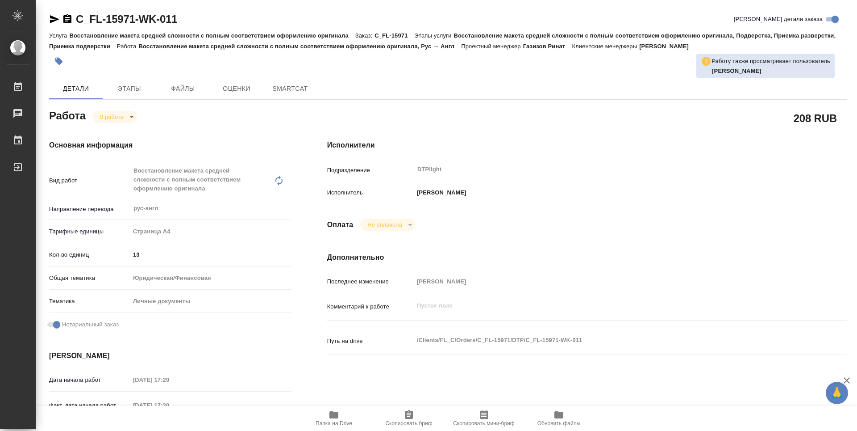
type textarea "x"
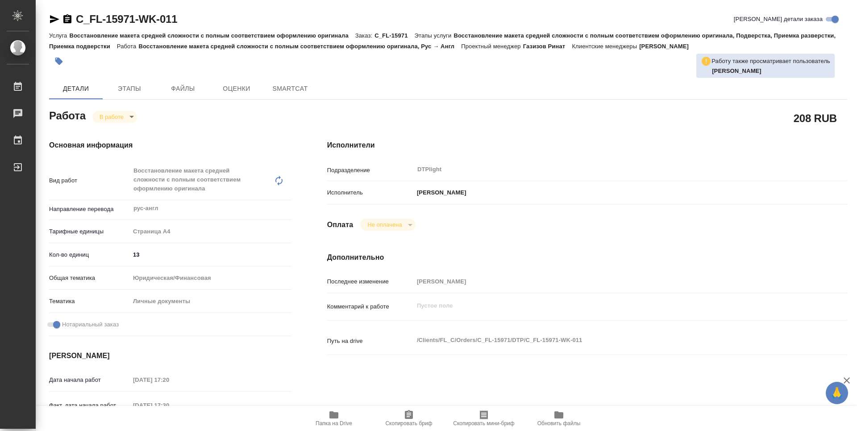
type textarea "x"
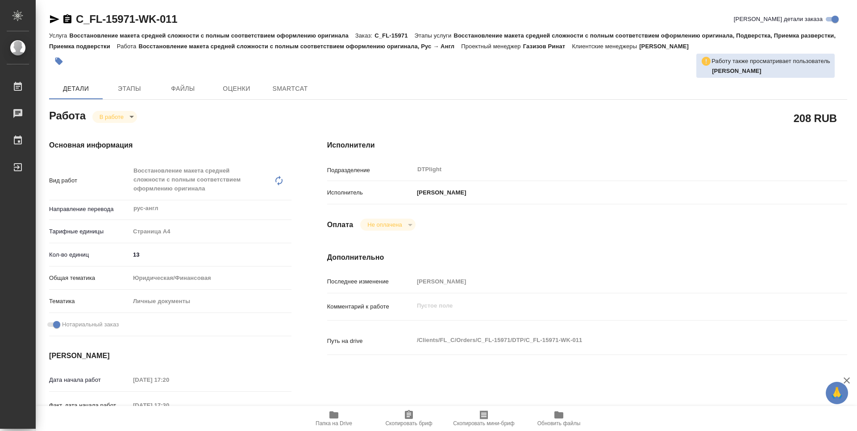
type textarea "x"
click at [336, 415] on icon "button" at bounding box center [334, 414] width 9 height 7
type textarea "x"
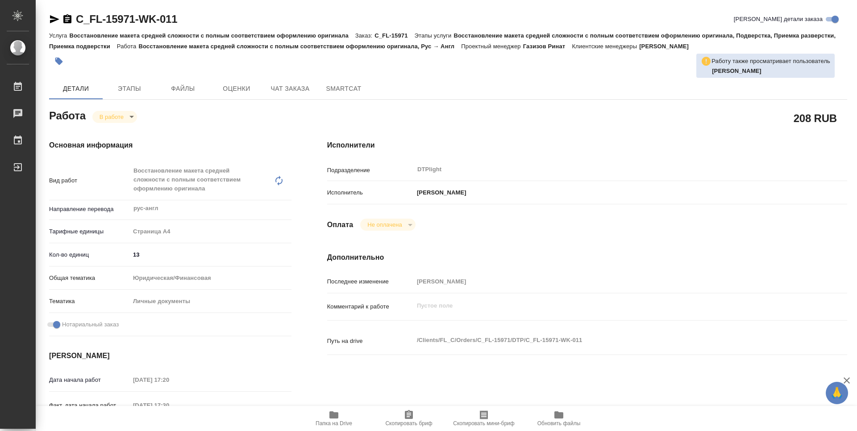
type textarea "x"
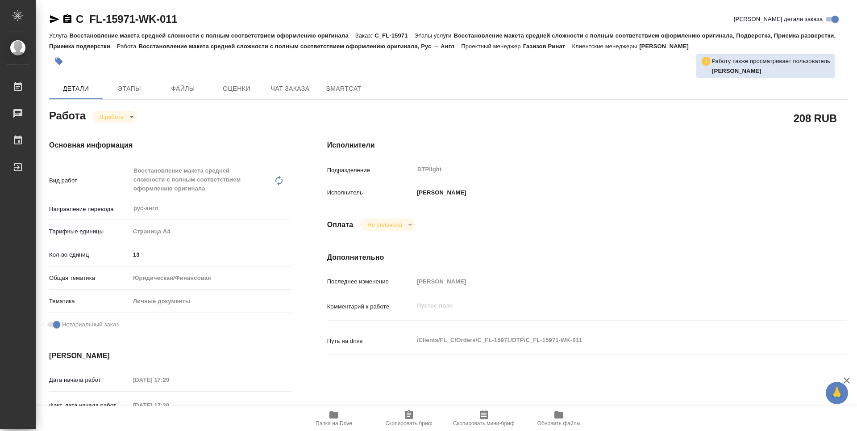
type textarea "x"
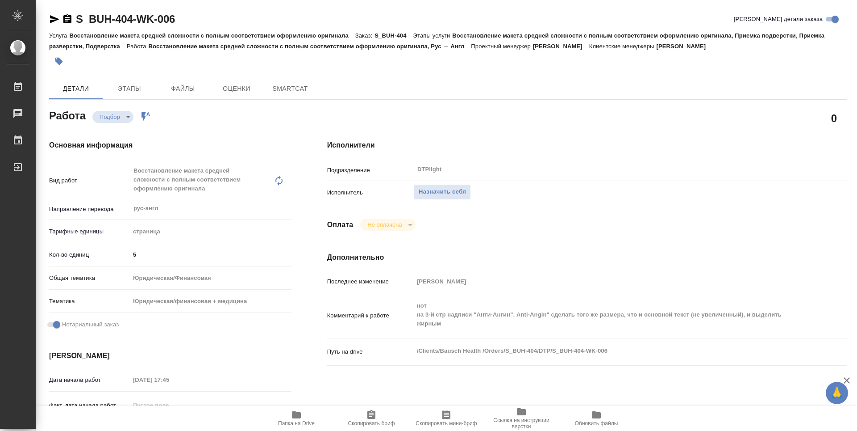
type textarea "x"
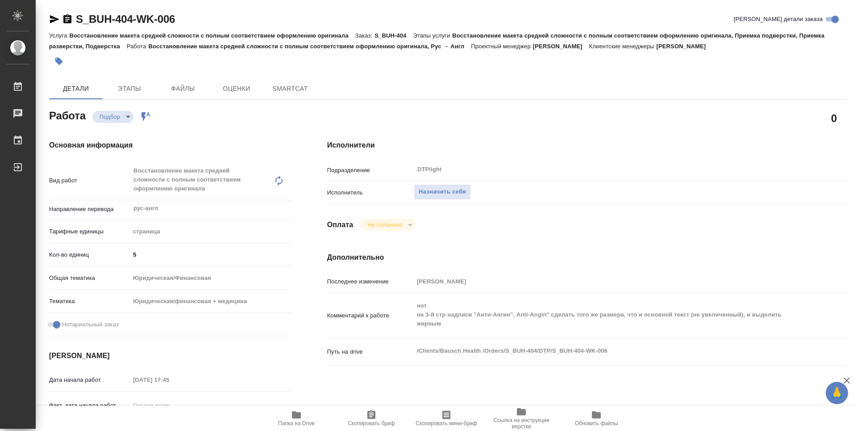
type textarea "x"
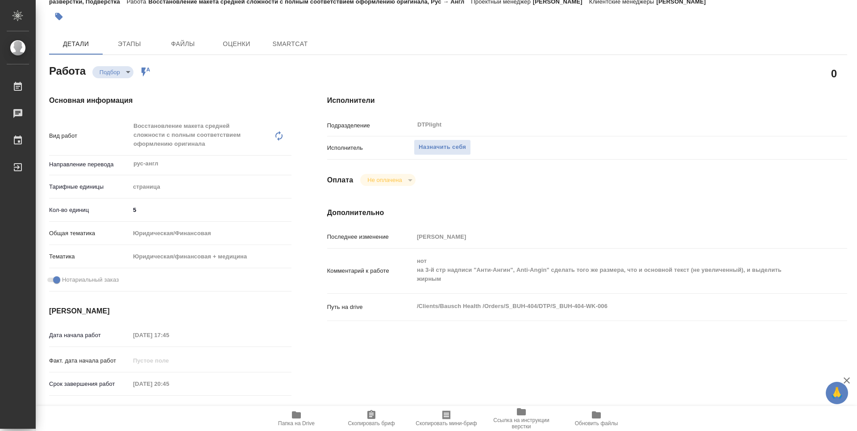
type textarea "x"
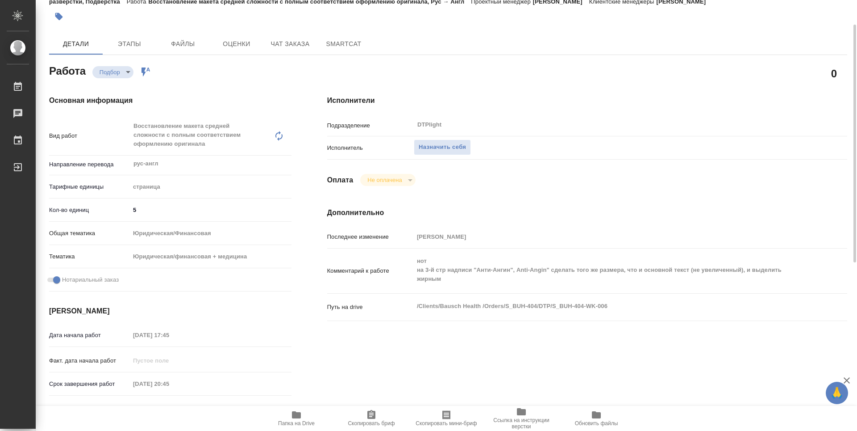
scroll to position [89, 0]
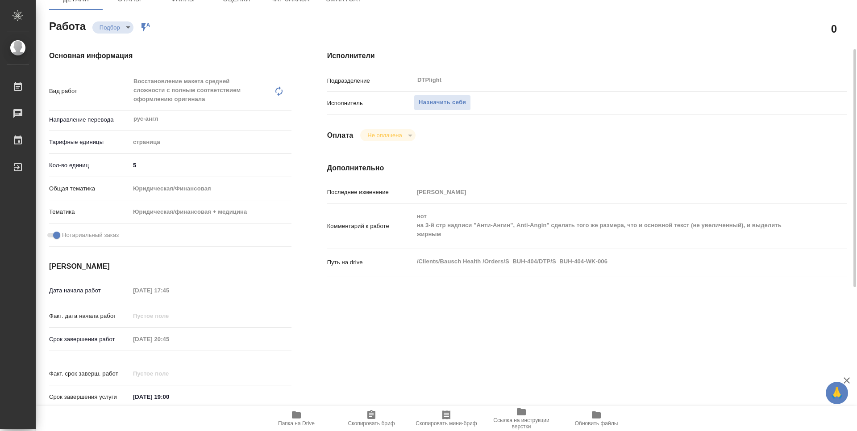
type textarea "x"
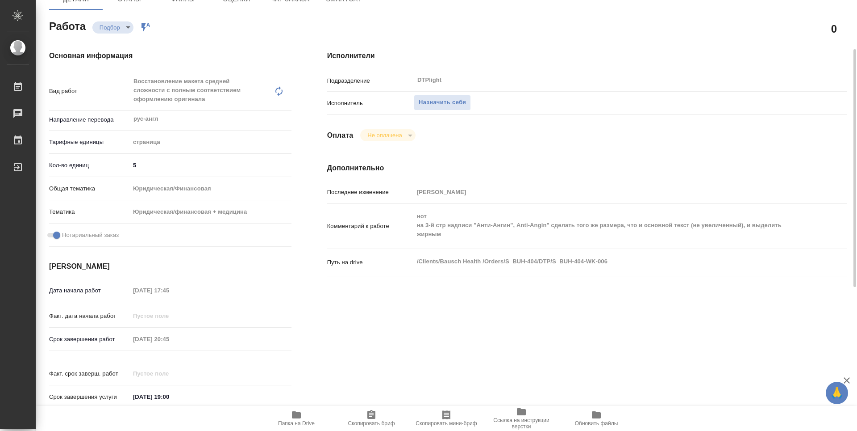
click at [297, 414] on icon "button" at bounding box center [296, 414] width 9 height 7
type textarea "x"
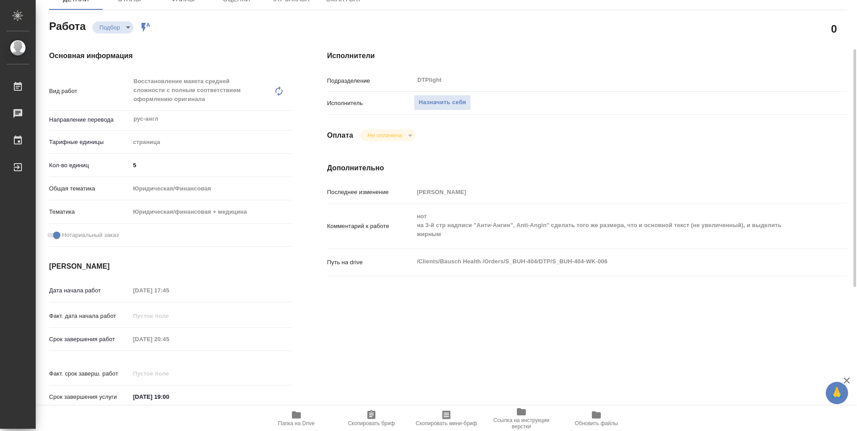
type textarea "x"
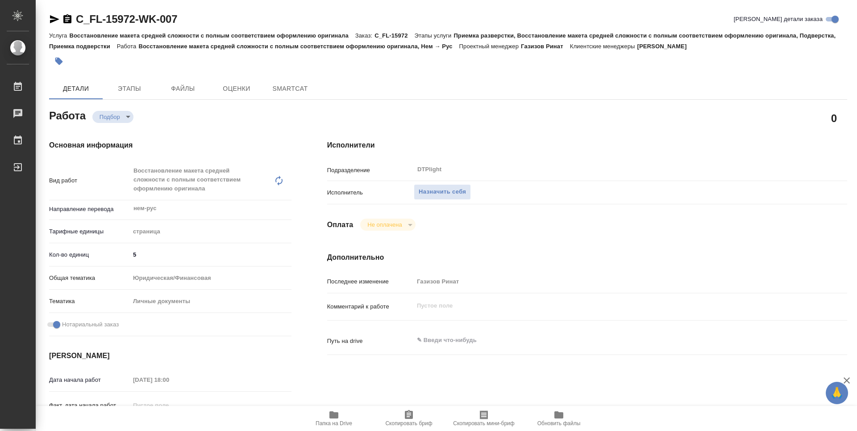
type textarea "x"
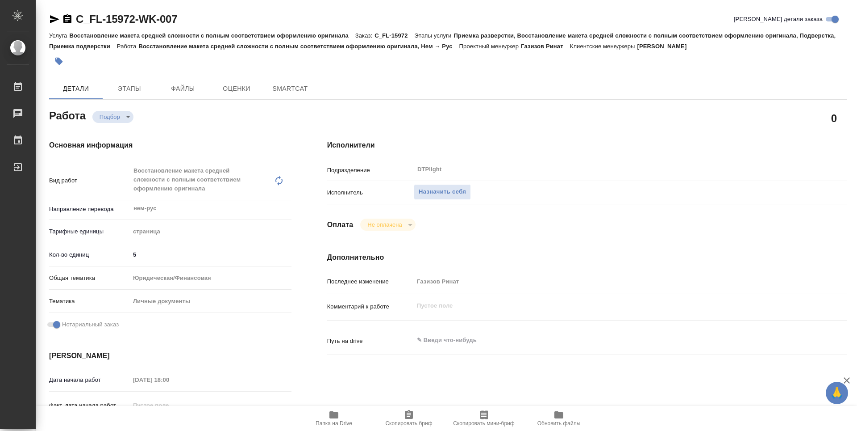
type textarea "x"
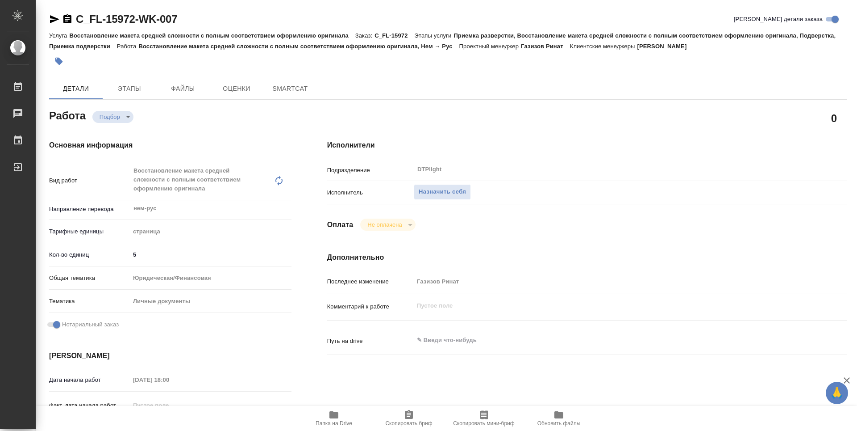
type textarea "x"
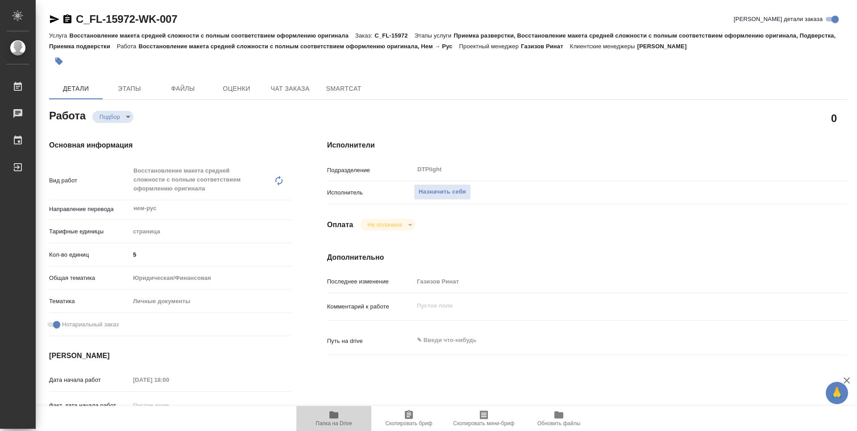
click at [330, 419] on icon "button" at bounding box center [334, 414] width 11 height 11
type textarea "x"
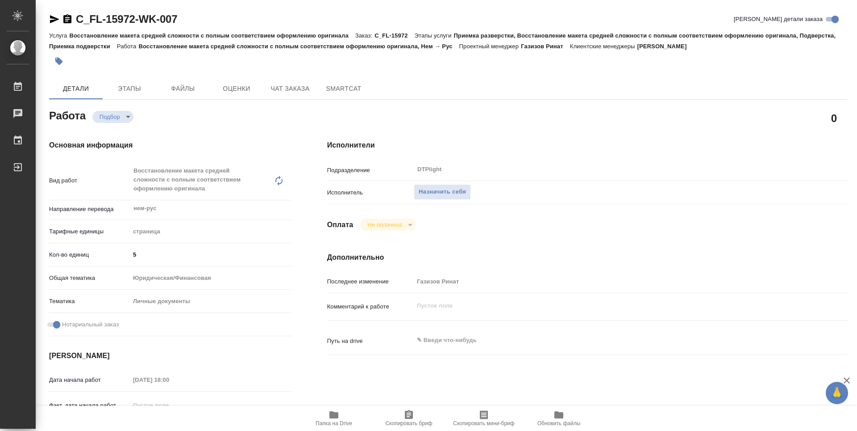
type textarea "x"
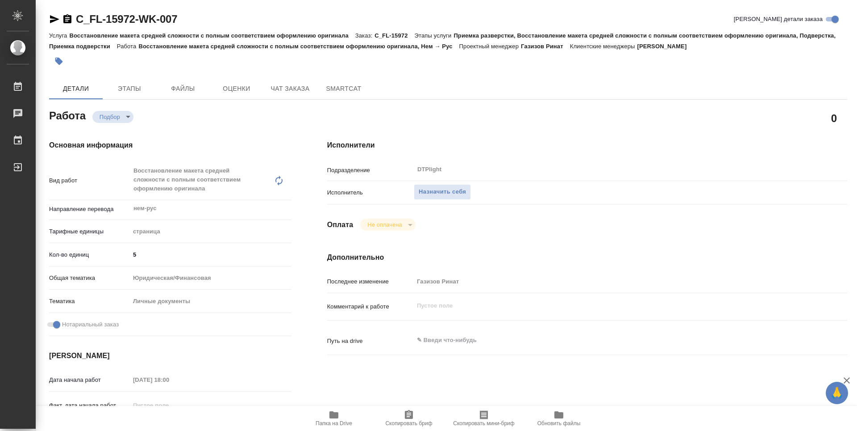
type textarea "x"
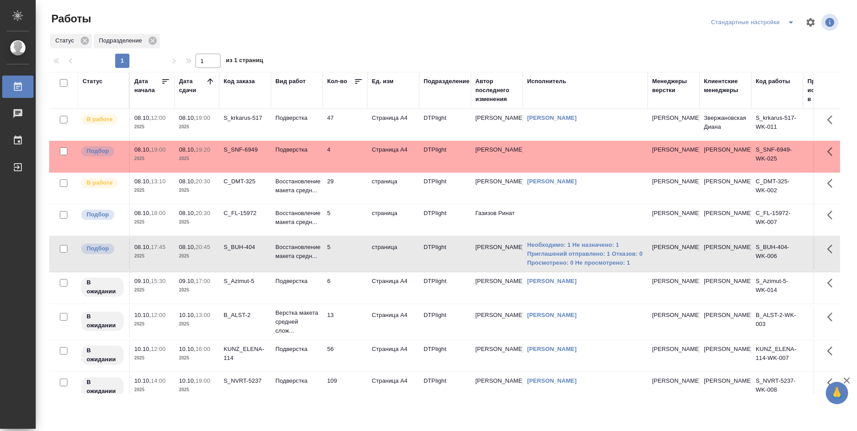
click at [209, 83] on icon at bounding box center [210, 81] width 9 height 9
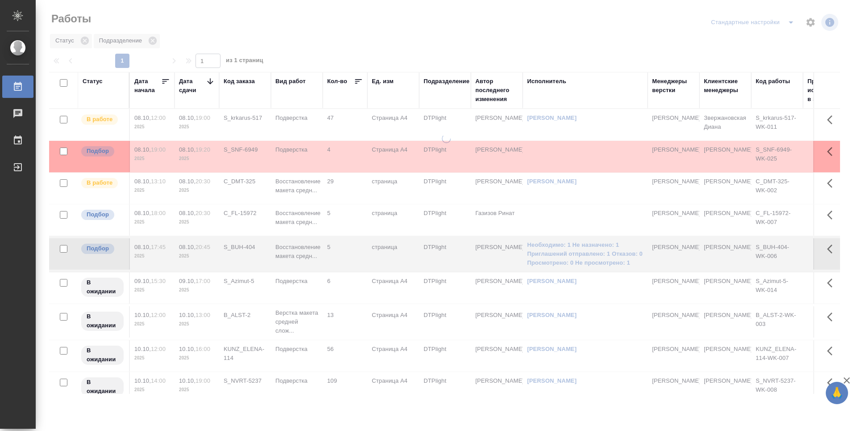
click at [209, 83] on icon at bounding box center [210, 81] width 9 height 9
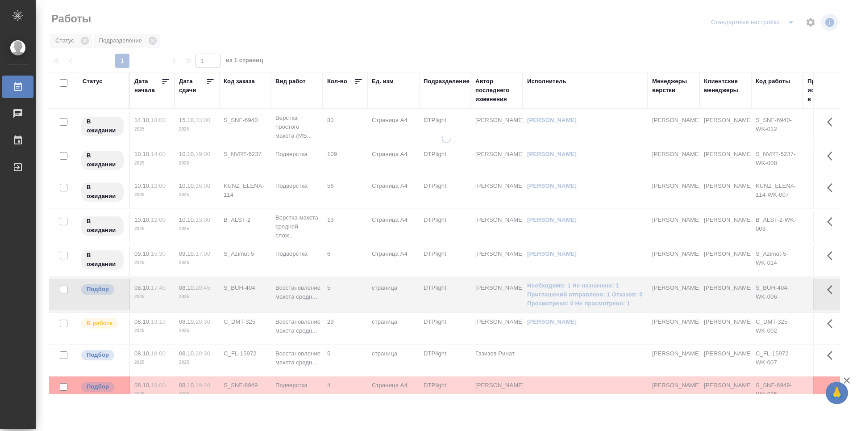
click at [213, 80] on icon at bounding box center [210, 81] width 9 height 9
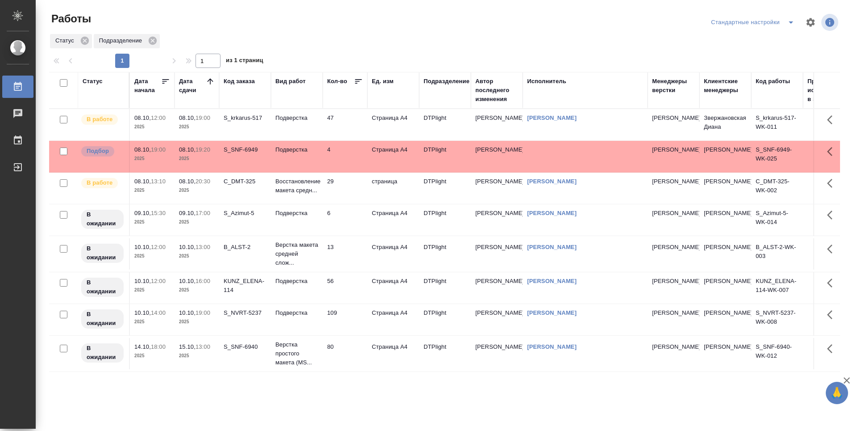
click at [347, 124] on td "47" at bounding box center [345, 124] width 45 height 31
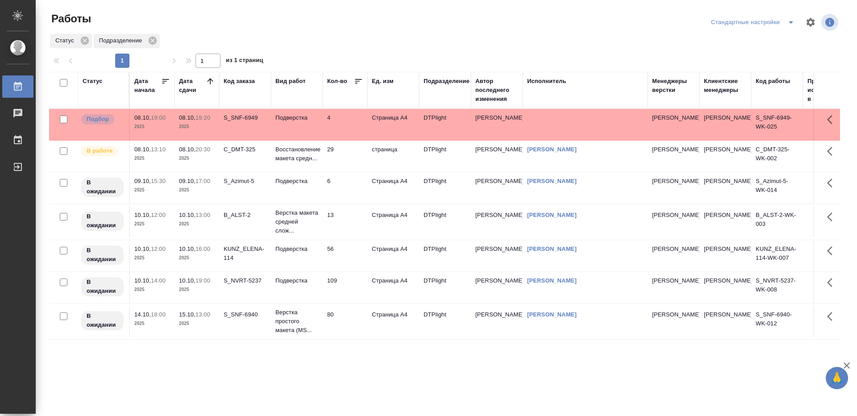
click at [339, 156] on td "29" at bounding box center [345, 156] width 45 height 31
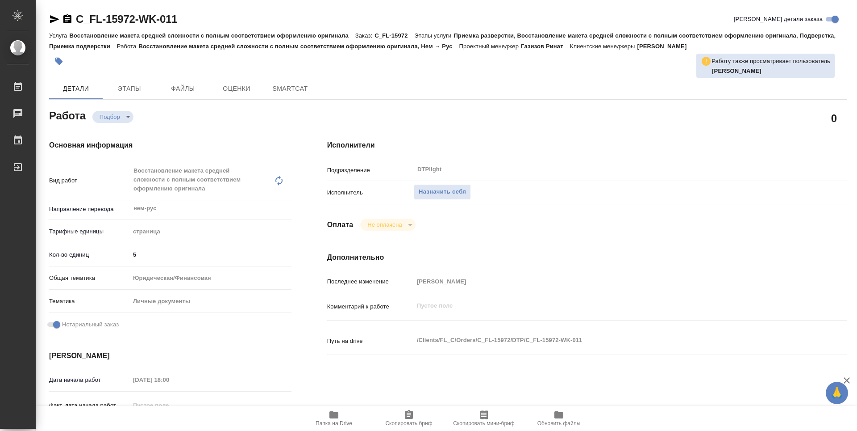
type textarea "x"
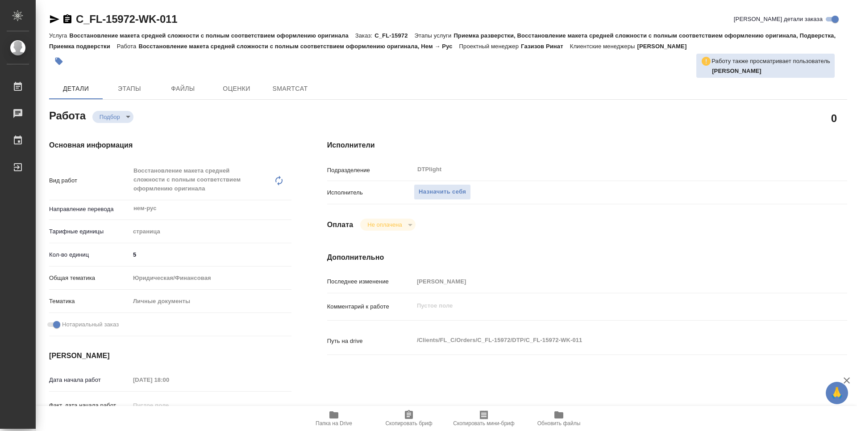
type textarea "x"
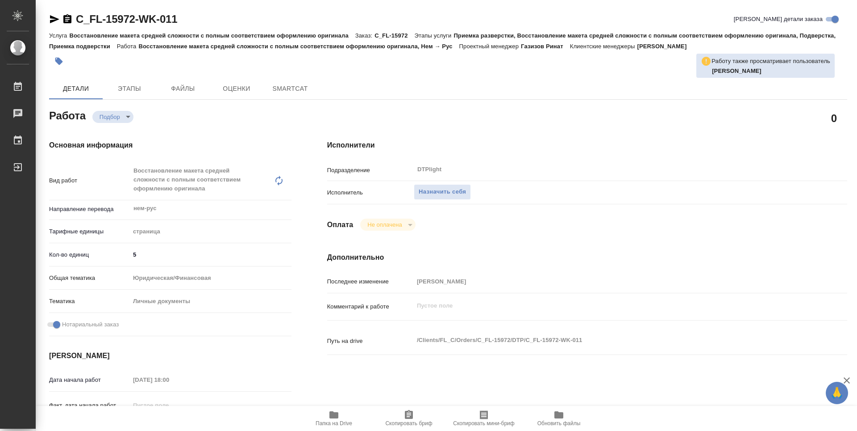
type textarea "x"
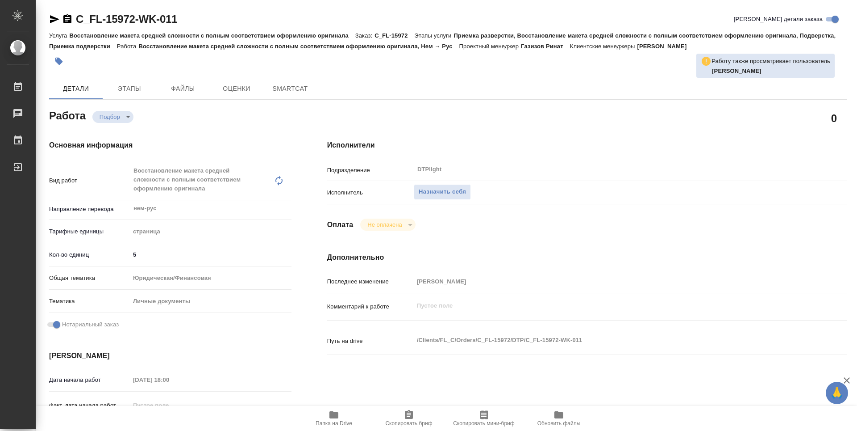
type textarea "x"
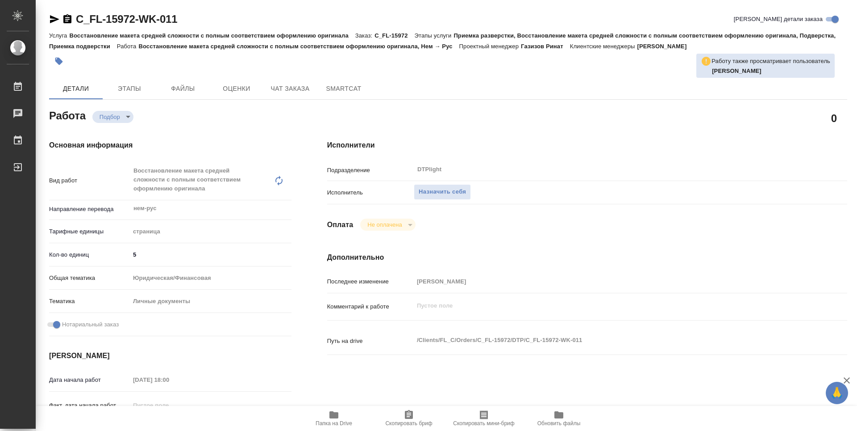
click at [347, 418] on span "Папка на Drive" at bounding box center [334, 417] width 64 height 17
type textarea "x"
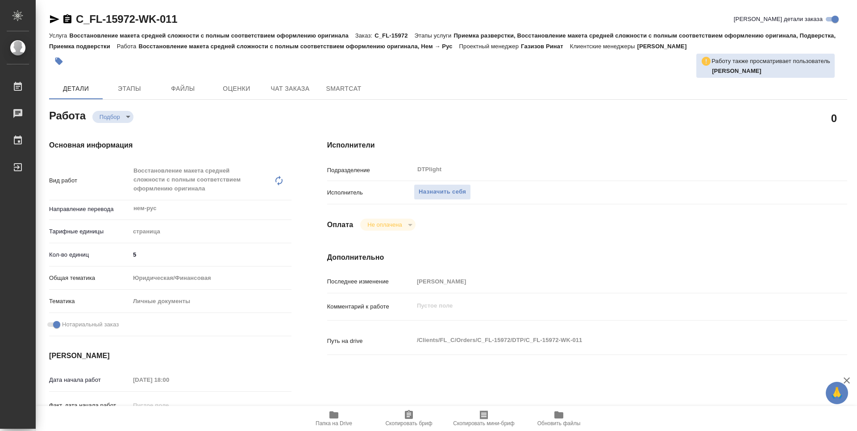
type textarea "x"
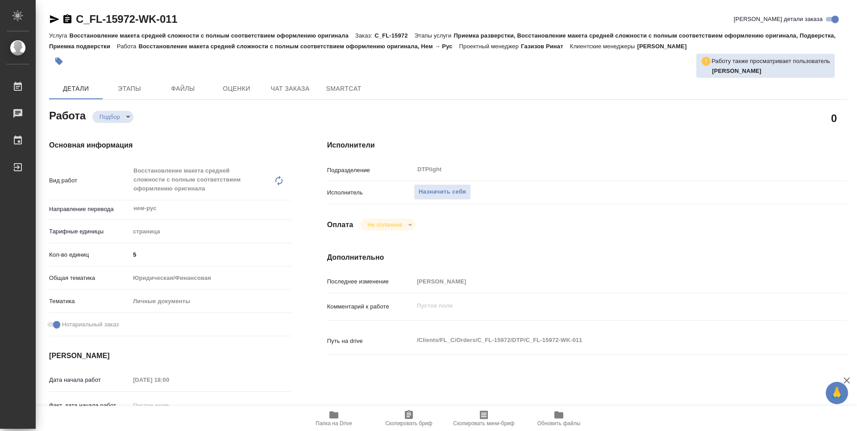
type textarea "x"
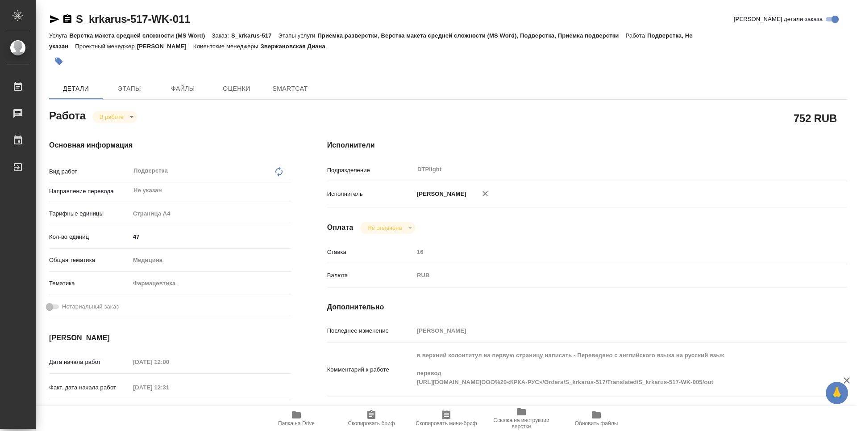
type textarea "x"
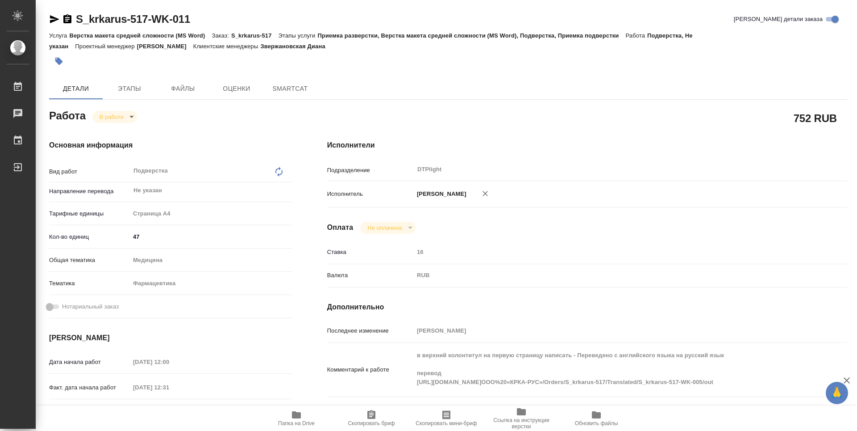
scroll to position [89, 0]
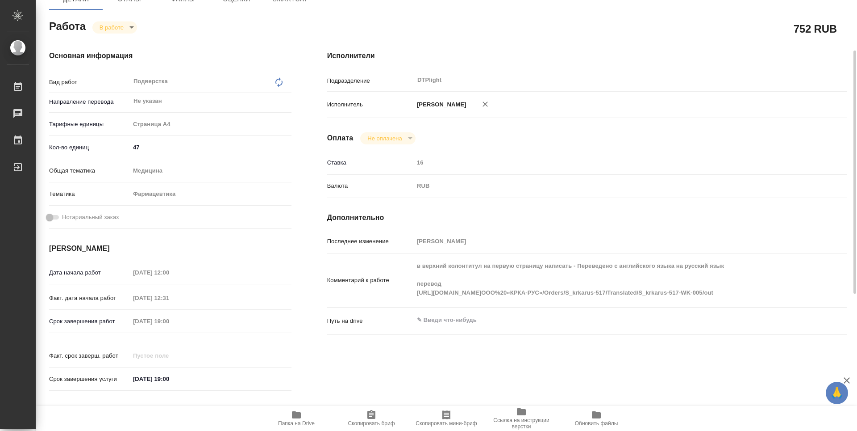
type textarea "x"
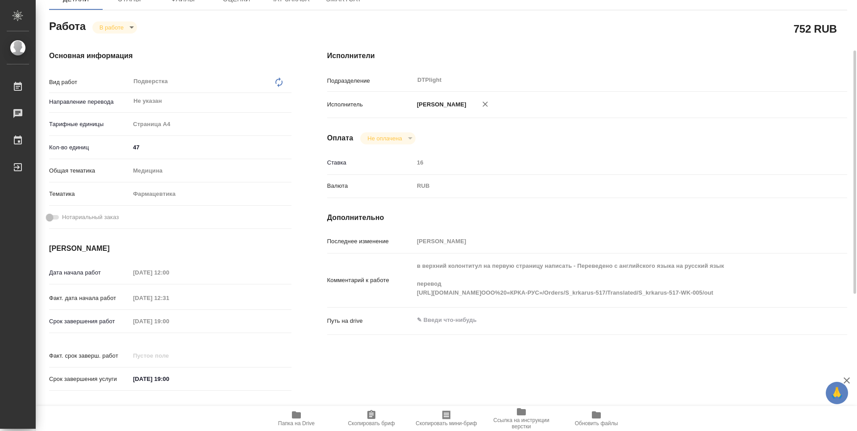
click at [297, 418] on icon "button" at bounding box center [296, 414] width 9 height 7
type textarea "x"
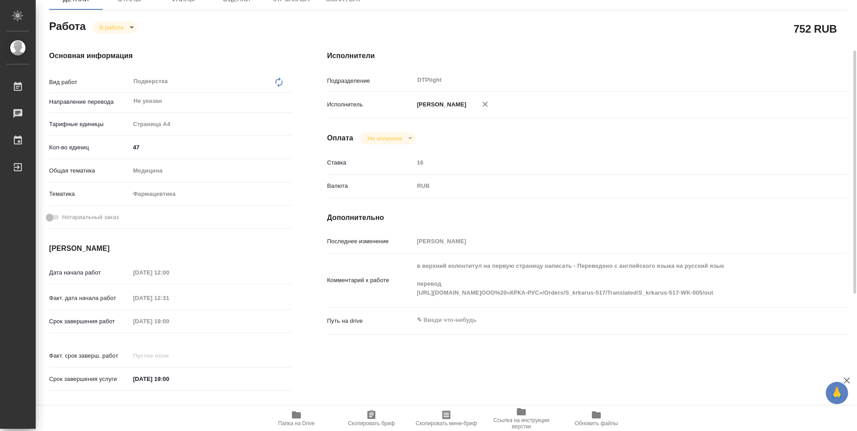
type textarea "x"
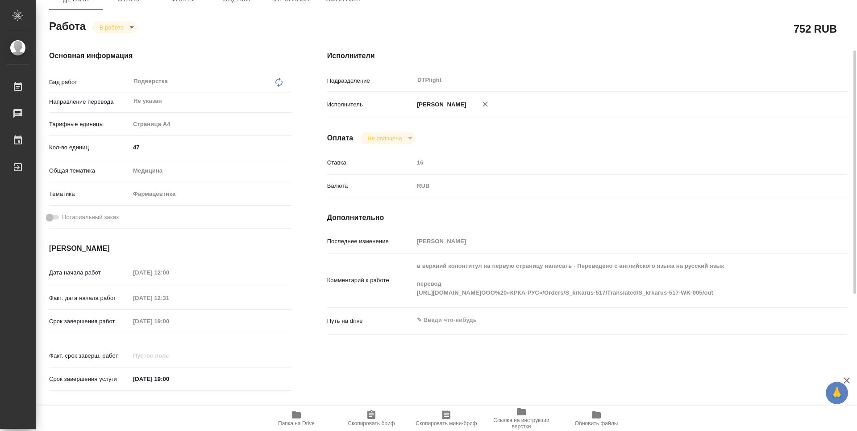
type textarea "x"
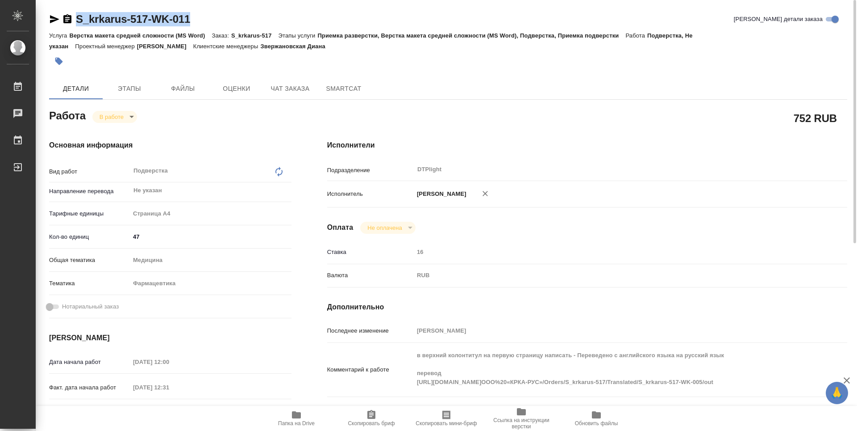
drag, startPoint x: 189, startPoint y: 17, endPoint x: 77, endPoint y: 15, distance: 112.6
click at [77, 15] on div "S_krkarus-517-WK-011 Кратко детали заказа" at bounding box center [448, 19] width 798 height 14
copy link "S_krkarus-517-WK-011"
click at [263, 121] on div "Работа В работе inProgress" at bounding box center [170, 115] width 242 height 16
click at [300, 411] on icon "button" at bounding box center [296, 414] width 11 height 11
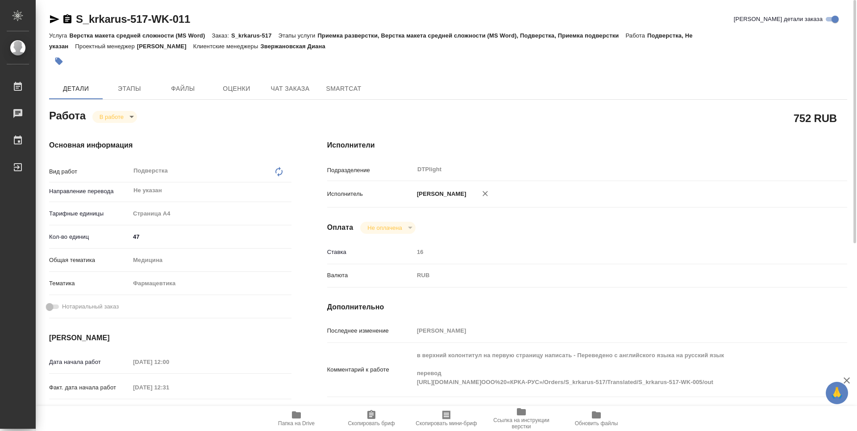
click at [132, 121] on body "🙏 .cls-1 fill:#fff; AWATERA Guselnikov Roman Работы 0 Чаты График Выйти S_krkar…" at bounding box center [428, 215] width 857 height 431
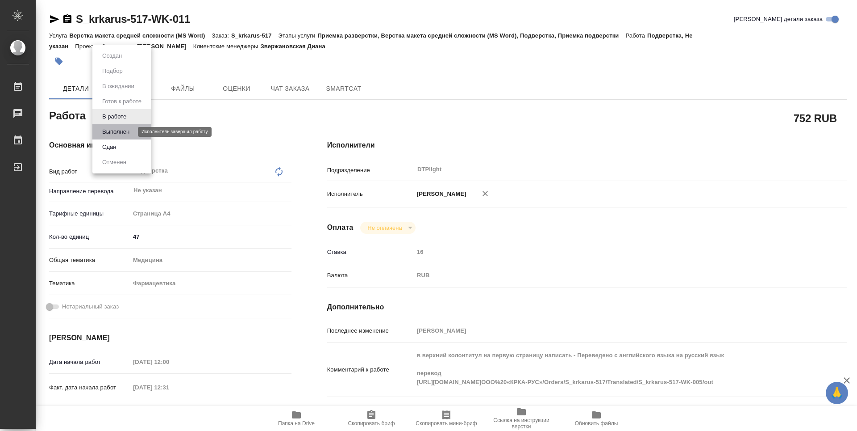
click at [121, 134] on button "Выполнен" at bounding box center [116, 132] width 33 height 10
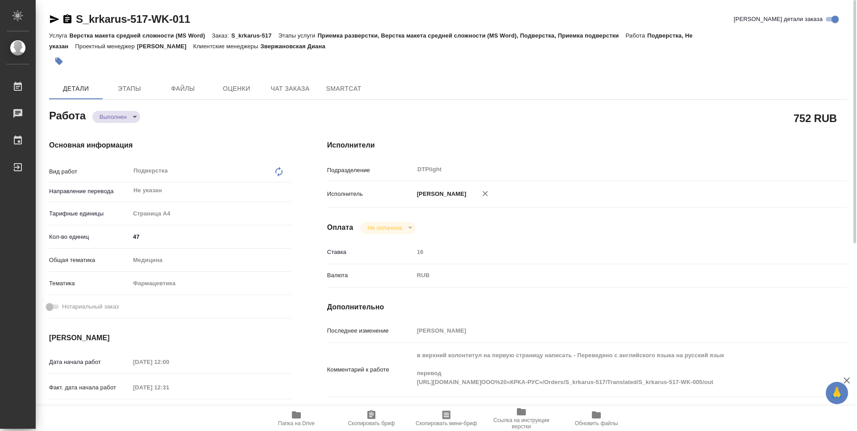
type textarea "x"
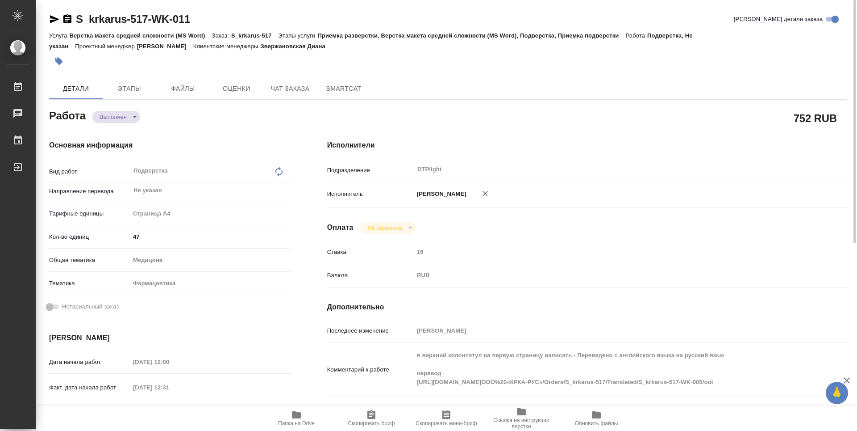
type textarea "x"
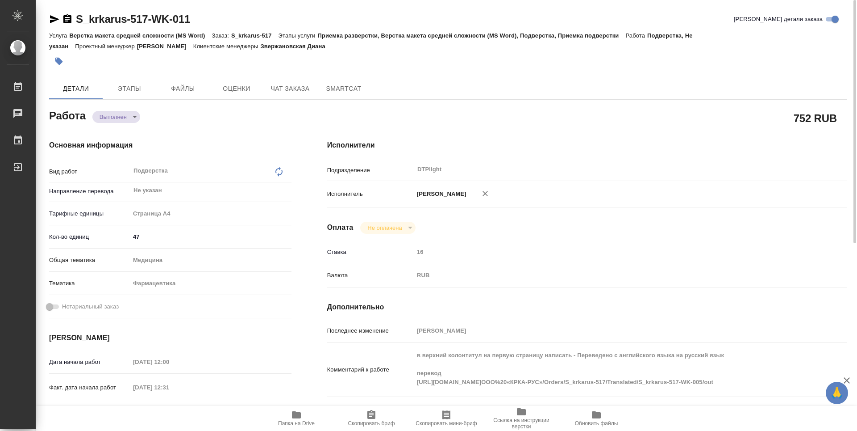
type textarea "x"
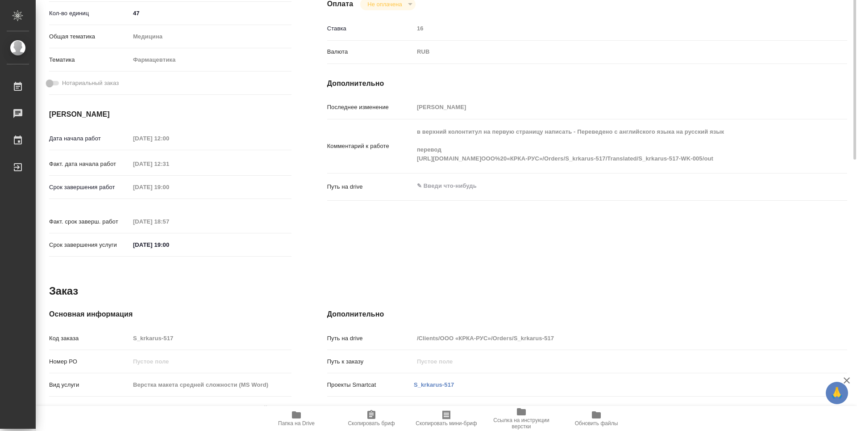
type textarea "x"
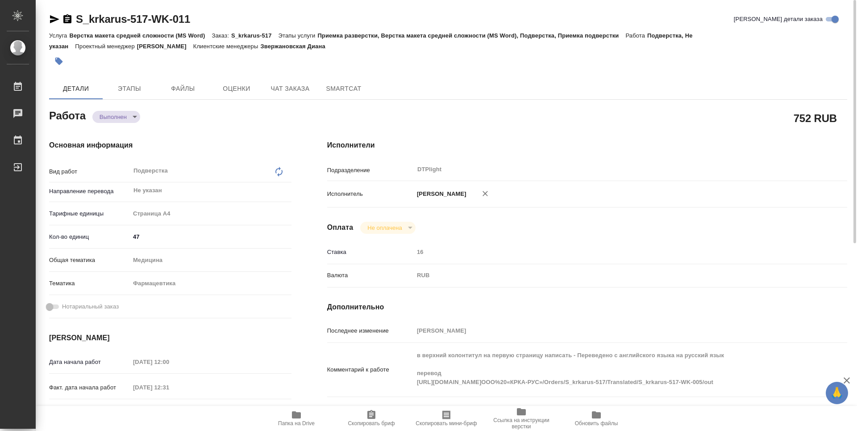
click at [71, 20] on icon "button" at bounding box center [67, 18] width 8 height 9
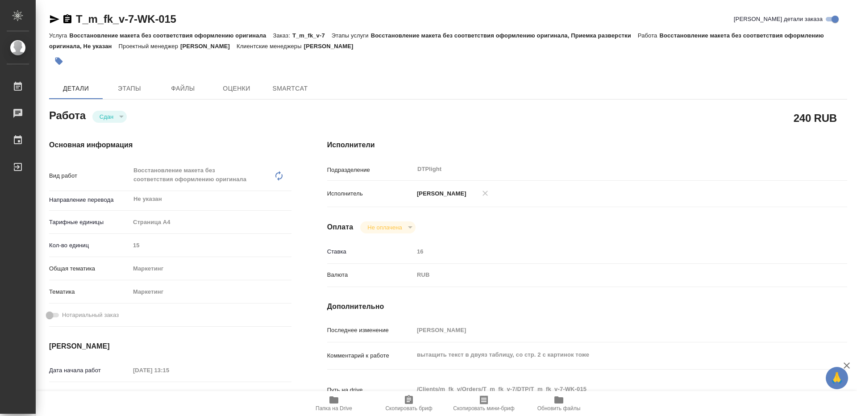
type textarea "x"
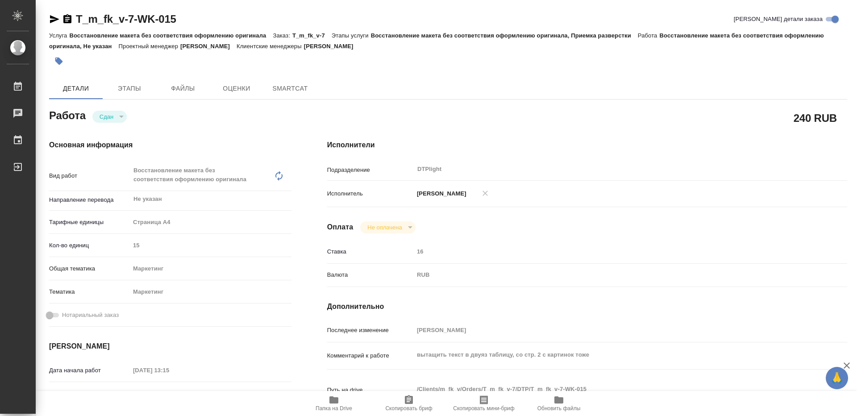
type textarea "x"
